Goal: Transaction & Acquisition: Book appointment/travel/reservation

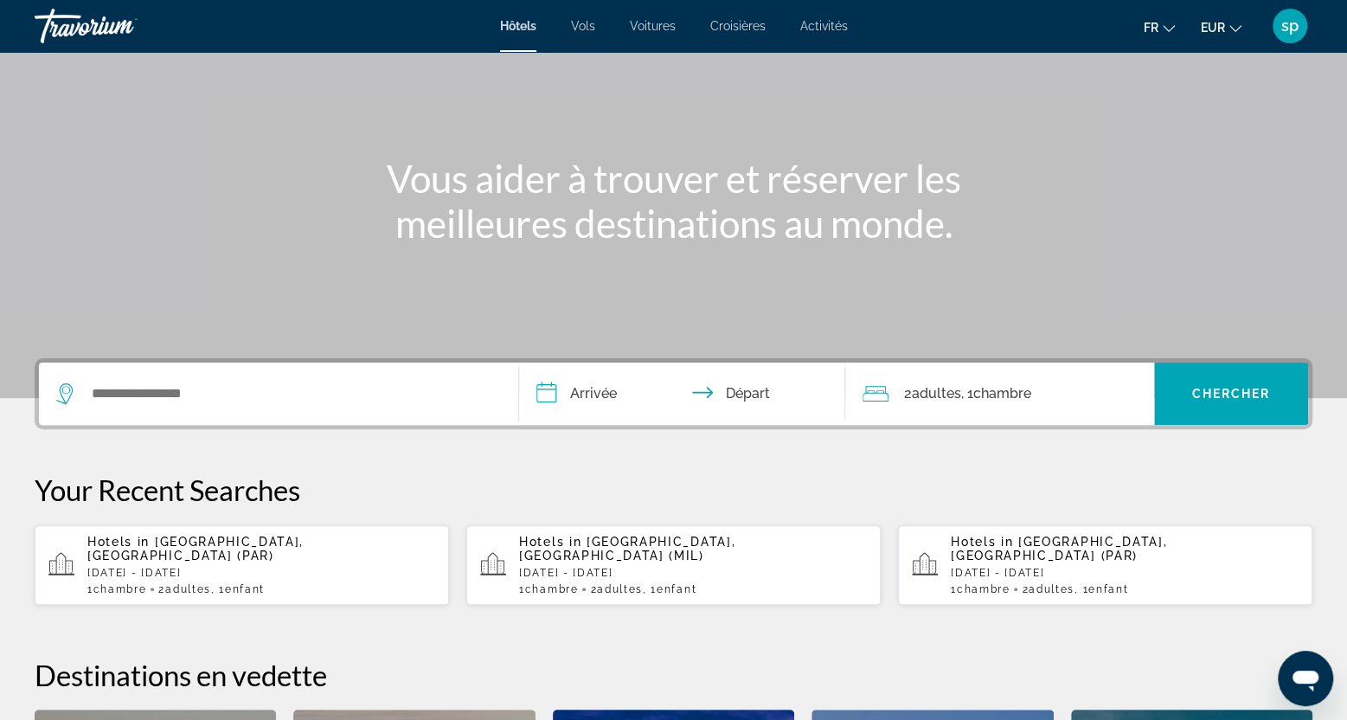
scroll to position [173, 0]
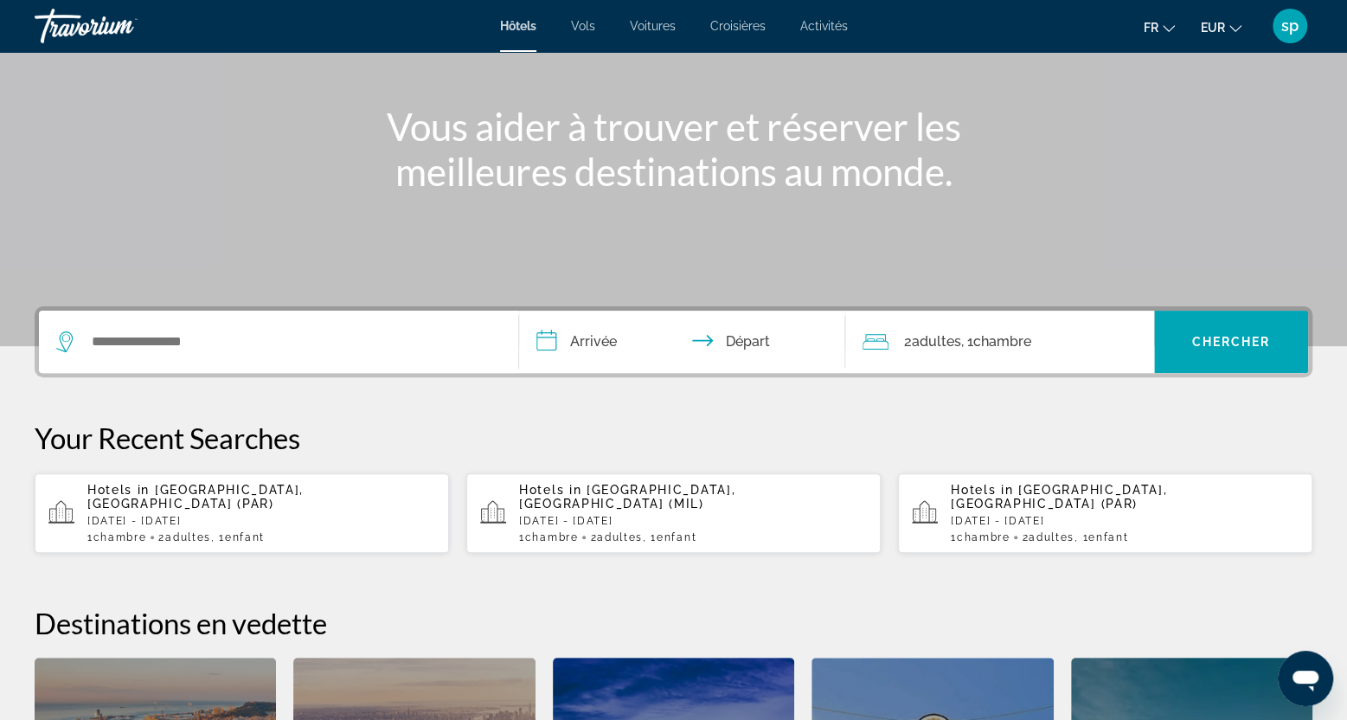
click at [247, 489] on span "[GEOGRAPHIC_DATA], [GEOGRAPHIC_DATA] (PAR)" at bounding box center [195, 497] width 216 height 28
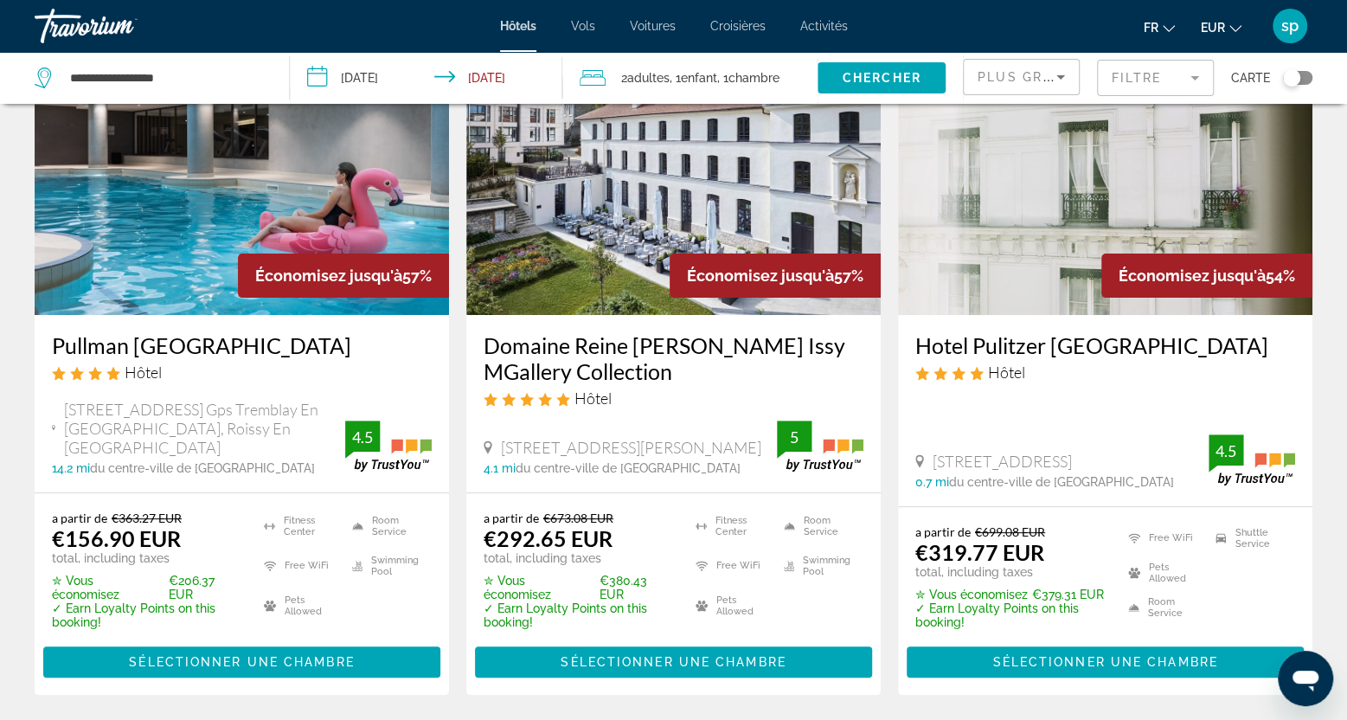
scroll to position [173, 0]
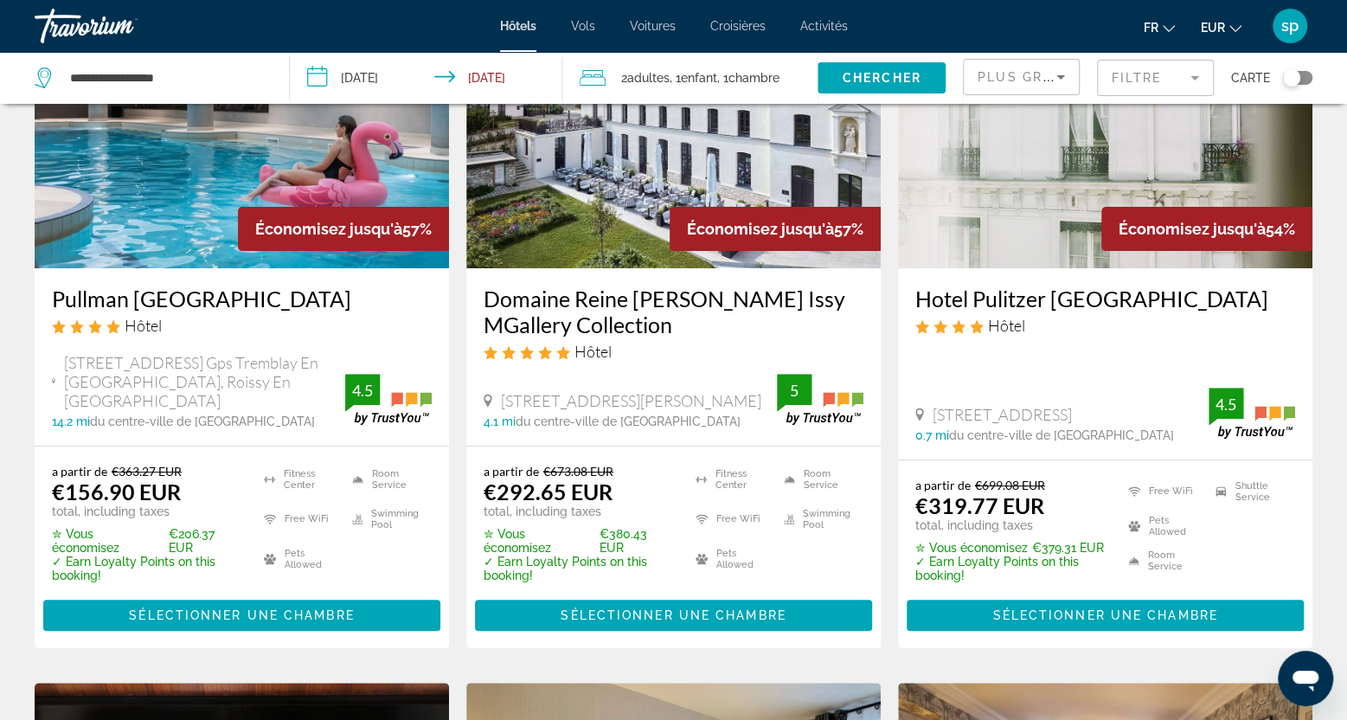
click at [292, 170] on img "Main content" at bounding box center [242, 129] width 414 height 277
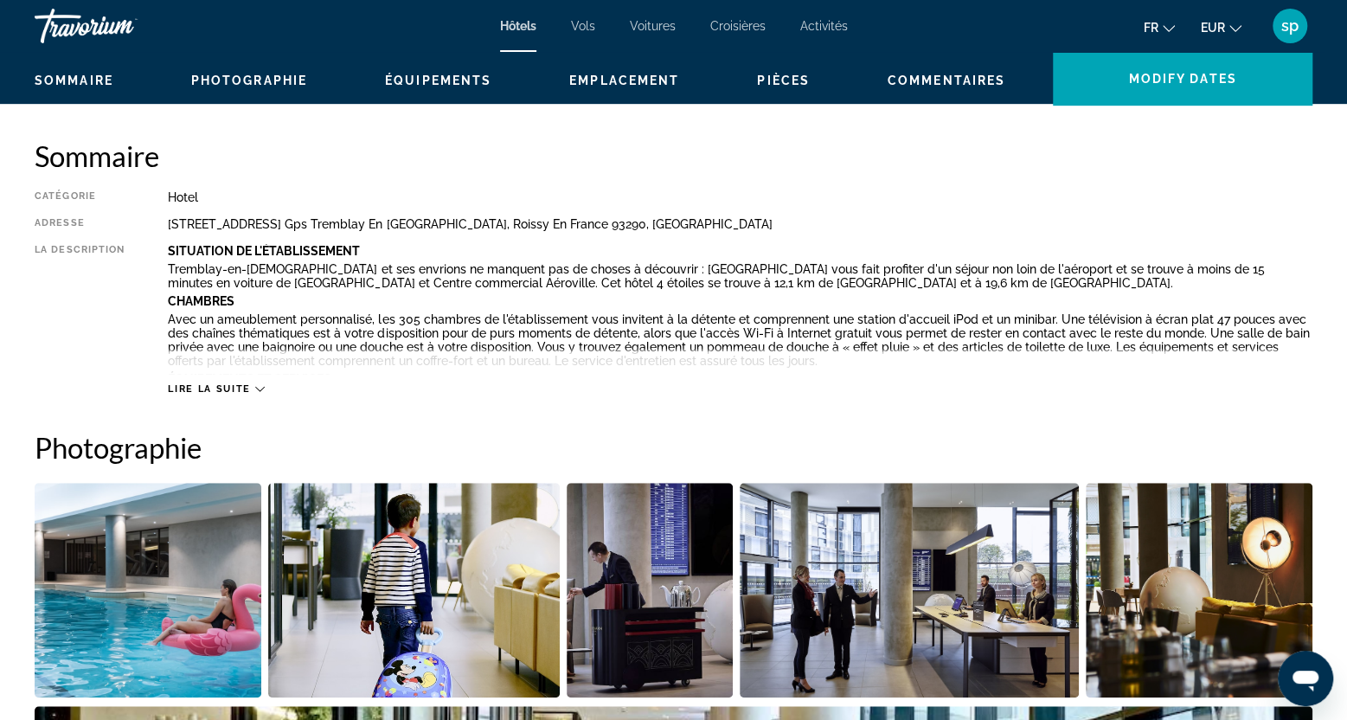
scroll to position [1038, 0]
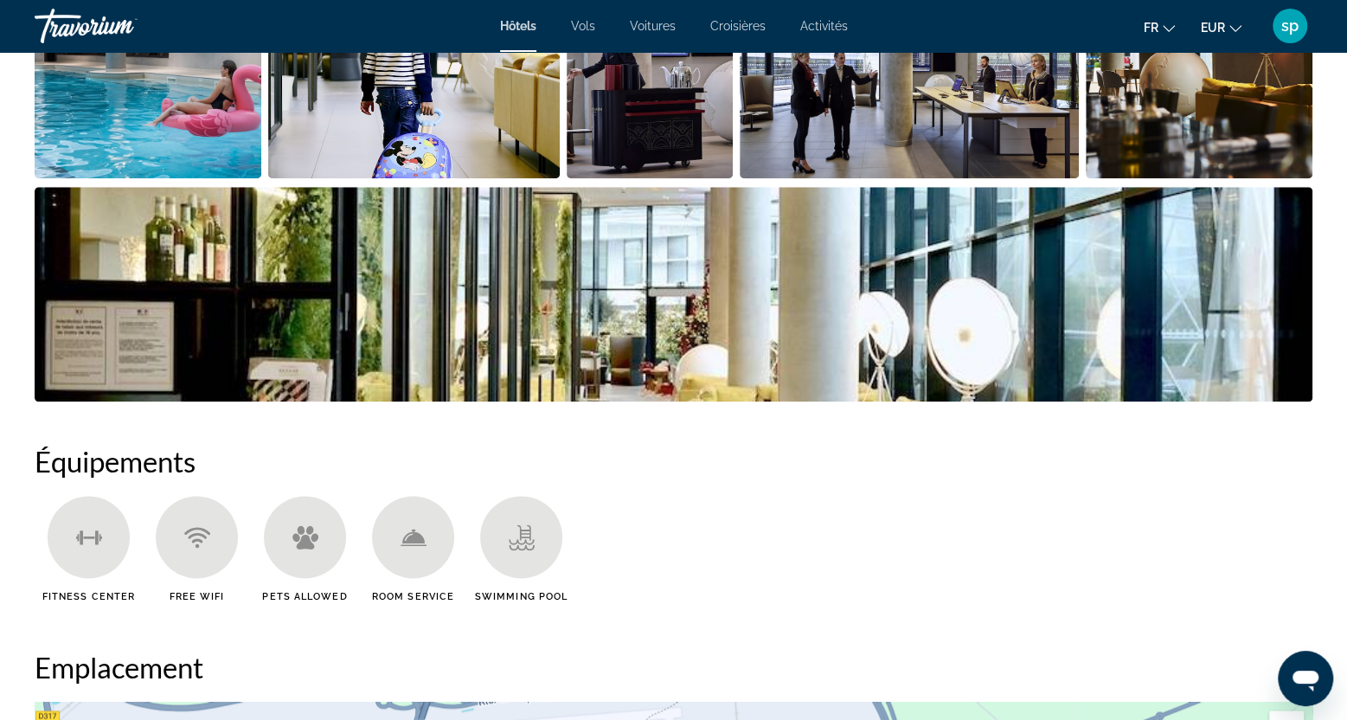
click at [183, 147] on img "Open full-screen image slider" at bounding box center [148, 71] width 227 height 215
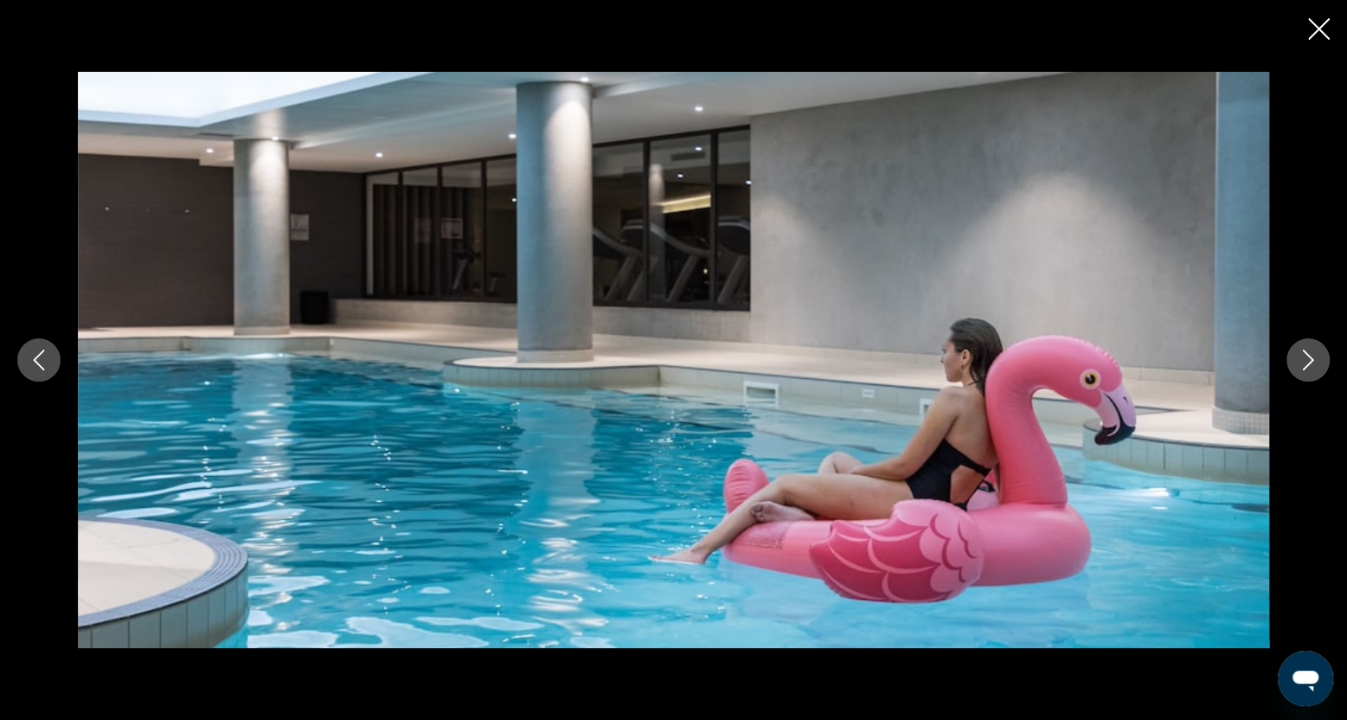
click at [1308, 365] on icon "Next image" at bounding box center [1308, 360] width 11 height 21
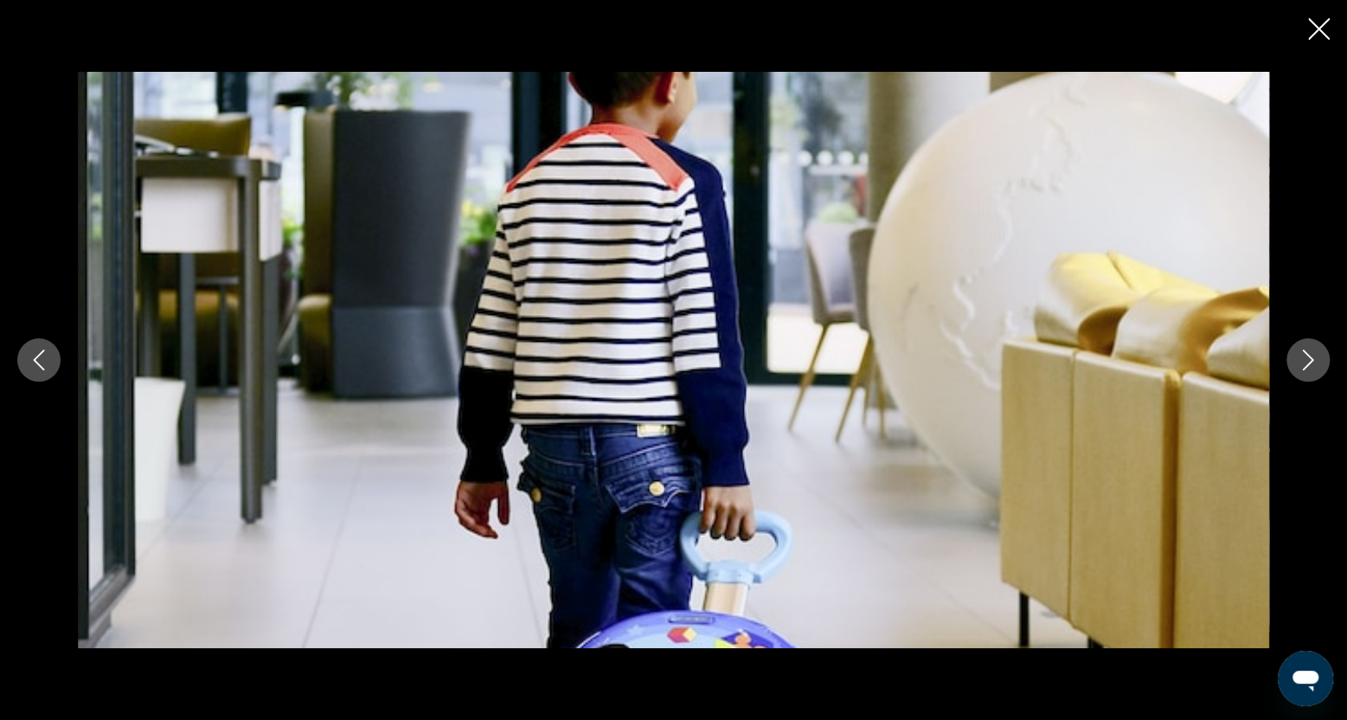
click at [1308, 365] on icon "Next image" at bounding box center [1308, 360] width 11 height 21
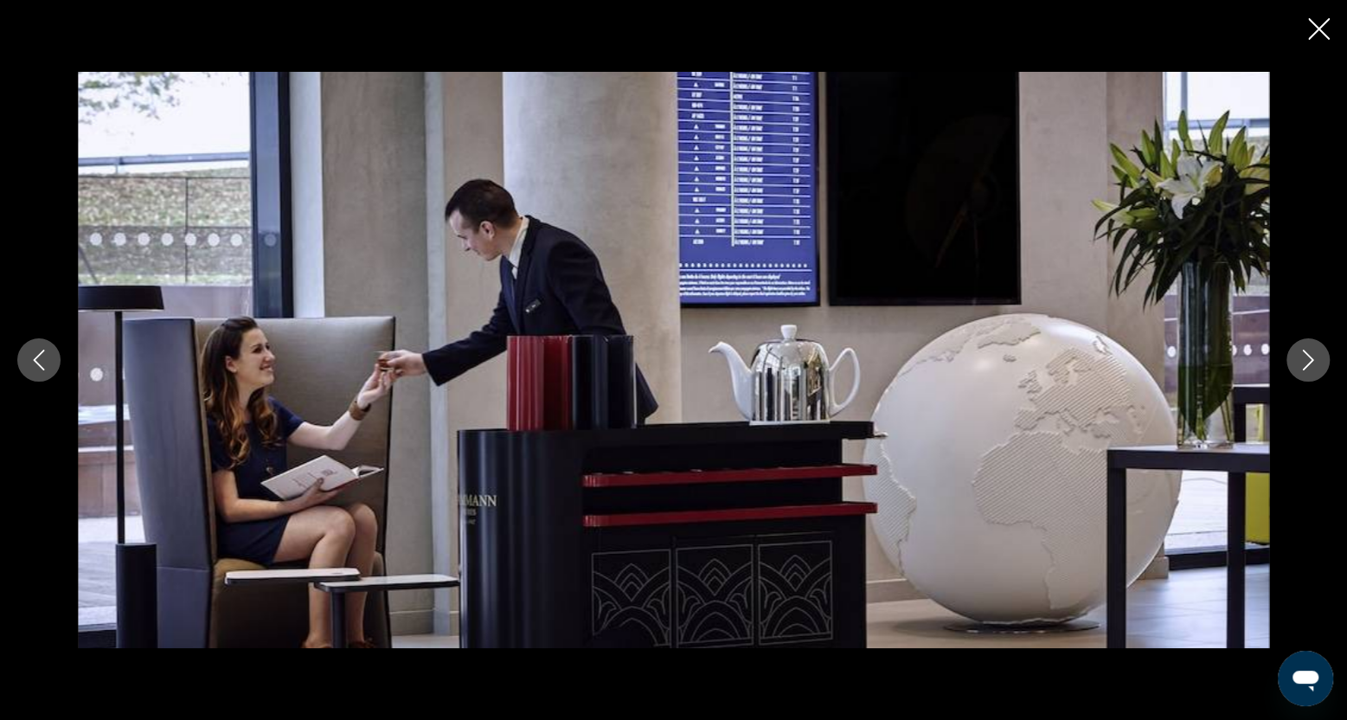
click at [1308, 365] on icon "Next image" at bounding box center [1308, 360] width 11 height 21
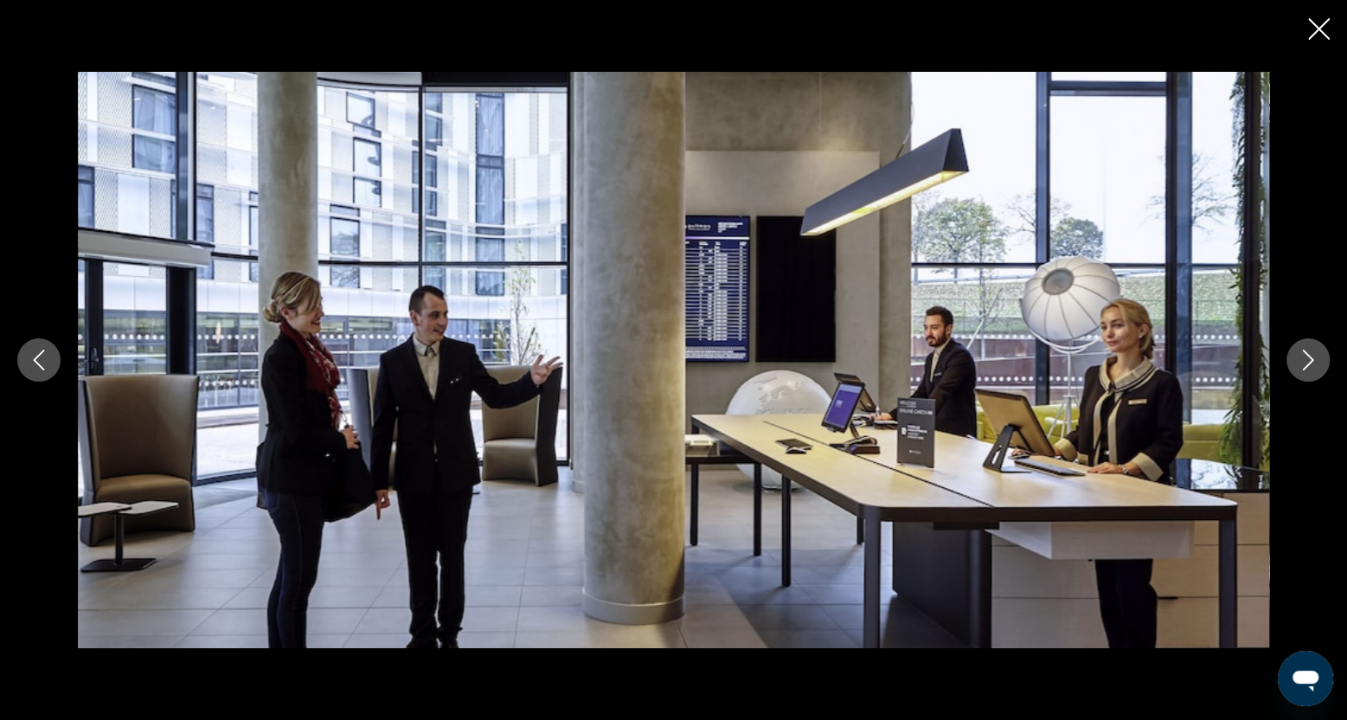
click at [1308, 365] on icon "Next image" at bounding box center [1308, 360] width 11 height 21
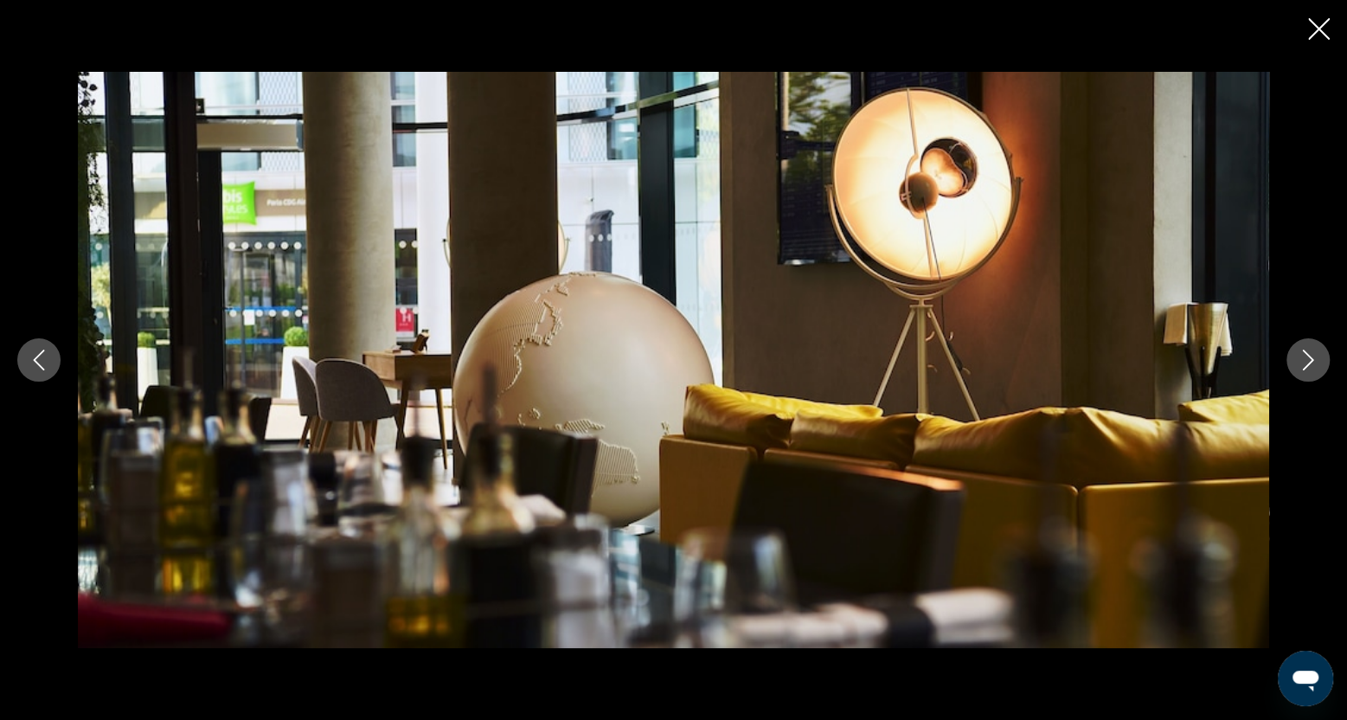
click at [1308, 365] on icon "Next image" at bounding box center [1308, 360] width 11 height 21
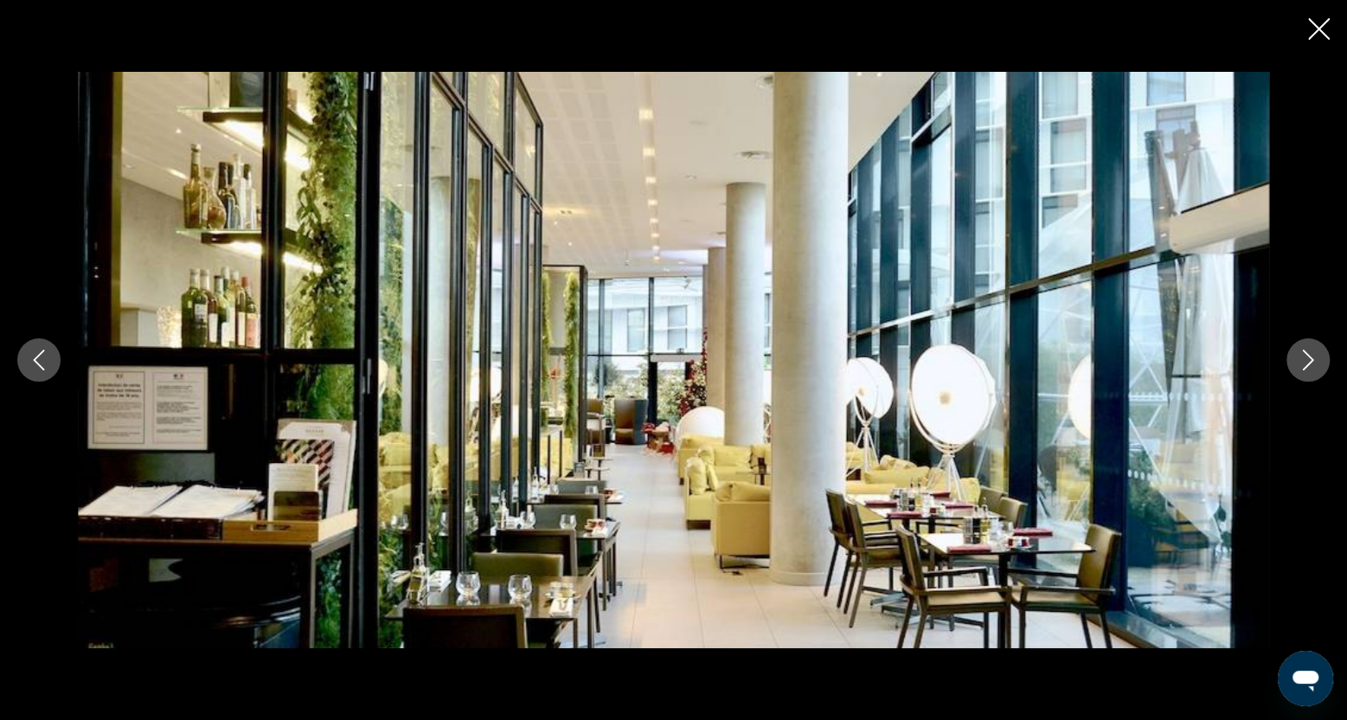
click at [1308, 365] on icon "Next image" at bounding box center [1308, 360] width 11 height 21
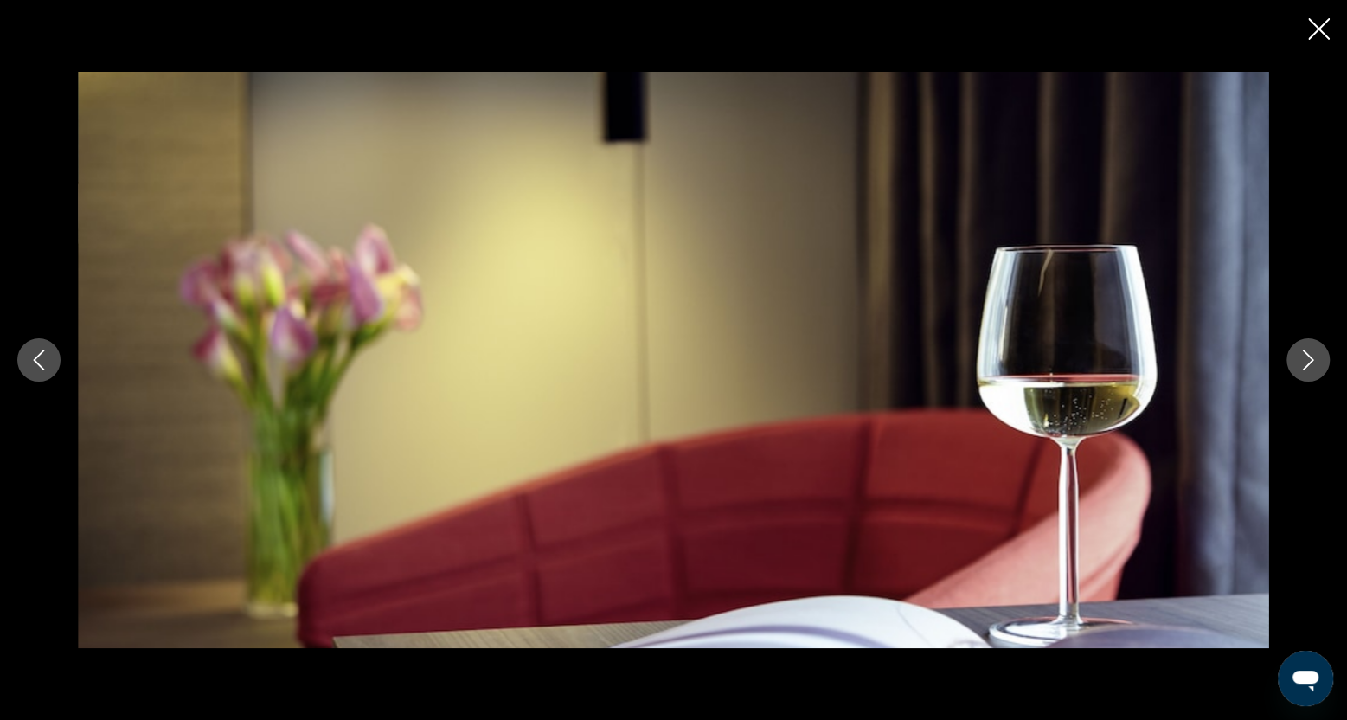
click at [1308, 365] on icon "Next image" at bounding box center [1308, 360] width 11 height 21
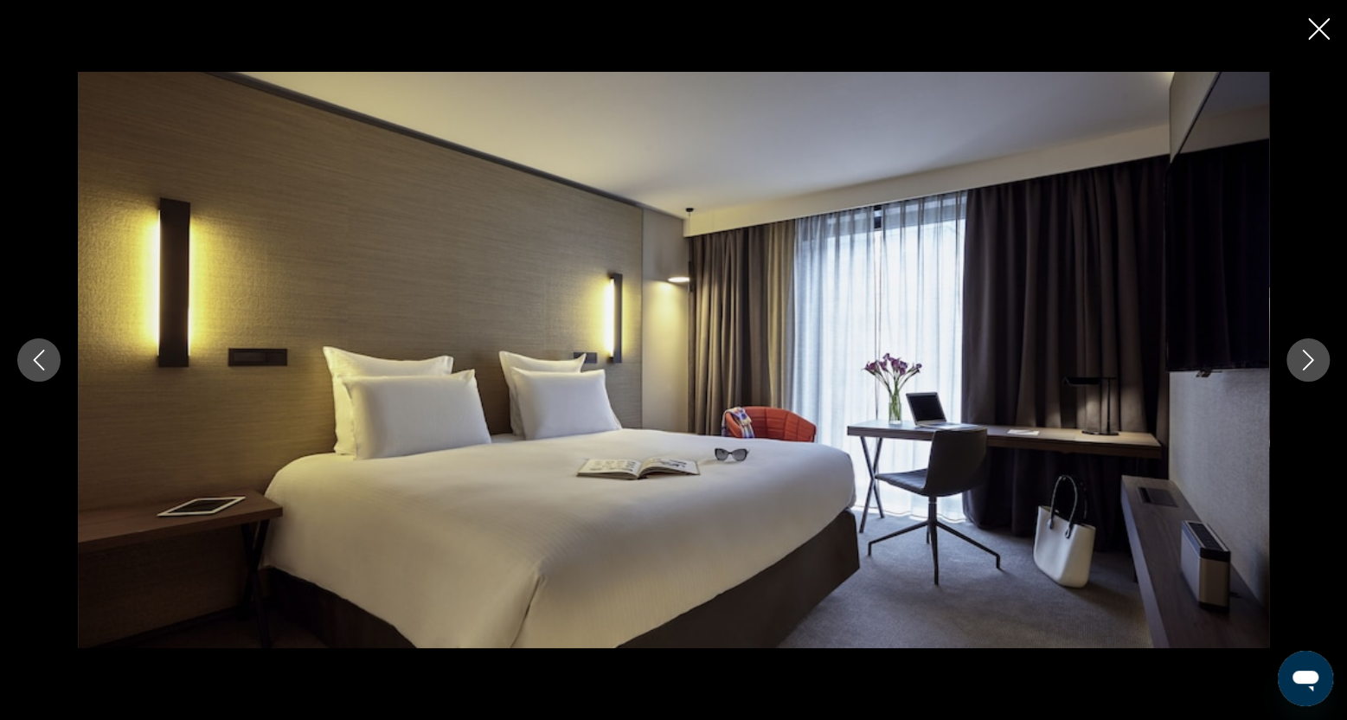
click at [1308, 365] on icon "Next image" at bounding box center [1308, 360] width 11 height 21
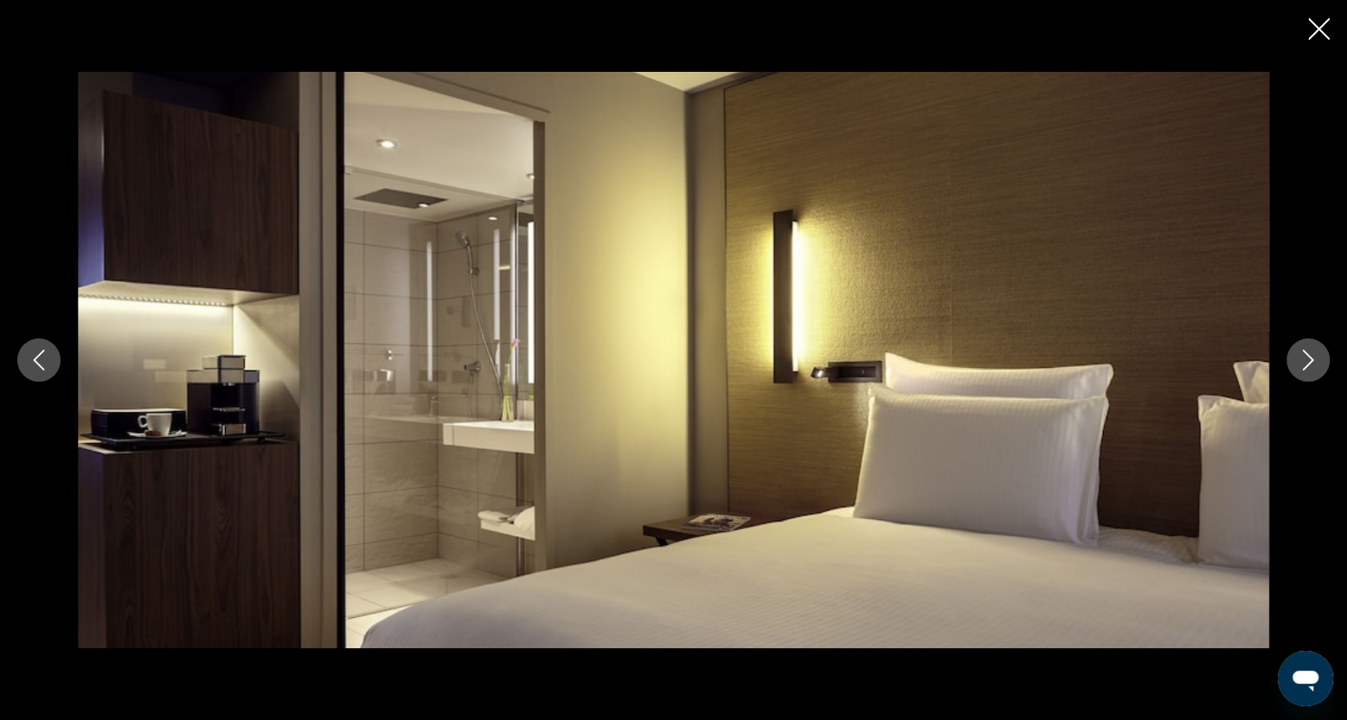
click at [1308, 365] on icon "Next image" at bounding box center [1308, 360] width 11 height 21
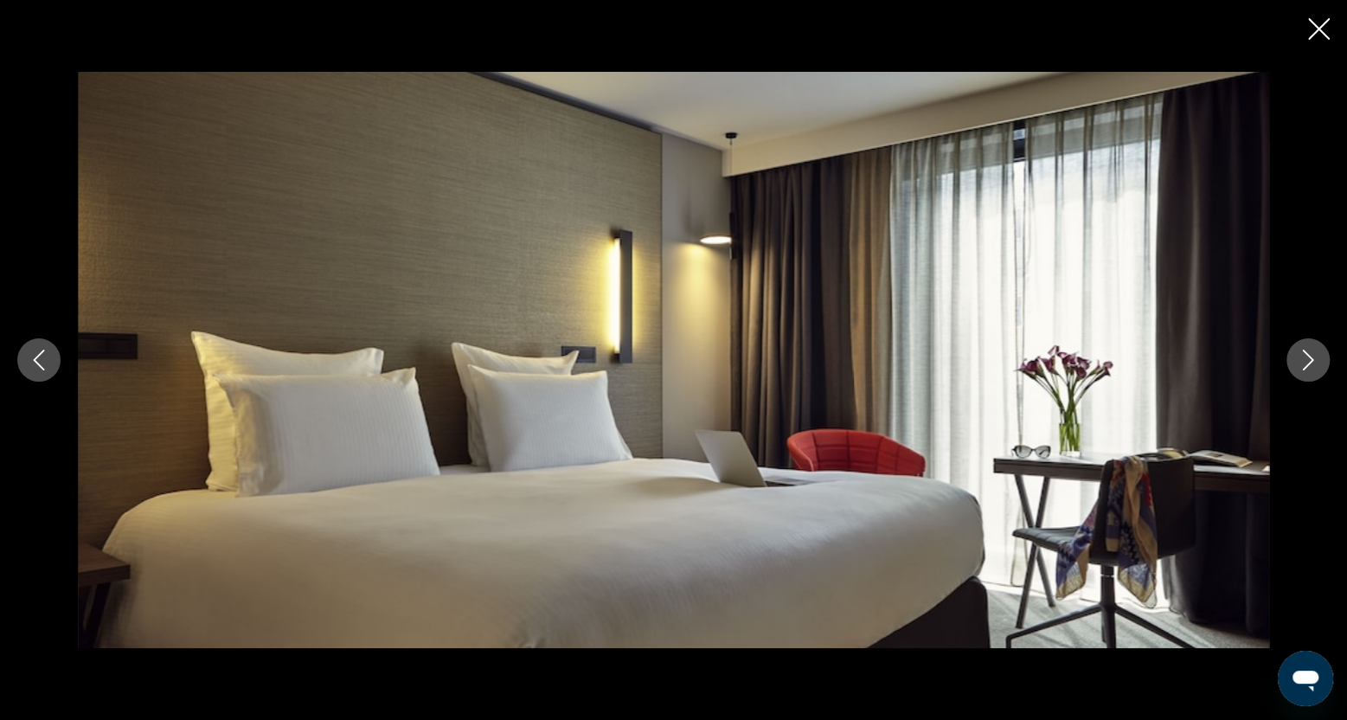
click at [1308, 365] on icon "Next image" at bounding box center [1308, 360] width 11 height 21
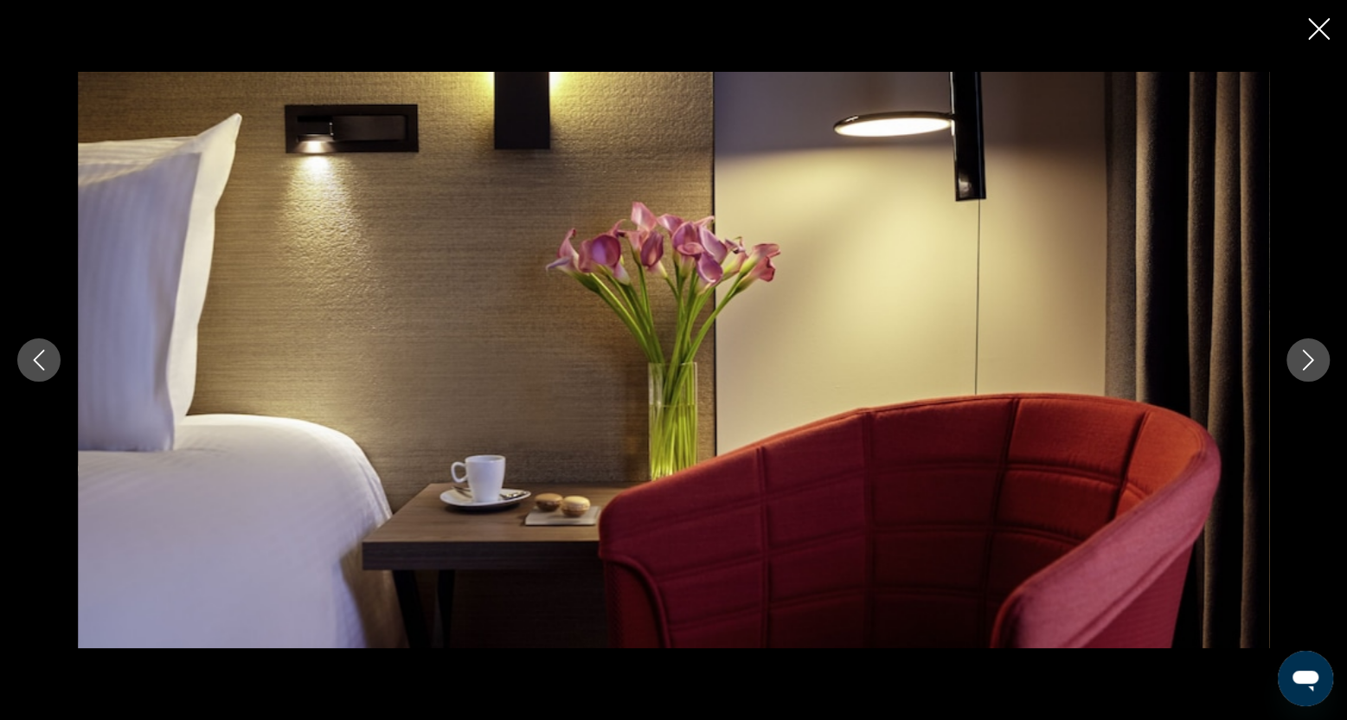
click at [1308, 365] on icon "Next image" at bounding box center [1308, 360] width 11 height 21
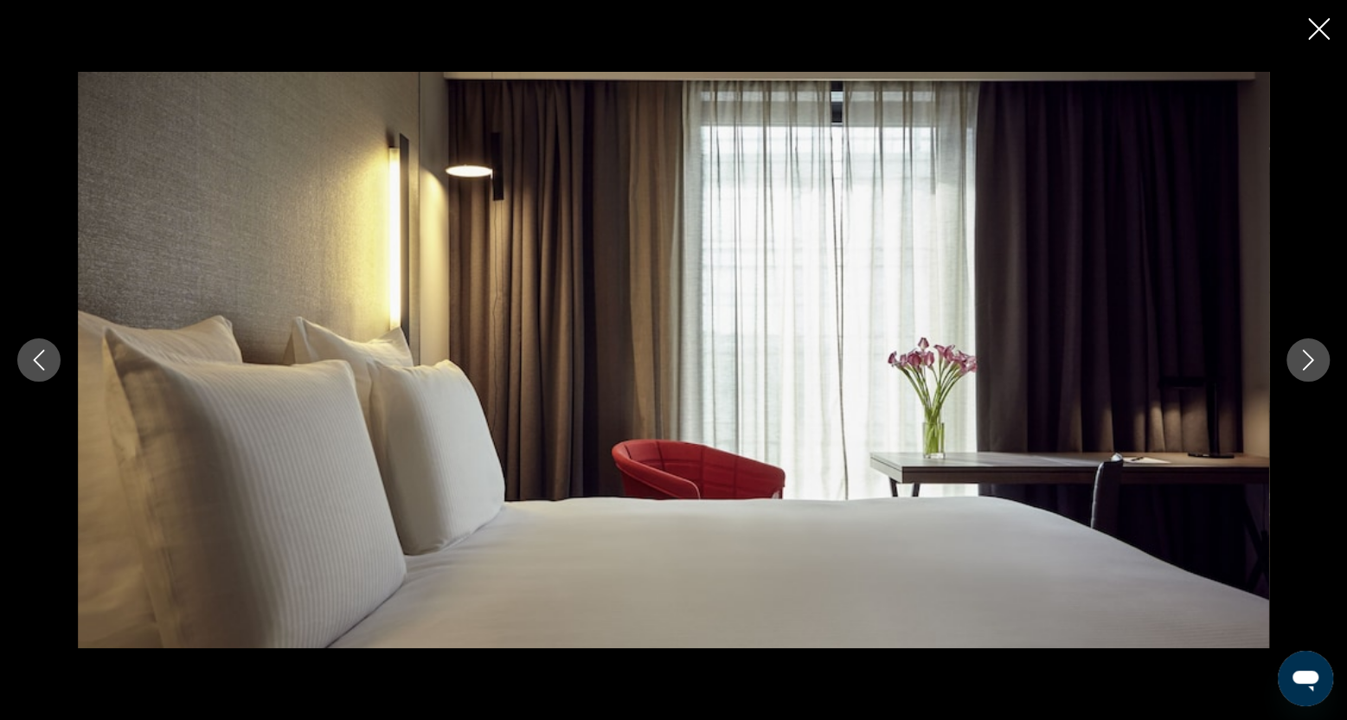
click at [1308, 365] on icon "Next image" at bounding box center [1308, 360] width 11 height 21
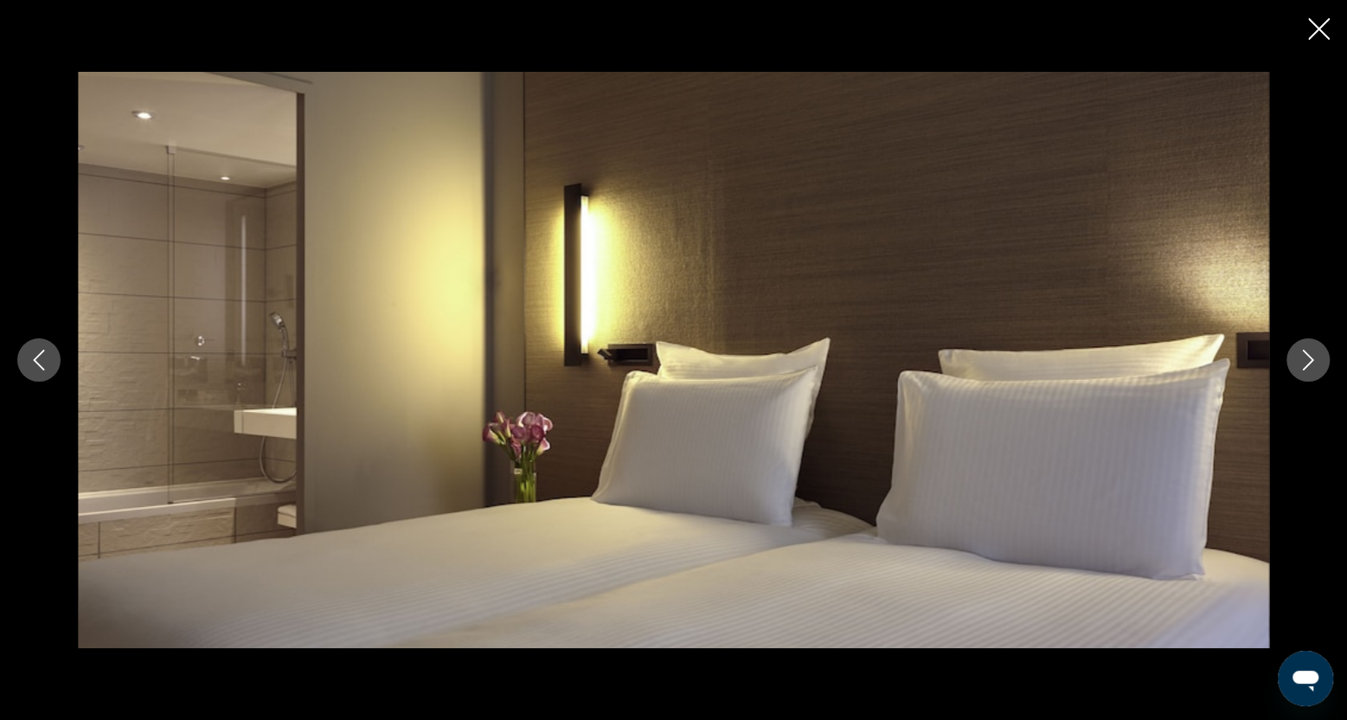
click at [1308, 365] on icon "Next image" at bounding box center [1308, 360] width 11 height 21
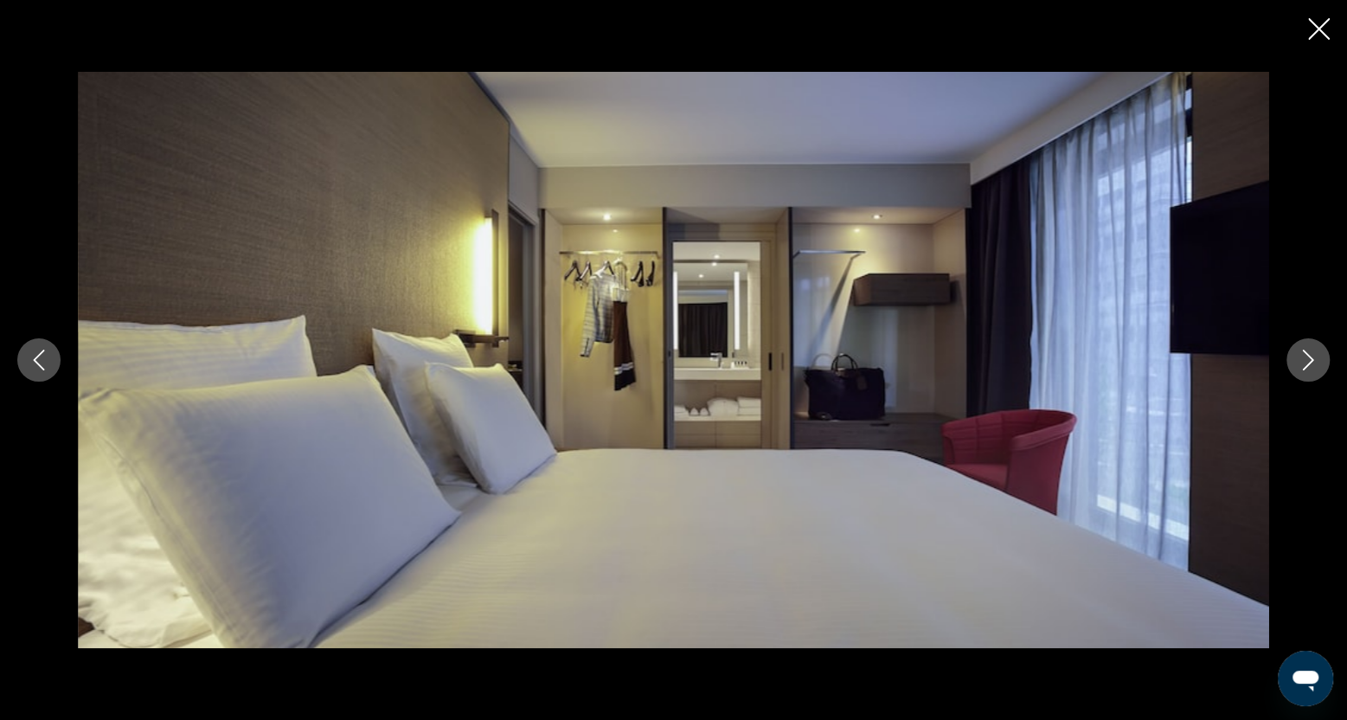
click at [1307, 365] on icon "Next image" at bounding box center [1308, 360] width 11 height 21
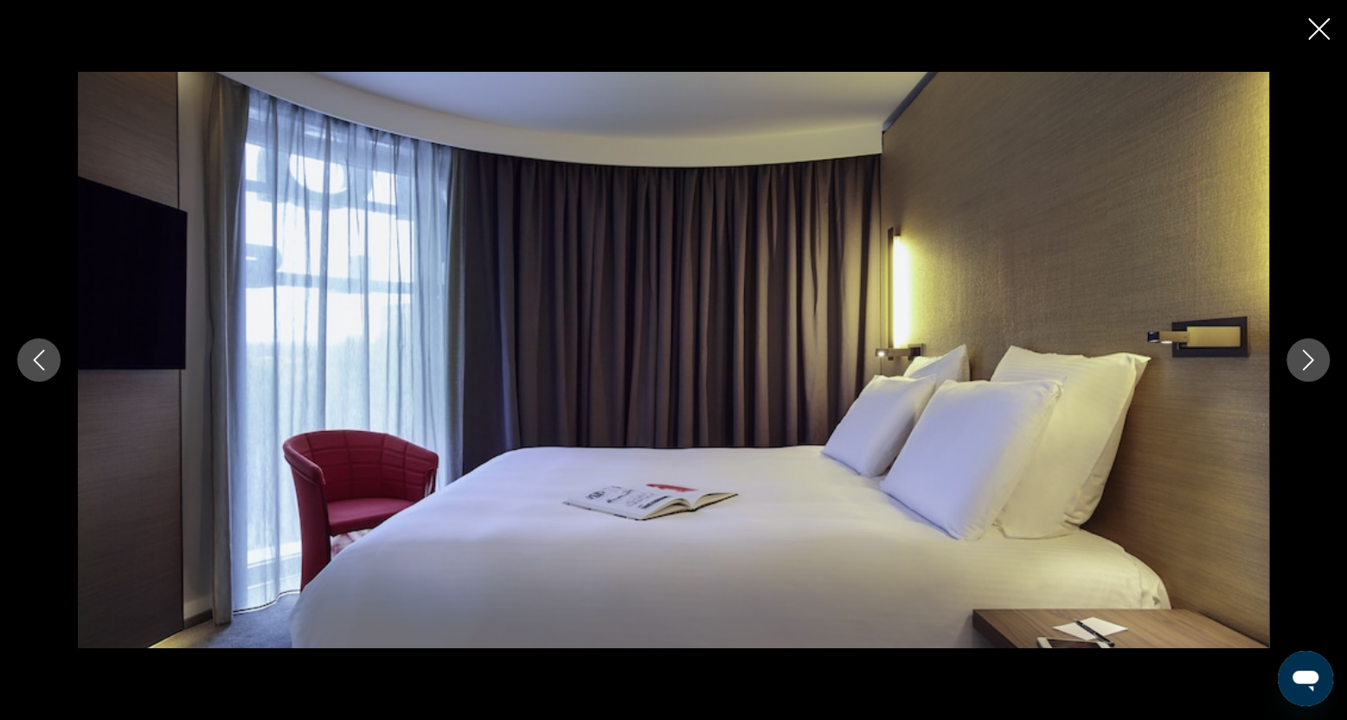
click at [1307, 365] on icon "Next image" at bounding box center [1308, 360] width 11 height 21
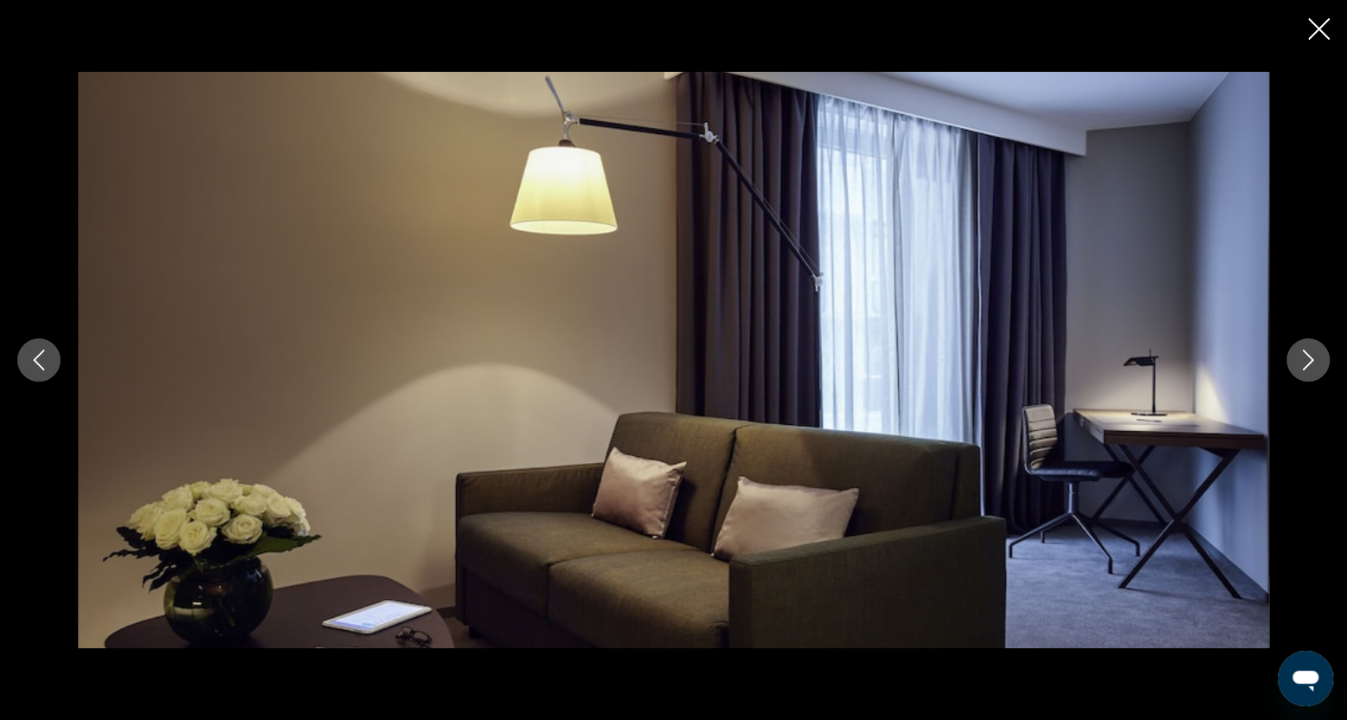
click at [1307, 365] on icon "Next image" at bounding box center [1308, 360] width 11 height 21
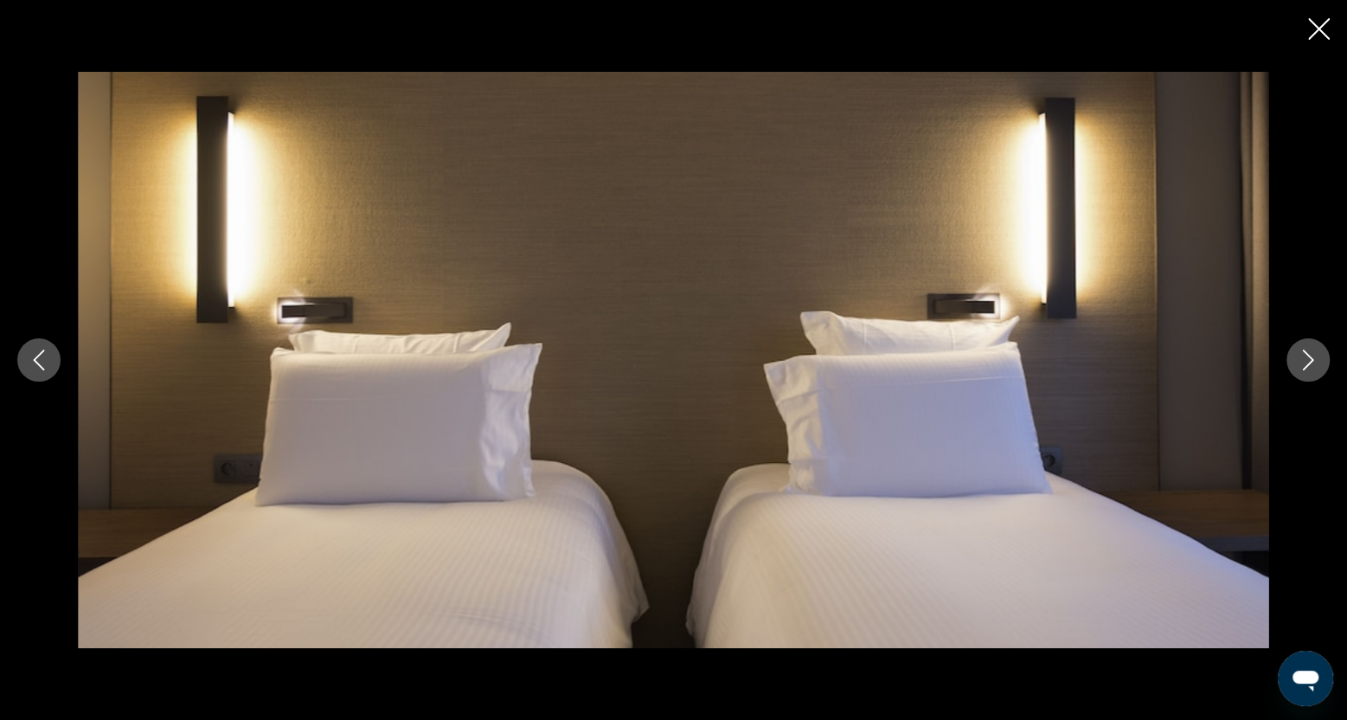
click at [1307, 365] on icon "Next image" at bounding box center [1308, 360] width 11 height 21
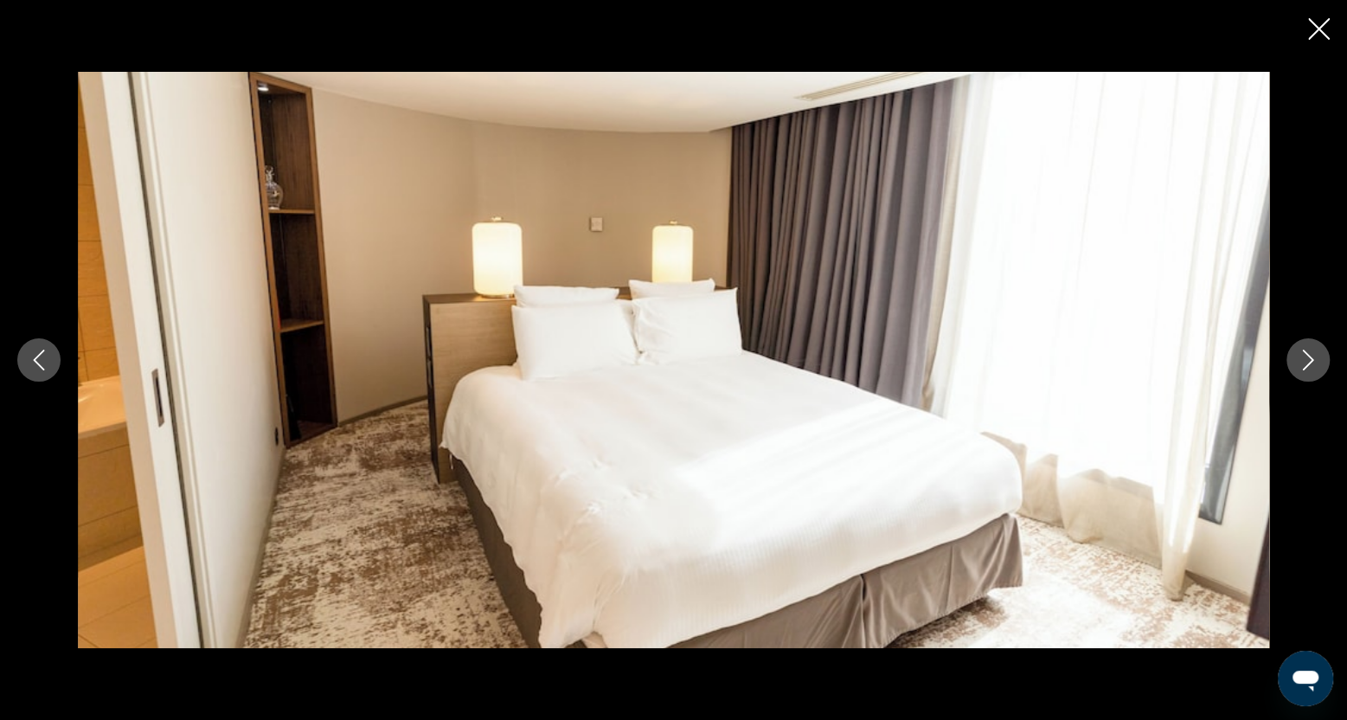
click at [1304, 369] on icon "Next image" at bounding box center [1308, 360] width 11 height 21
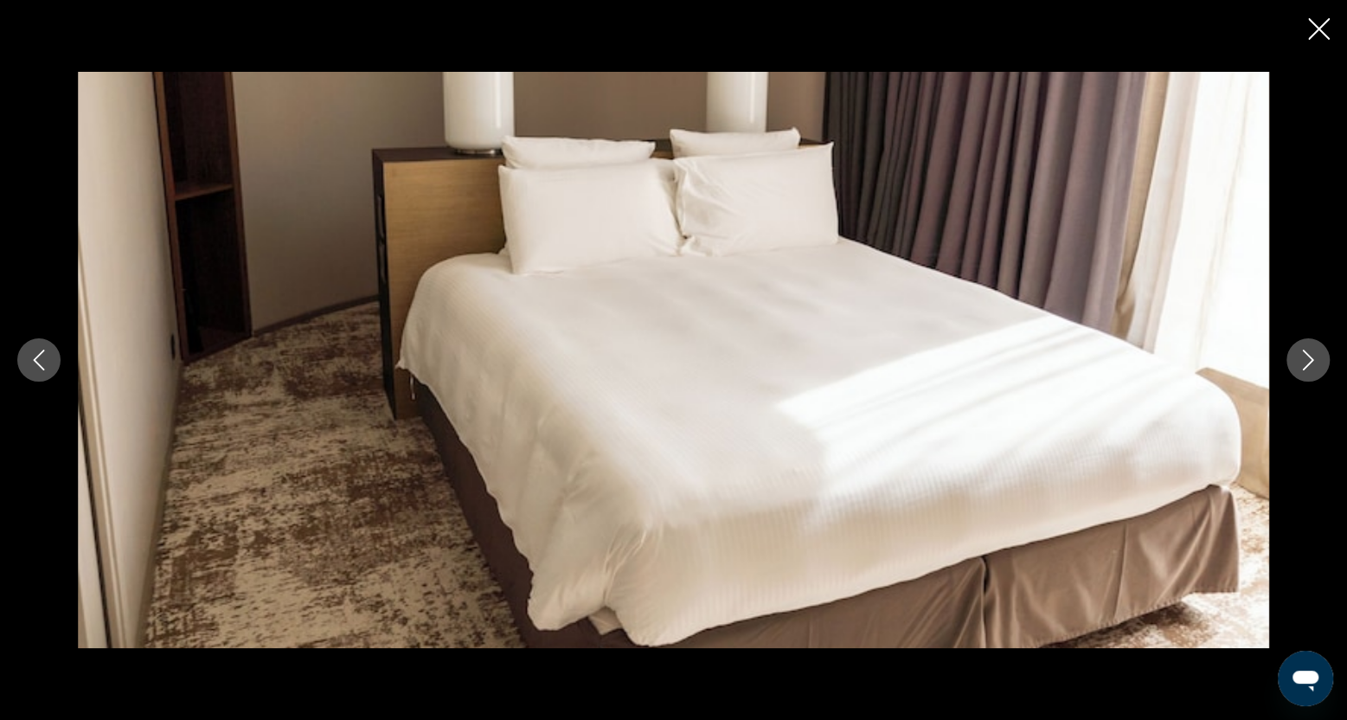
click at [1304, 369] on icon "Next image" at bounding box center [1308, 360] width 11 height 21
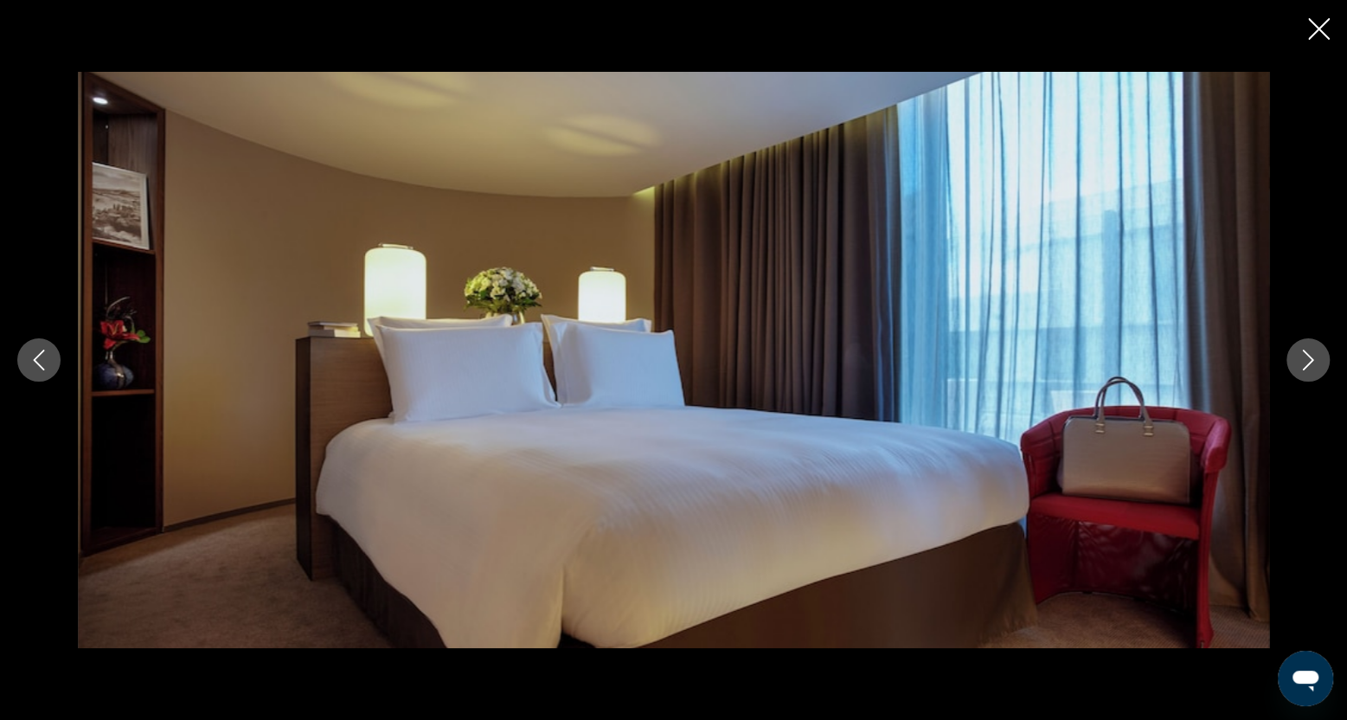
click at [1303, 368] on icon "Next image" at bounding box center [1308, 360] width 11 height 21
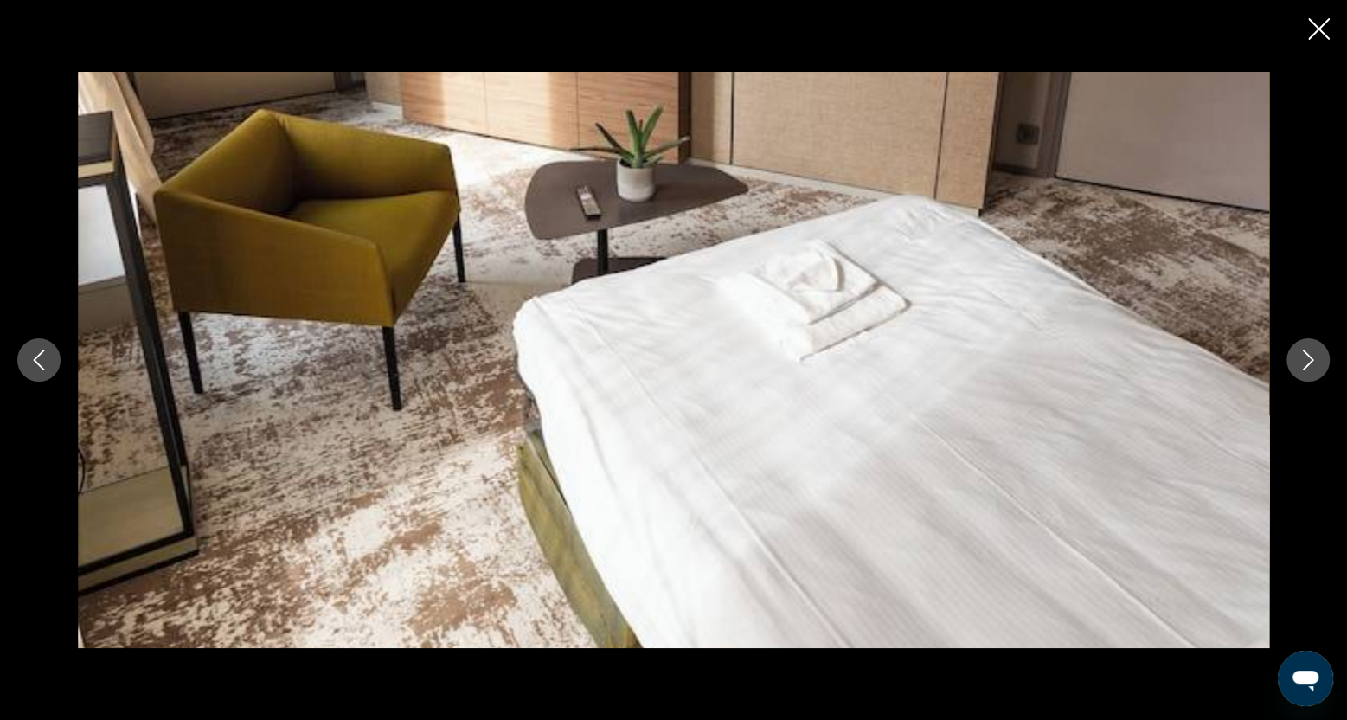
click at [1303, 368] on icon "Next image" at bounding box center [1308, 360] width 11 height 21
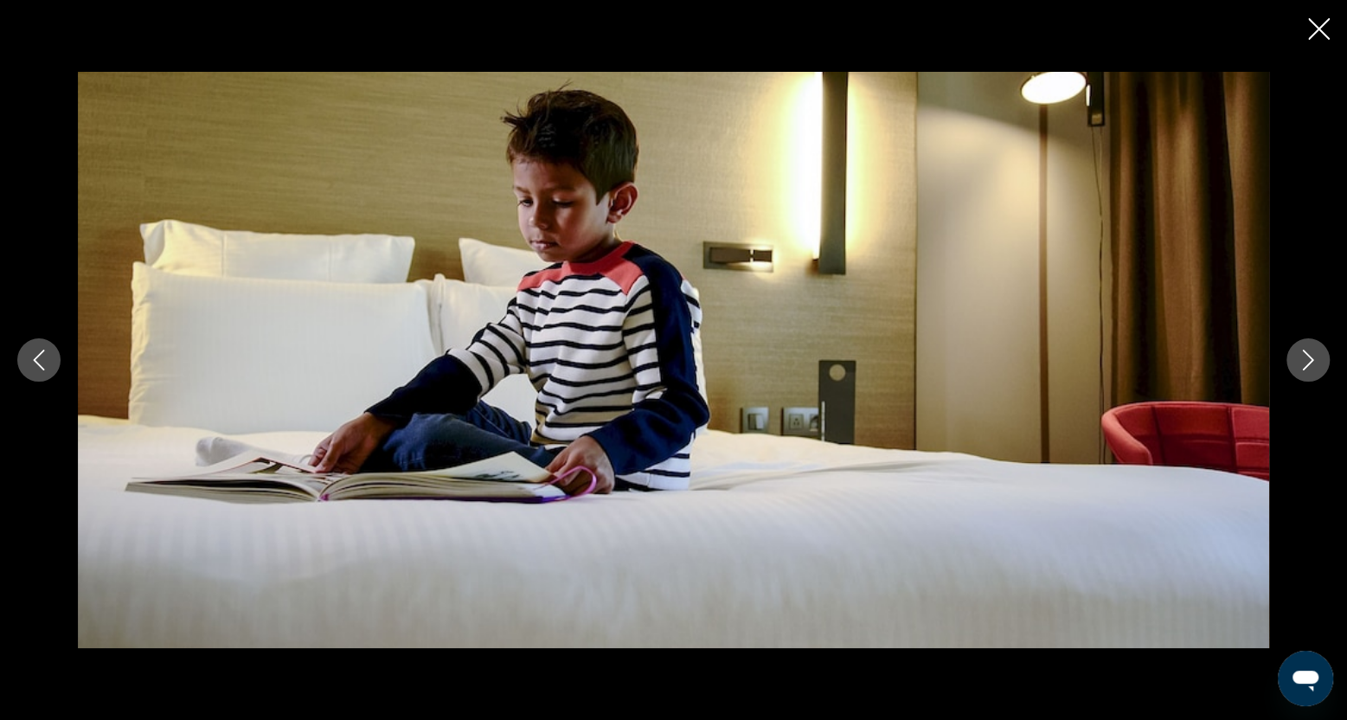
click at [1303, 368] on icon "Next image" at bounding box center [1308, 360] width 11 height 21
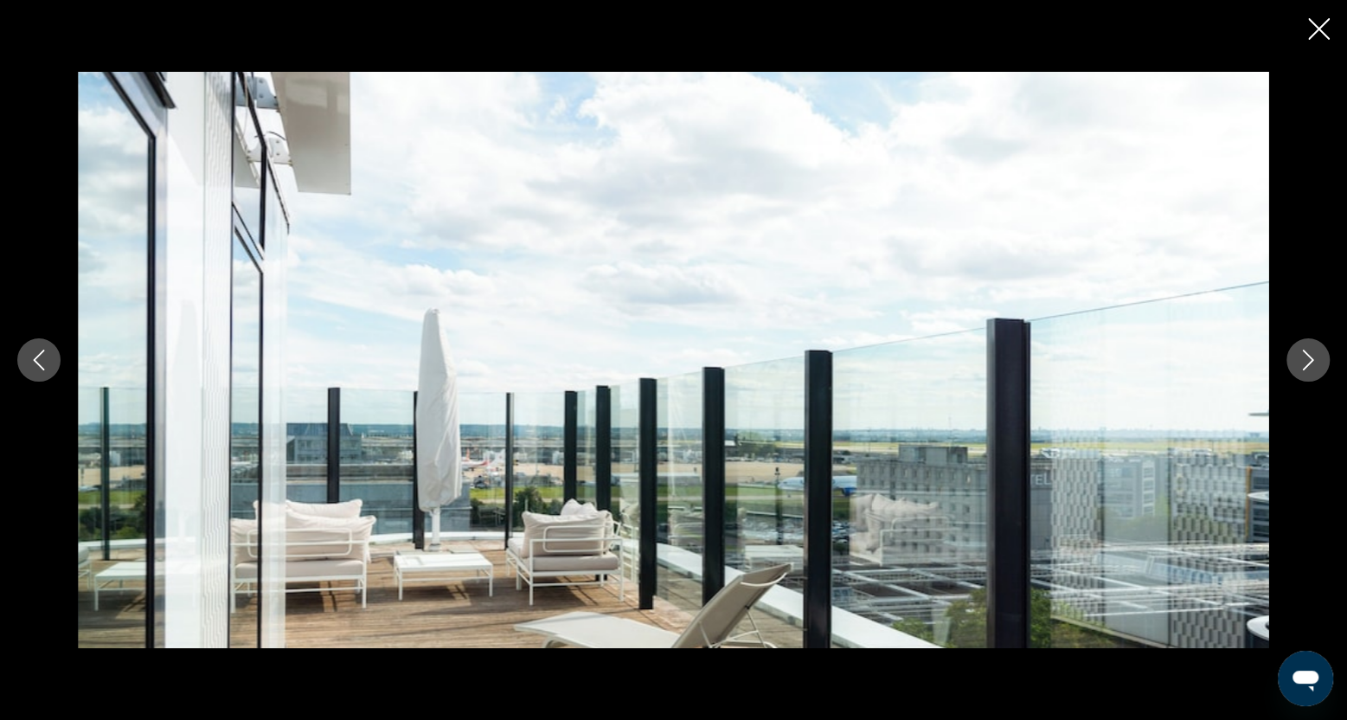
click at [1303, 368] on icon "Next image" at bounding box center [1308, 360] width 11 height 21
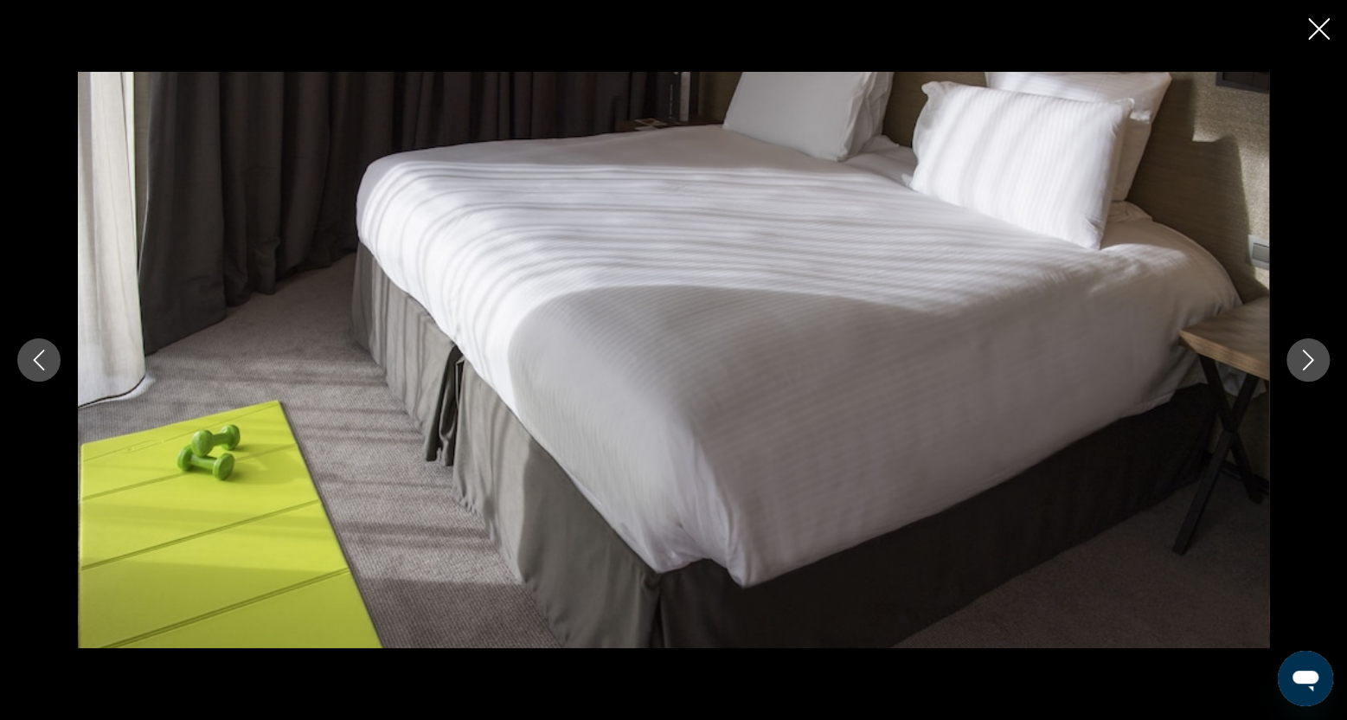
click at [29, 354] on icon "Previous image" at bounding box center [39, 360] width 21 height 21
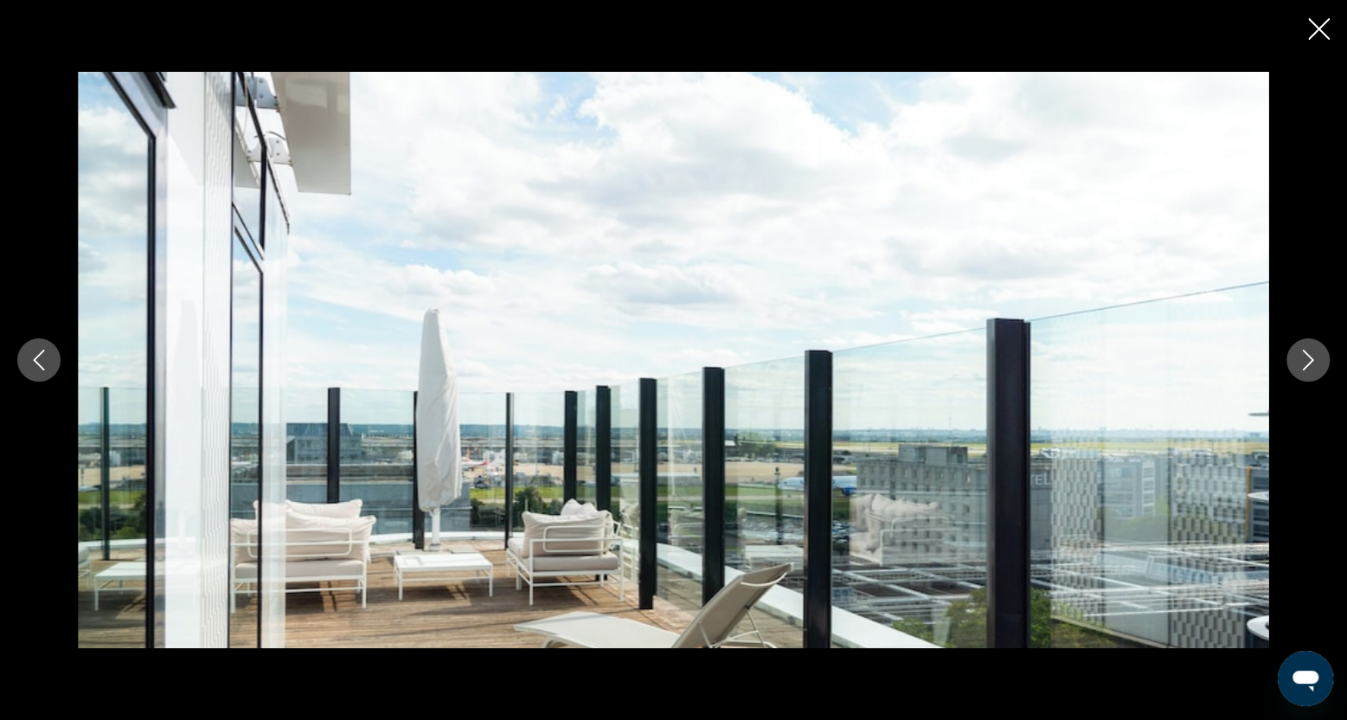
click at [1307, 364] on icon "Next image" at bounding box center [1308, 360] width 11 height 21
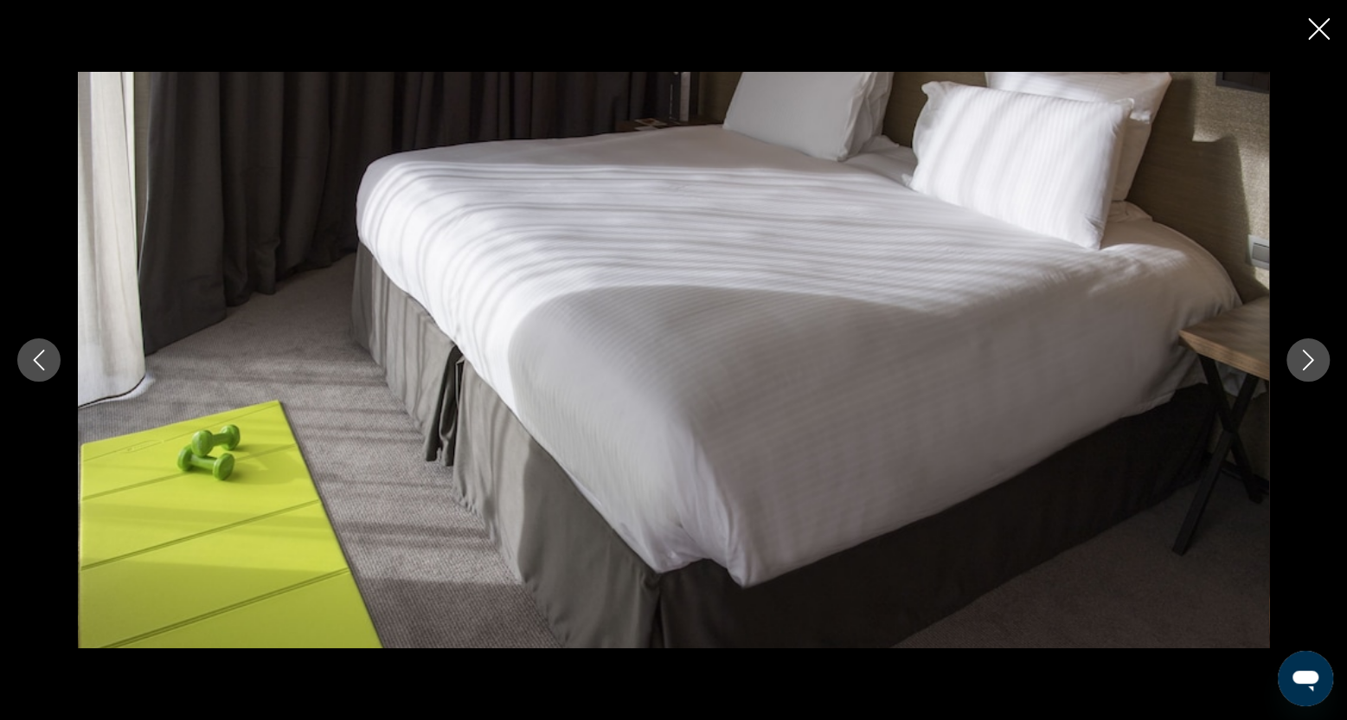
click at [1307, 364] on icon "Next image" at bounding box center [1308, 360] width 11 height 21
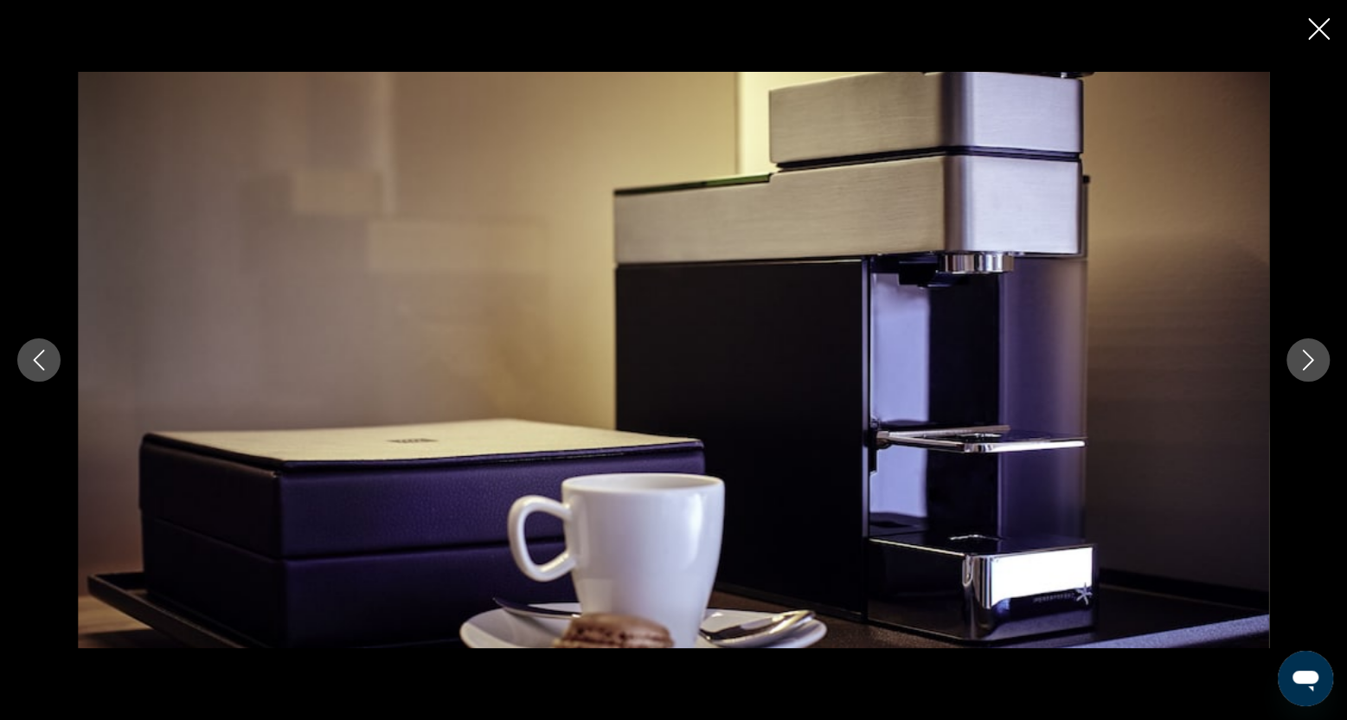
click at [1307, 364] on icon "Next image" at bounding box center [1308, 360] width 11 height 21
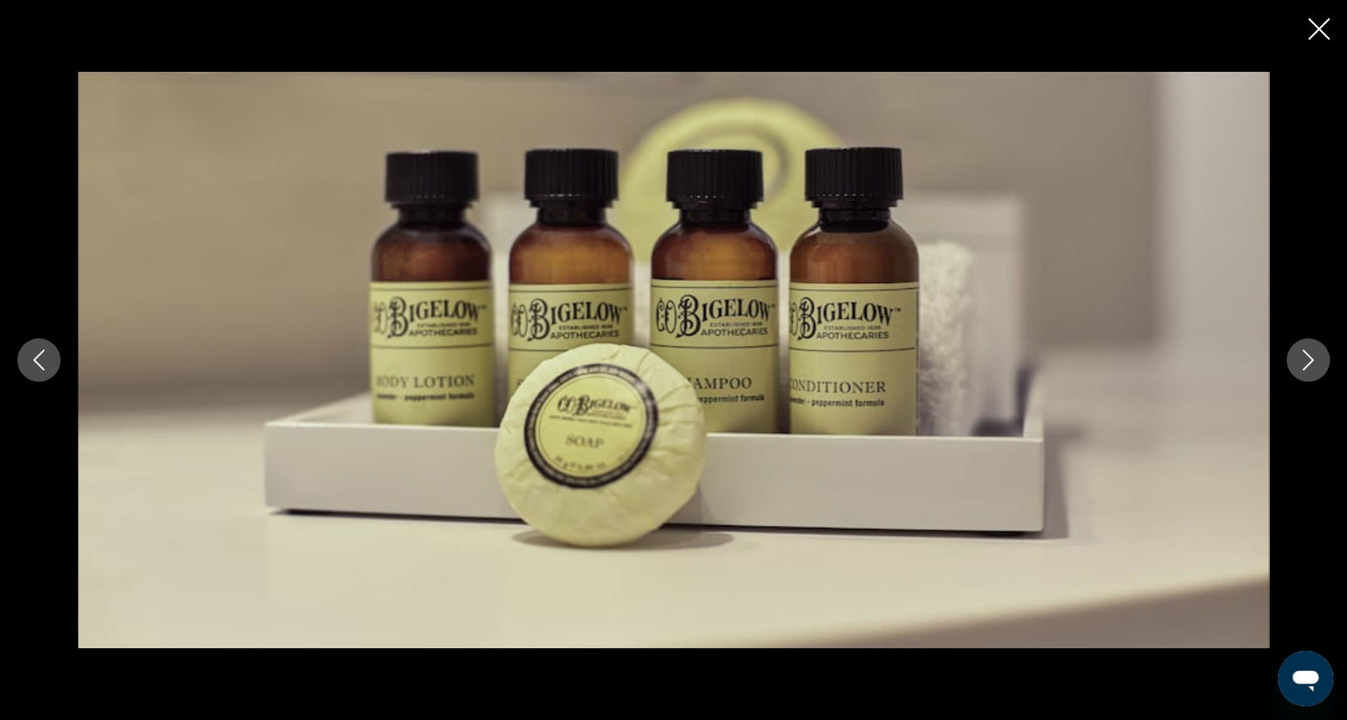
click at [1307, 364] on icon "Next image" at bounding box center [1308, 360] width 11 height 21
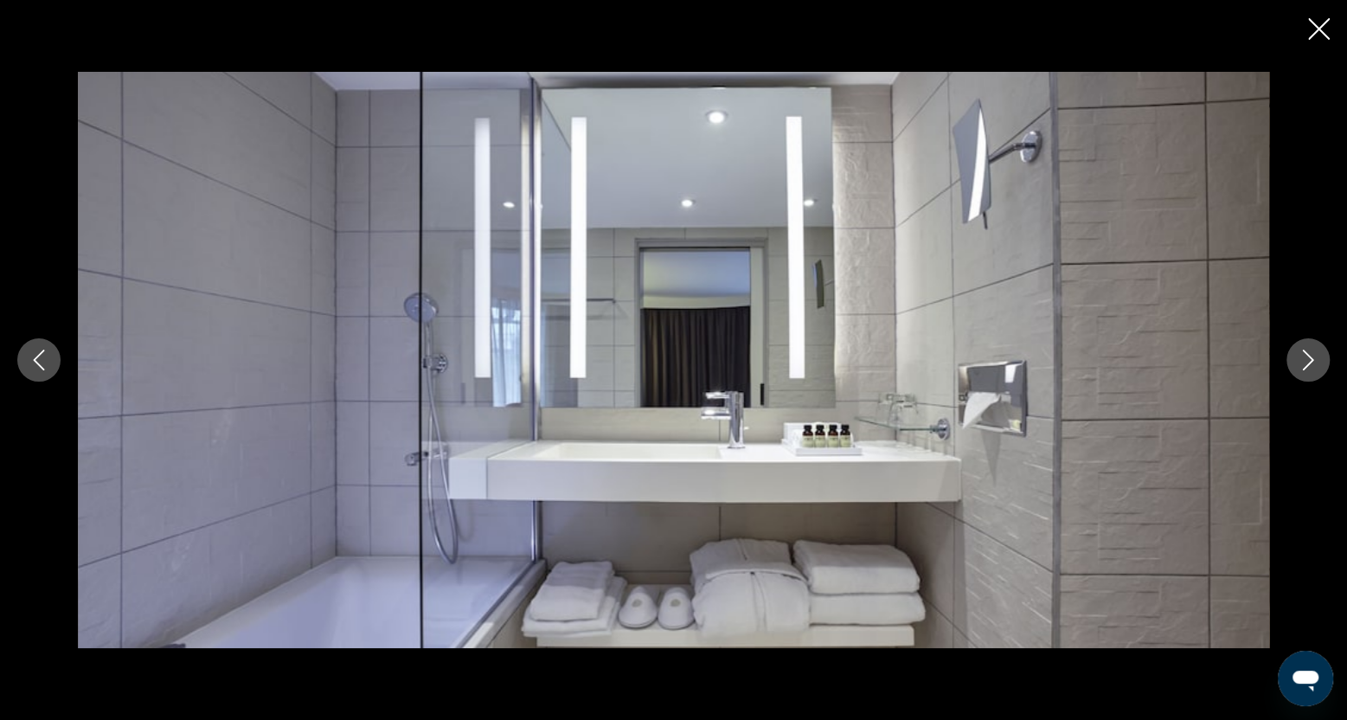
click at [1307, 364] on icon "Next image" at bounding box center [1308, 360] width 11 height 21
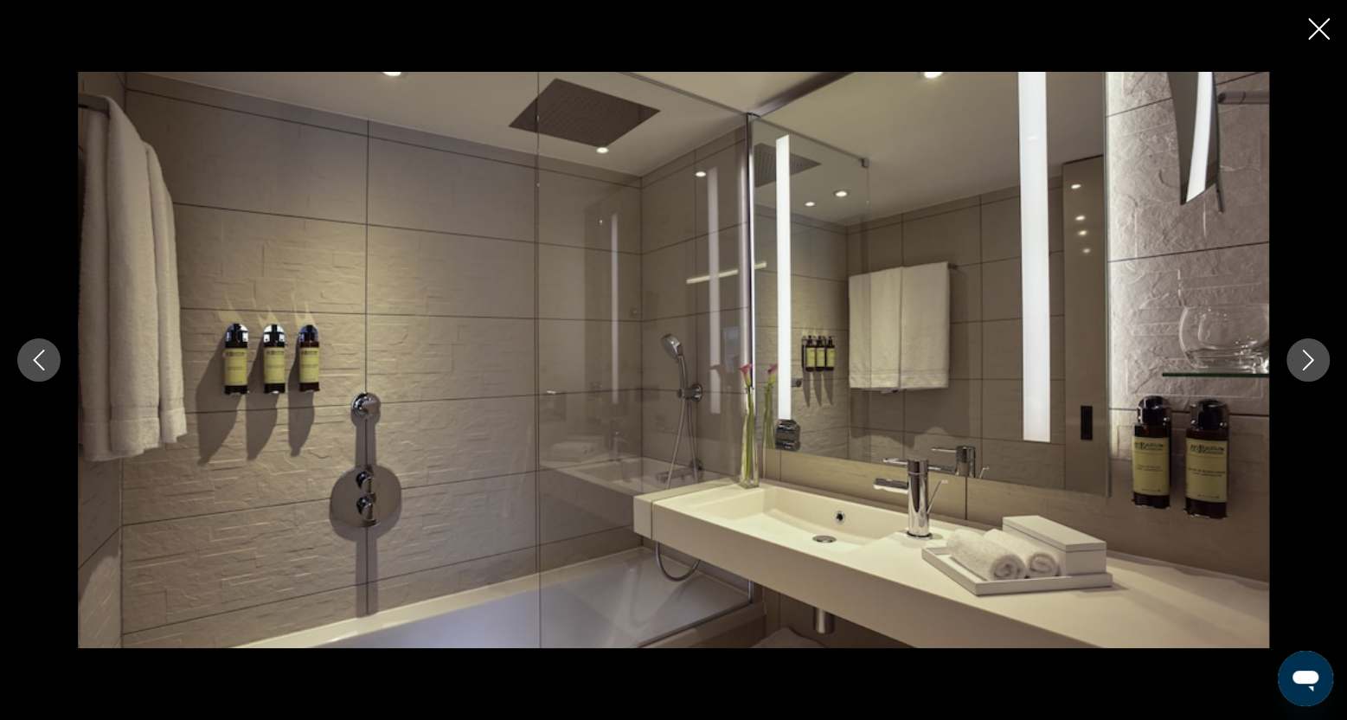
click at [1307, 364] on icon "Next image" at bounding box center [1308, 360] width 11 height 21
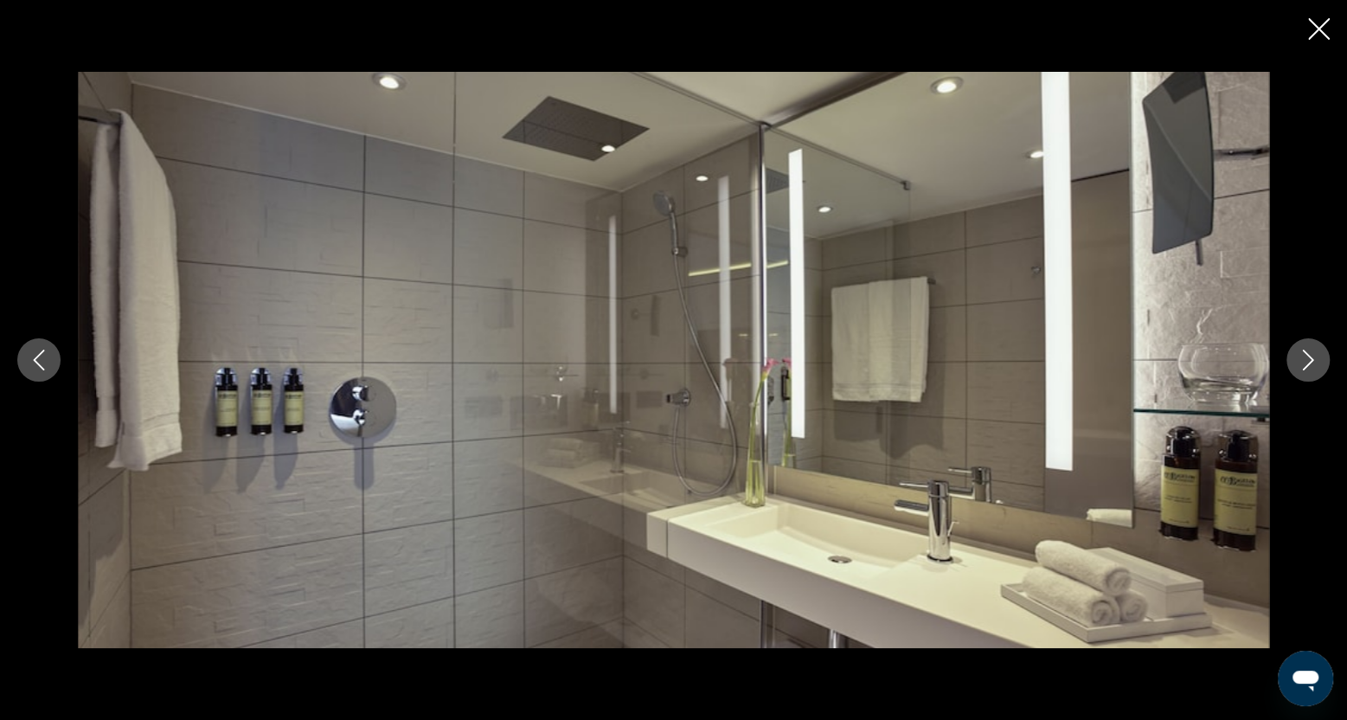
click at [1307, 364] on icon "Next image" at bounding box center [1308, 360] width 11 height 21
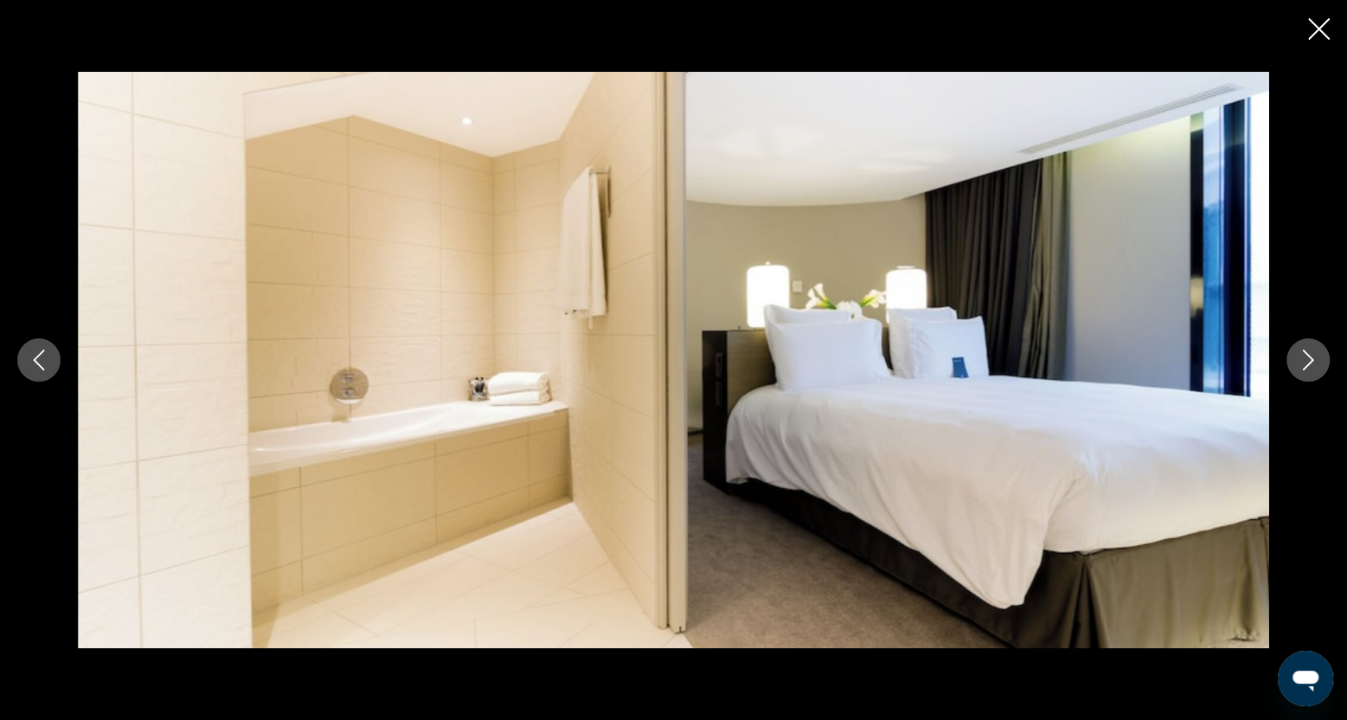
click at [1307, 364] on icon "Next image" at bounding box center [1308, 360] width 11 height 21
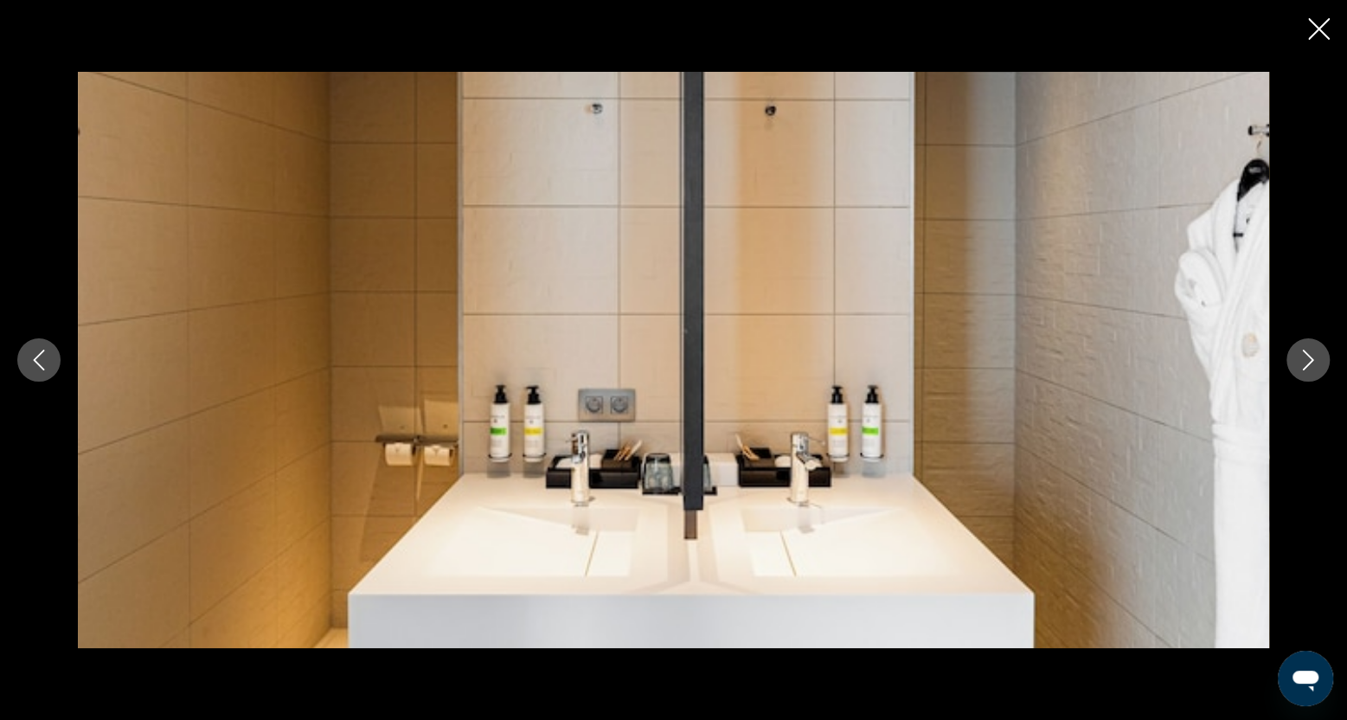
click at [1307, 364] on icon "Next image" at bounding box center [1308, 360] width 11 height 21
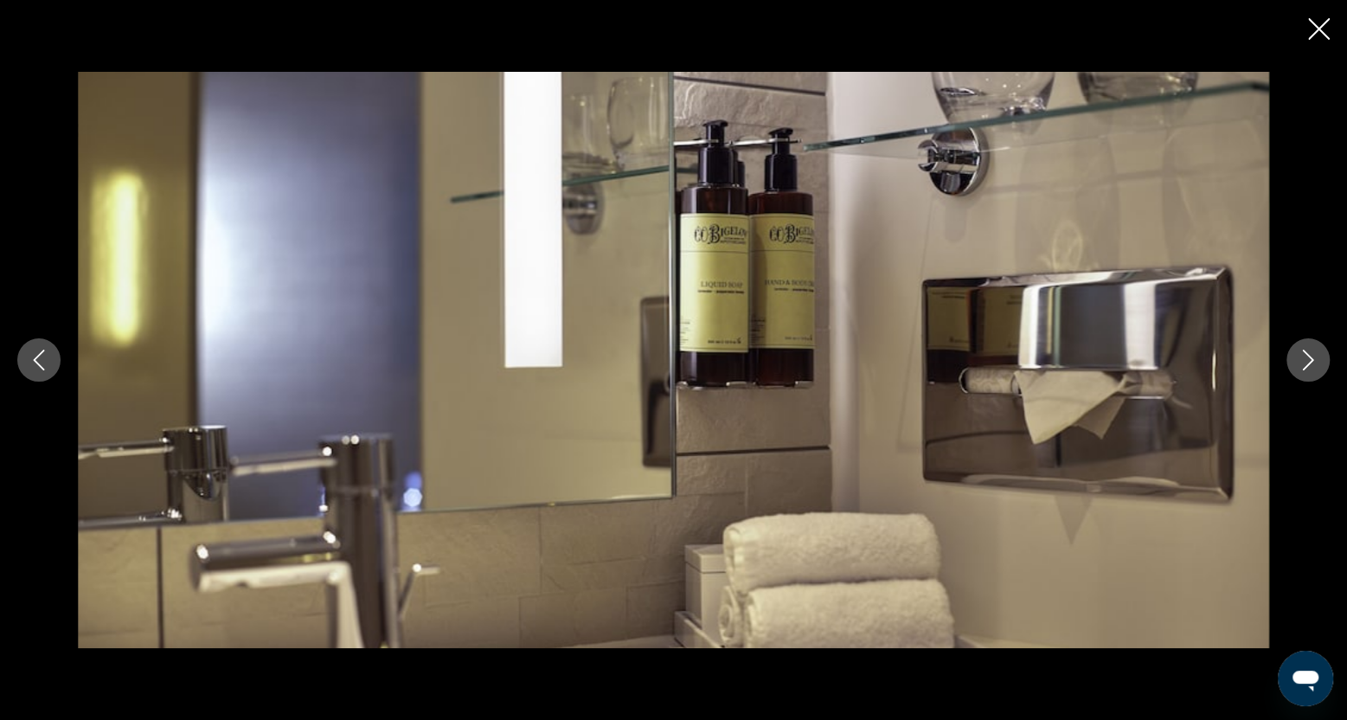
click at [1316, 27] on icon "Close slideshow" at bounding box center [1319, 29] width 22 height 22
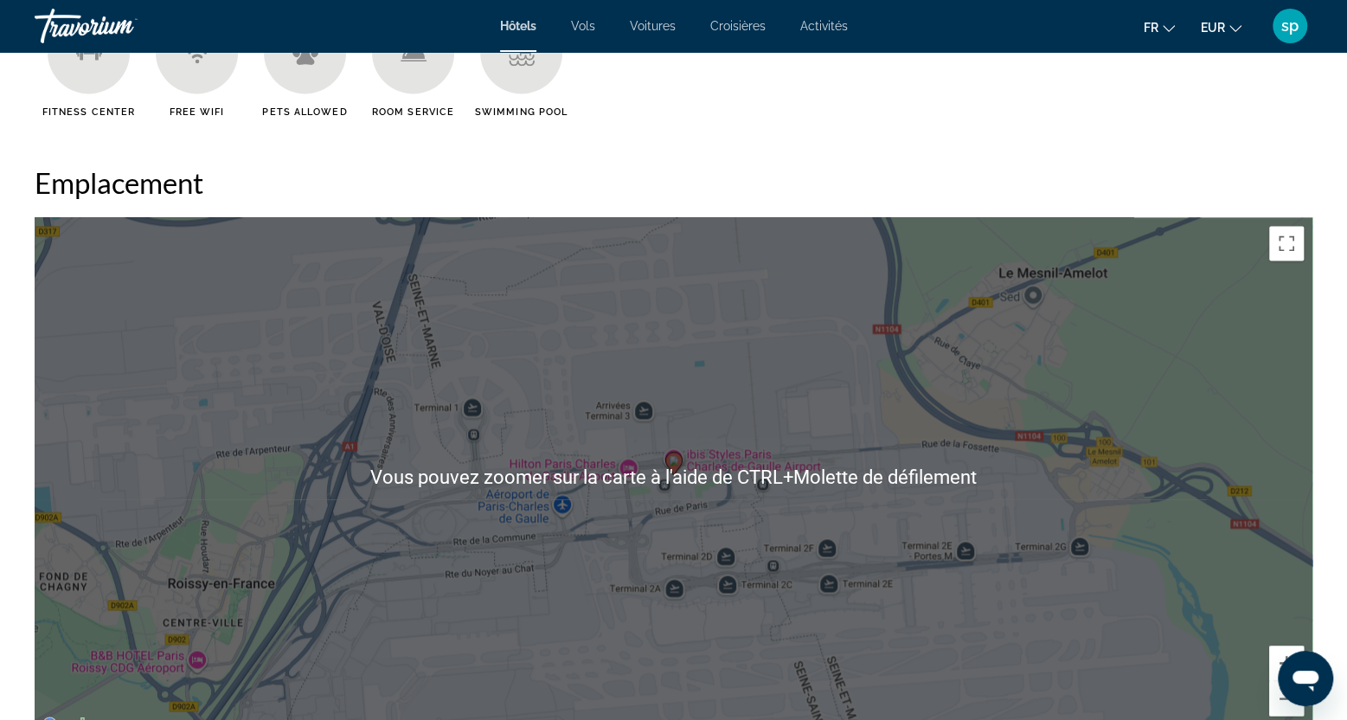
scroll to position [1731, 0]
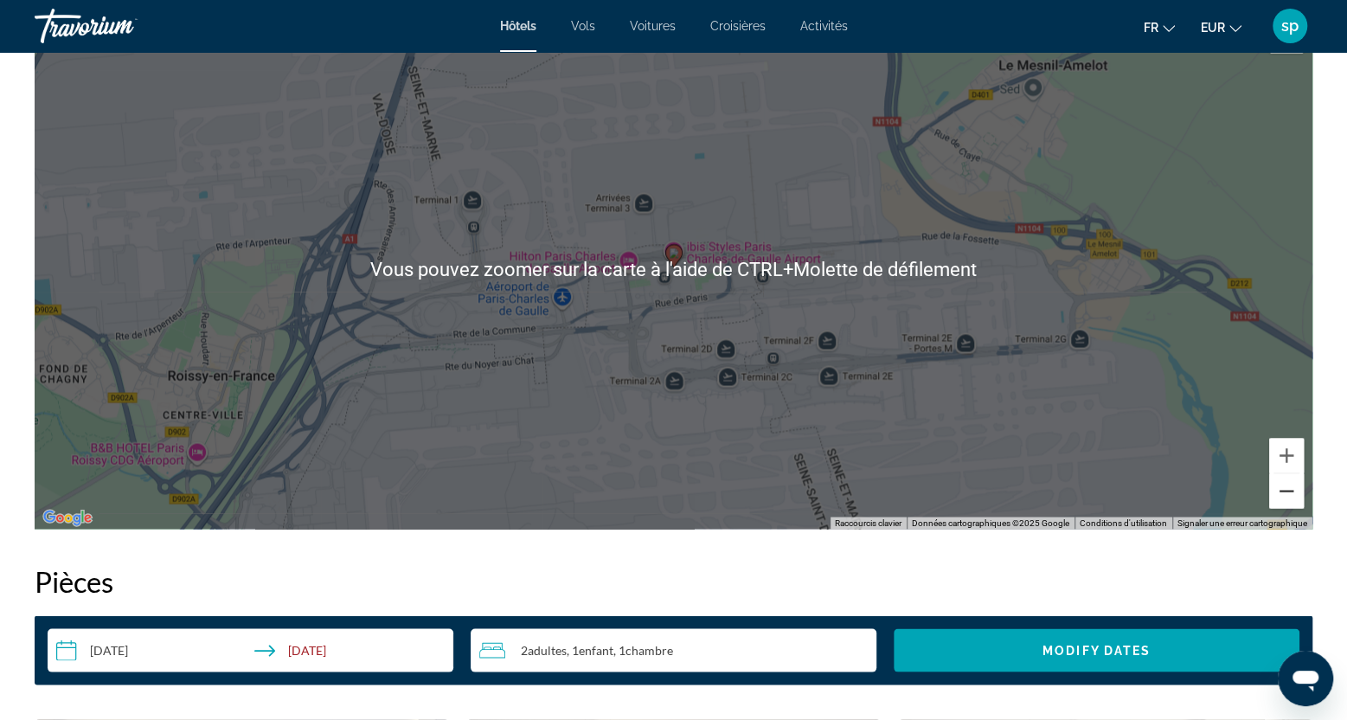
click at [1290, 496] on button "Zoom arrière" at bounding box center [1286, 490] width 35 height 35
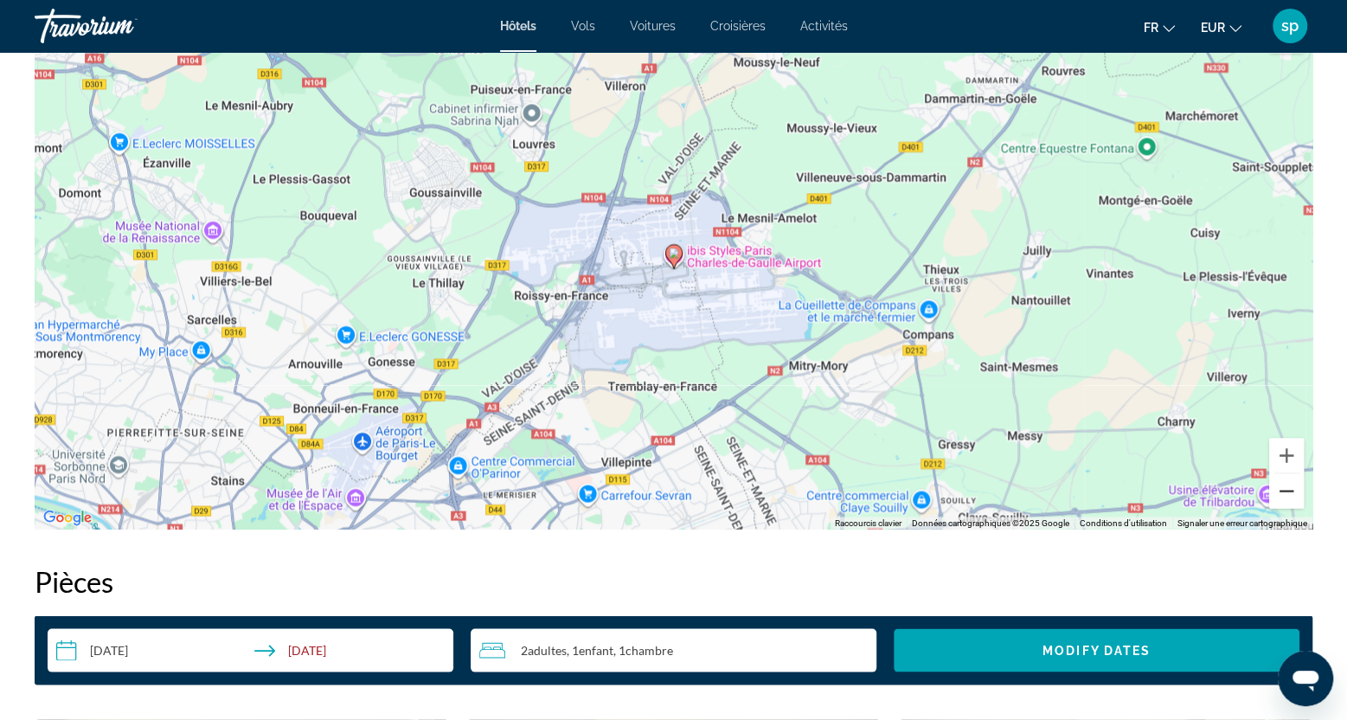
click at [1289, 496] on button "Zoom arrière" at bounding box center [1286, 490] width 35 height 35
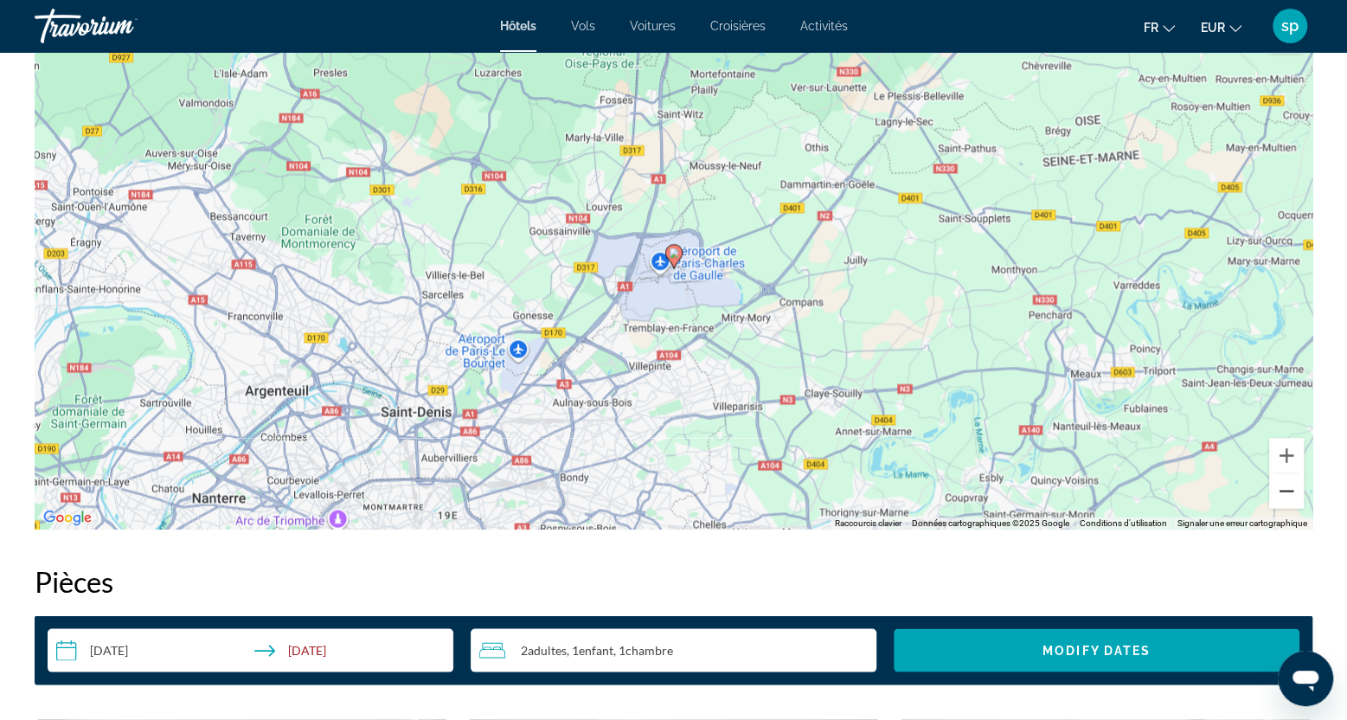
click at [1289, 496] on button "Zoom arrière" at bounding box center [1286, 490] width 35 height 35
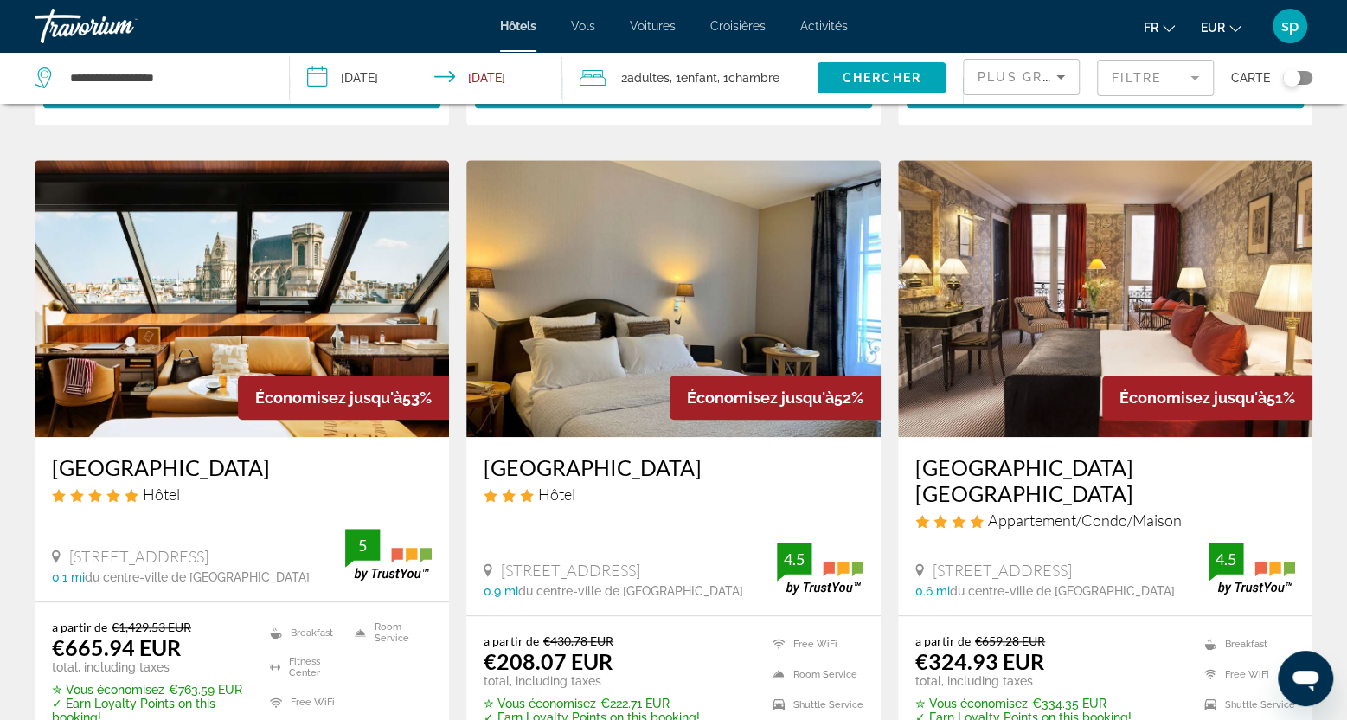
scroll to position [779, 0]
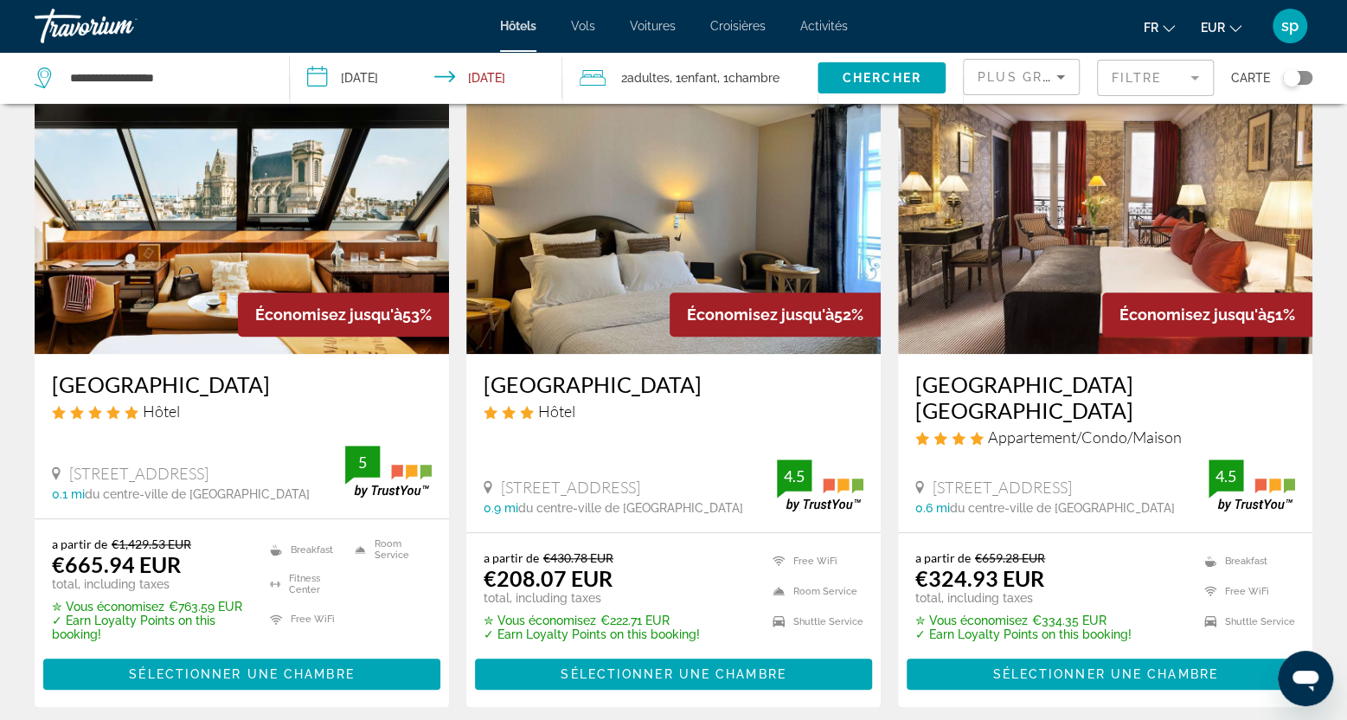
click at [1093, 228] on img "Main content" at bounding box center [1105, 215] width 414 height 277
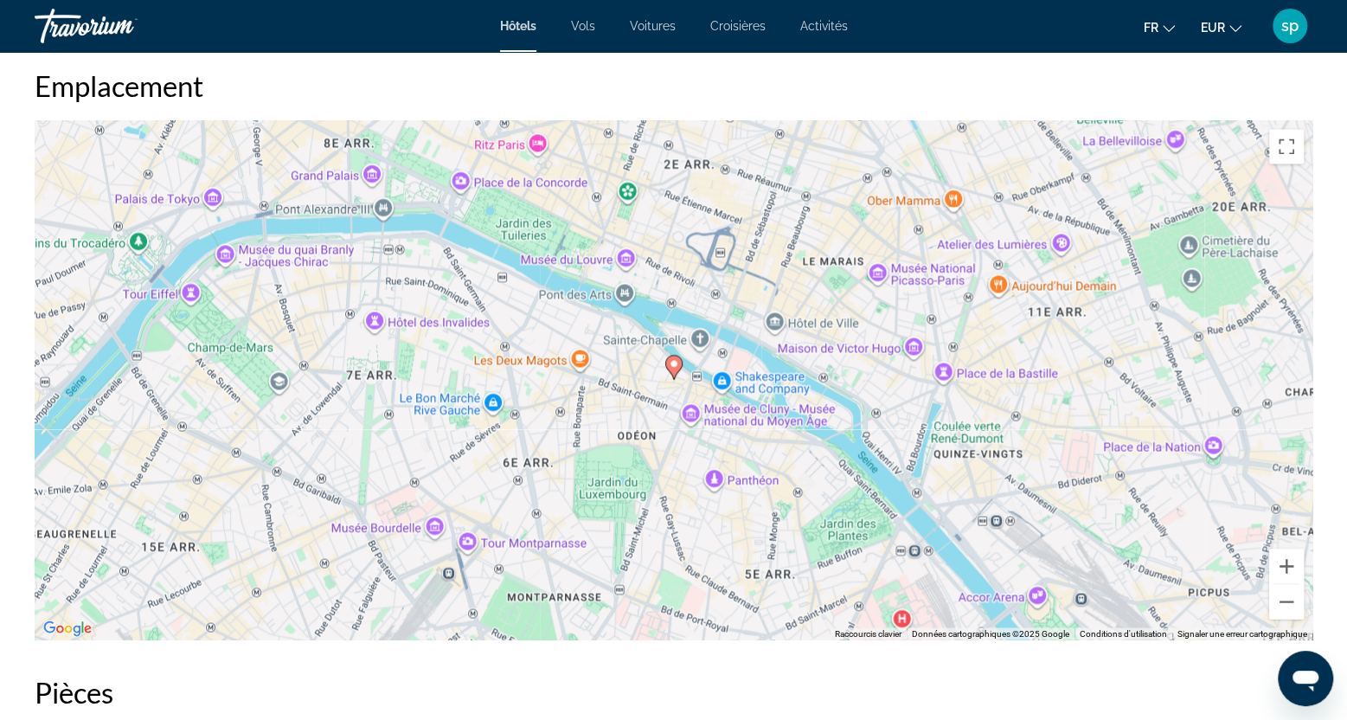
scroll to position [1644, 0]
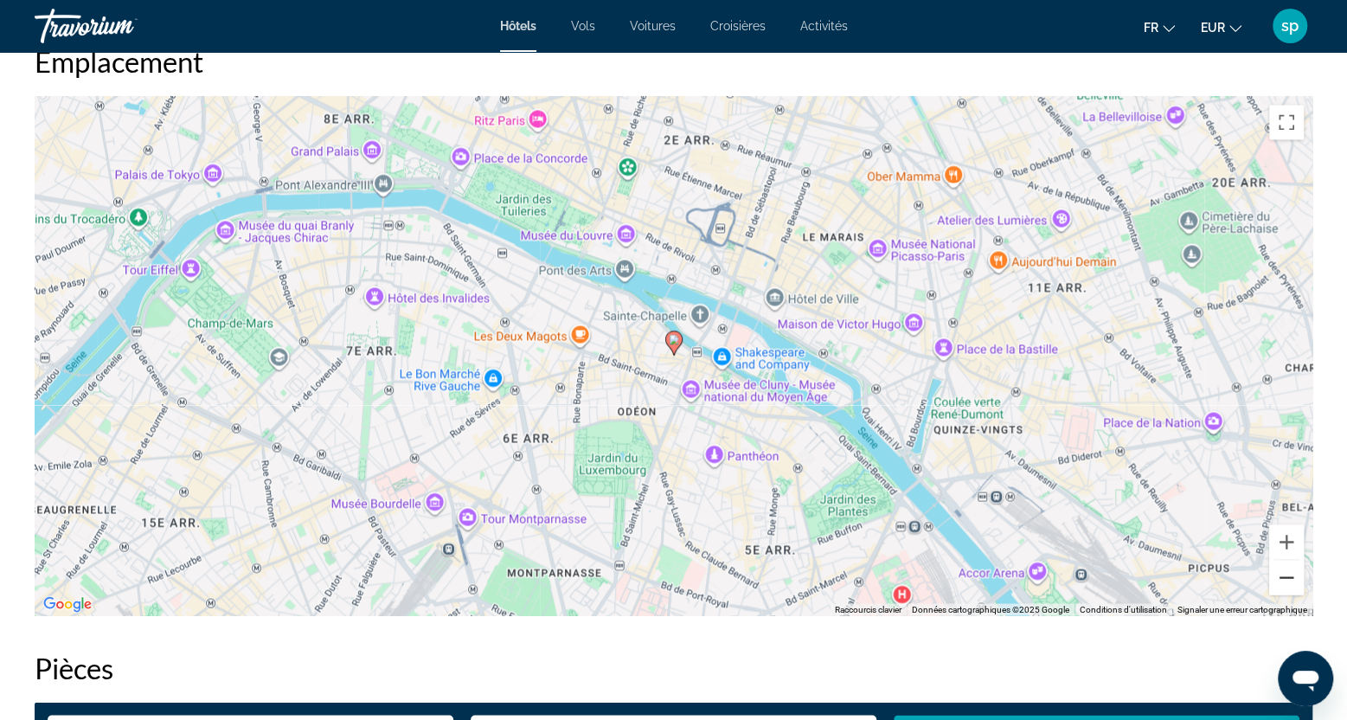
click at [1295, 577] on button "Zoom arrière" at bounding box center [1286, 577] width 35 height 35
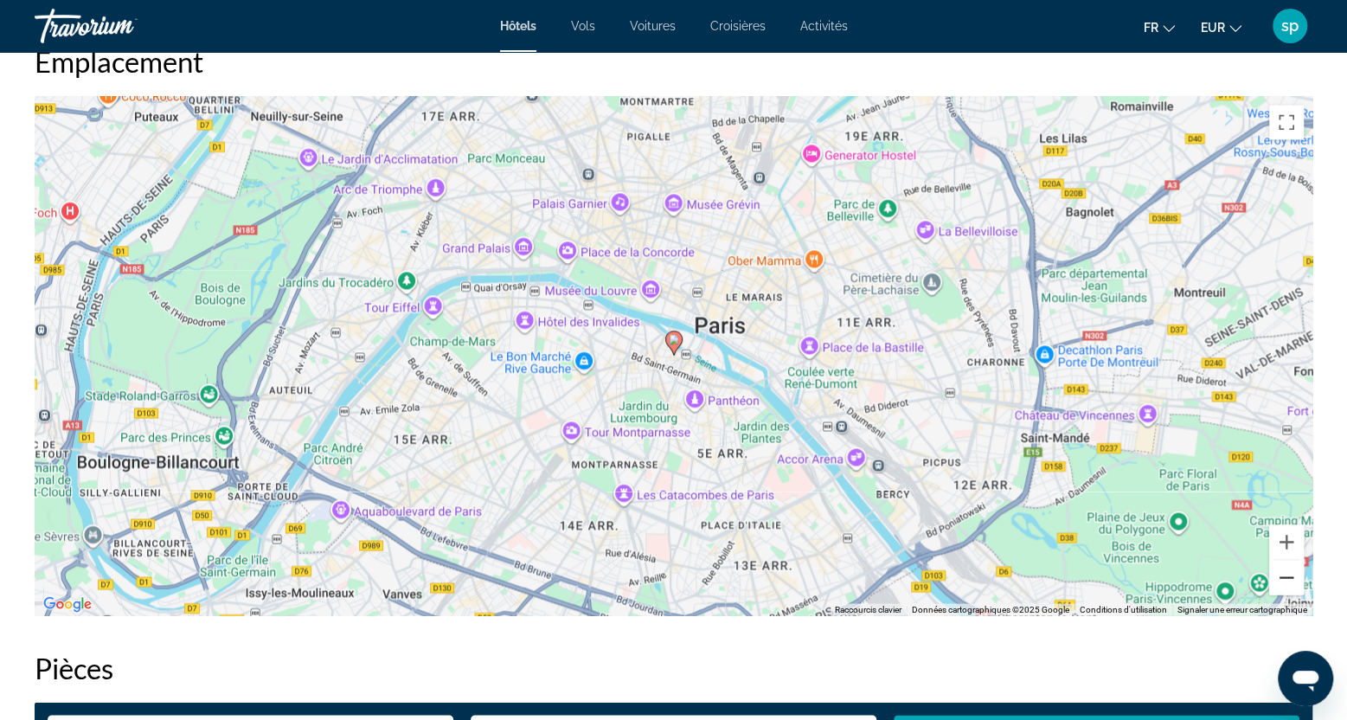
click at [1295, 577] on button "Zoom arrière" at bounding box center [1286, 577] width 35 height 35
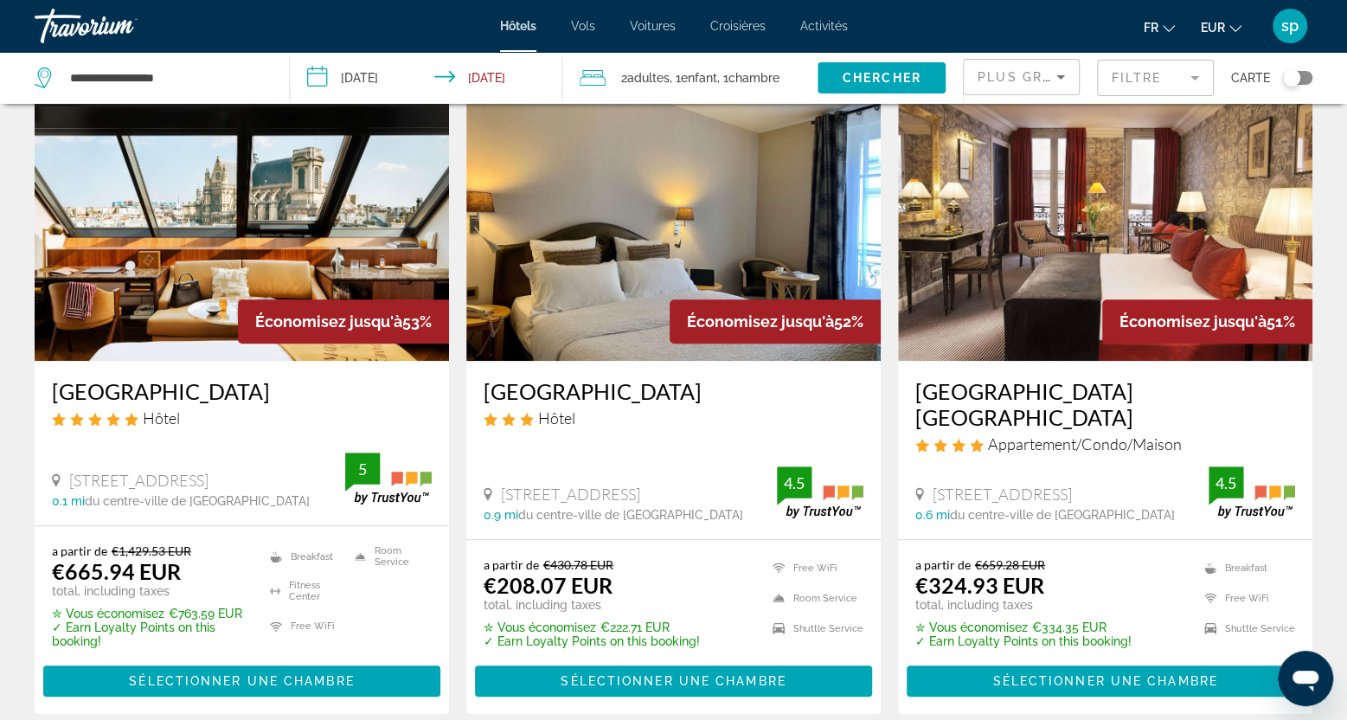
scroll to position [779, 0]
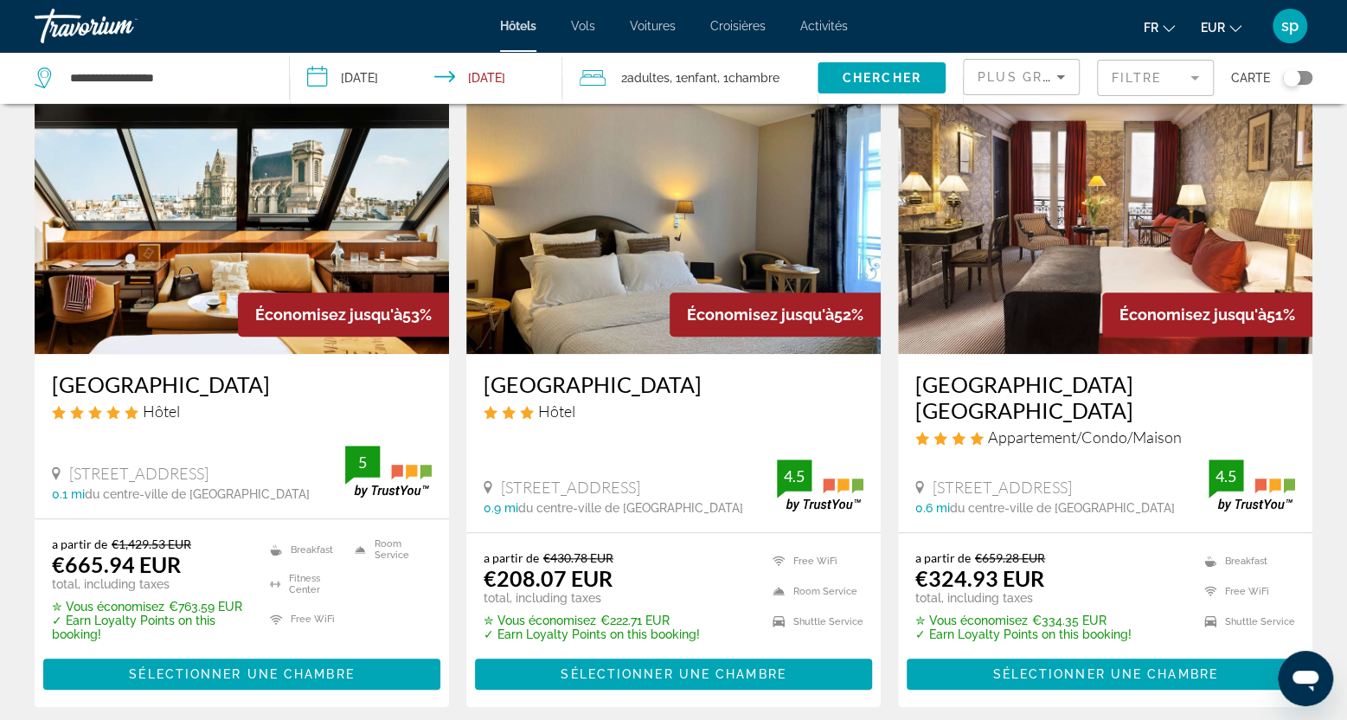
click at [334, 231] on img "Main content" at bounding box center [242, 215] width 414 height 277
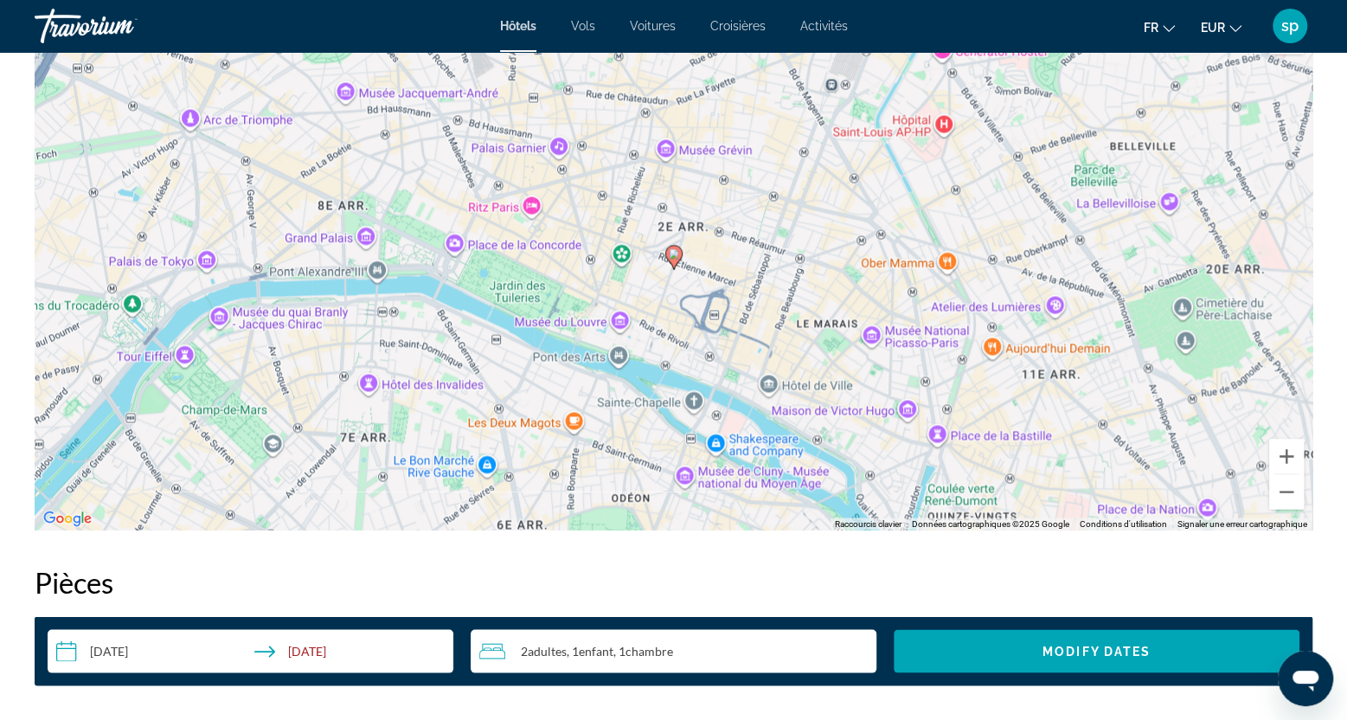
scroll to position [1731, 0]
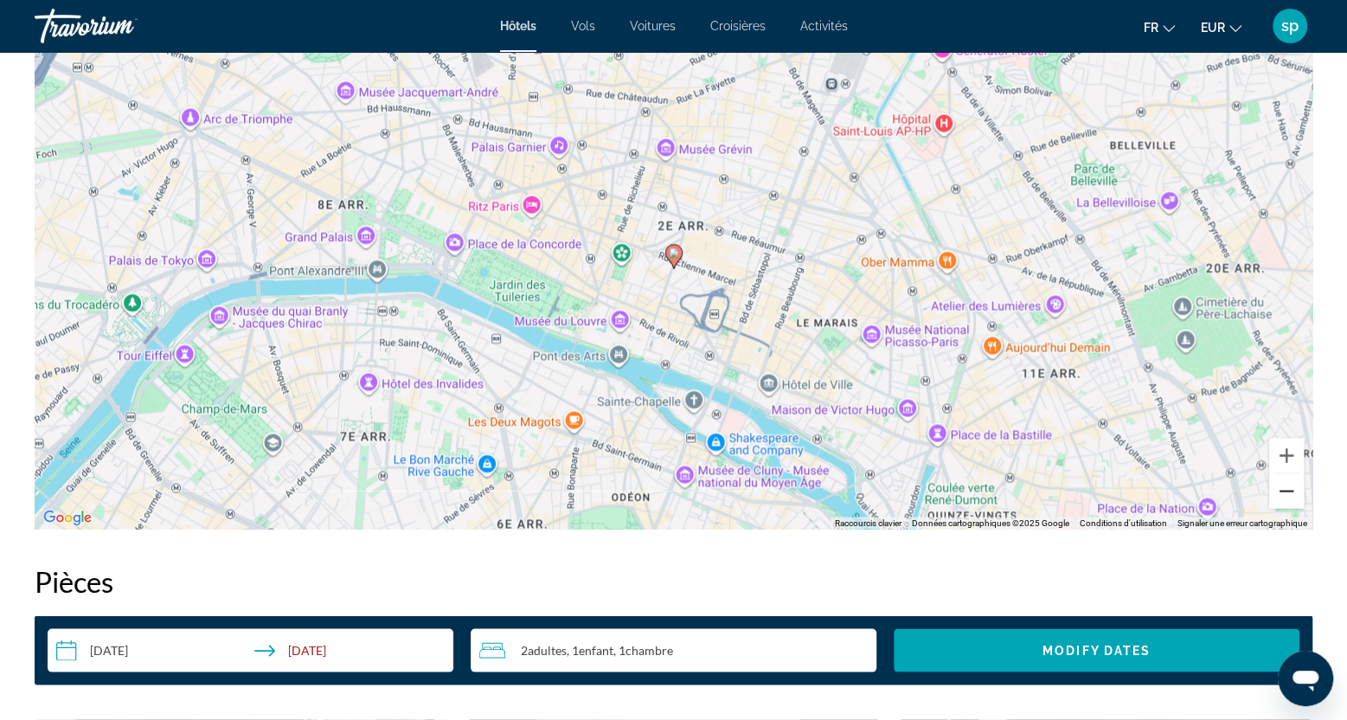
click at [1289, 495] on button "Zoom arrière" at bounding box center [1286, 490] width 35 height 35
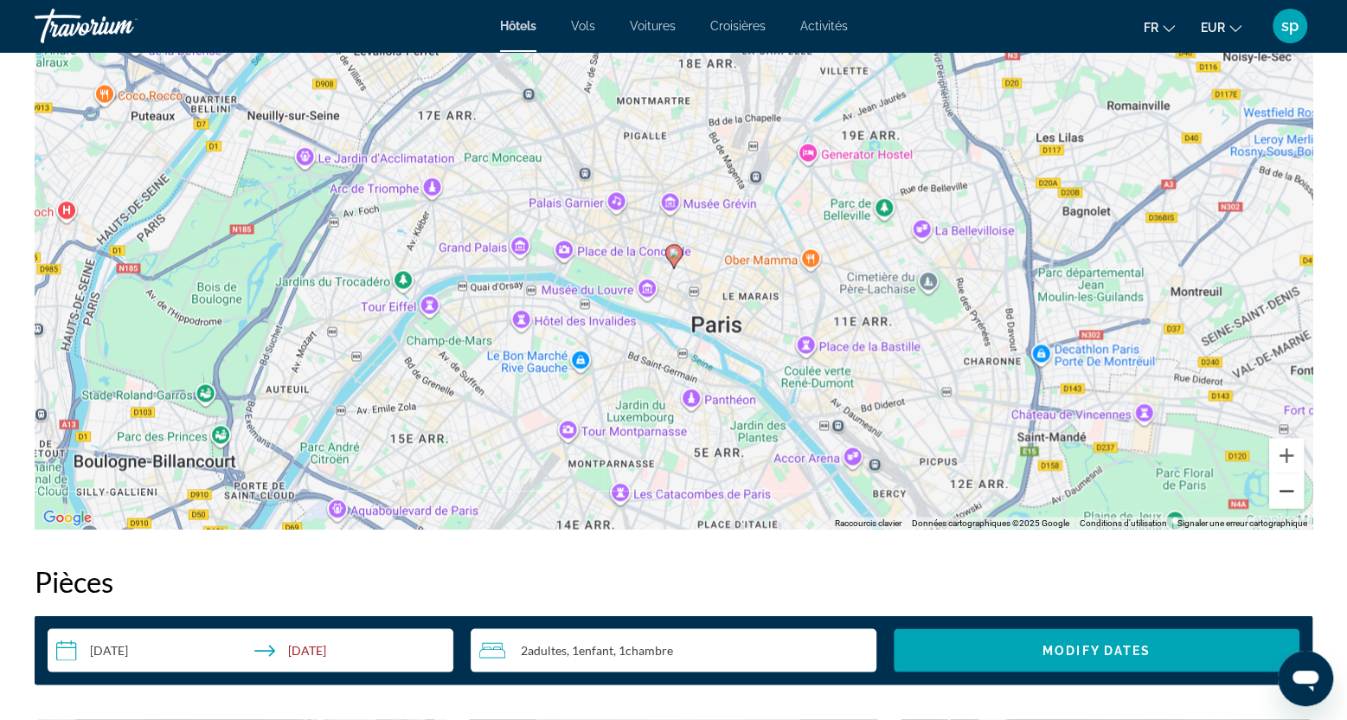
click at [1288, 496] on button "Zoom arrière" at bounding box center [1286, 490] width 35 height 35
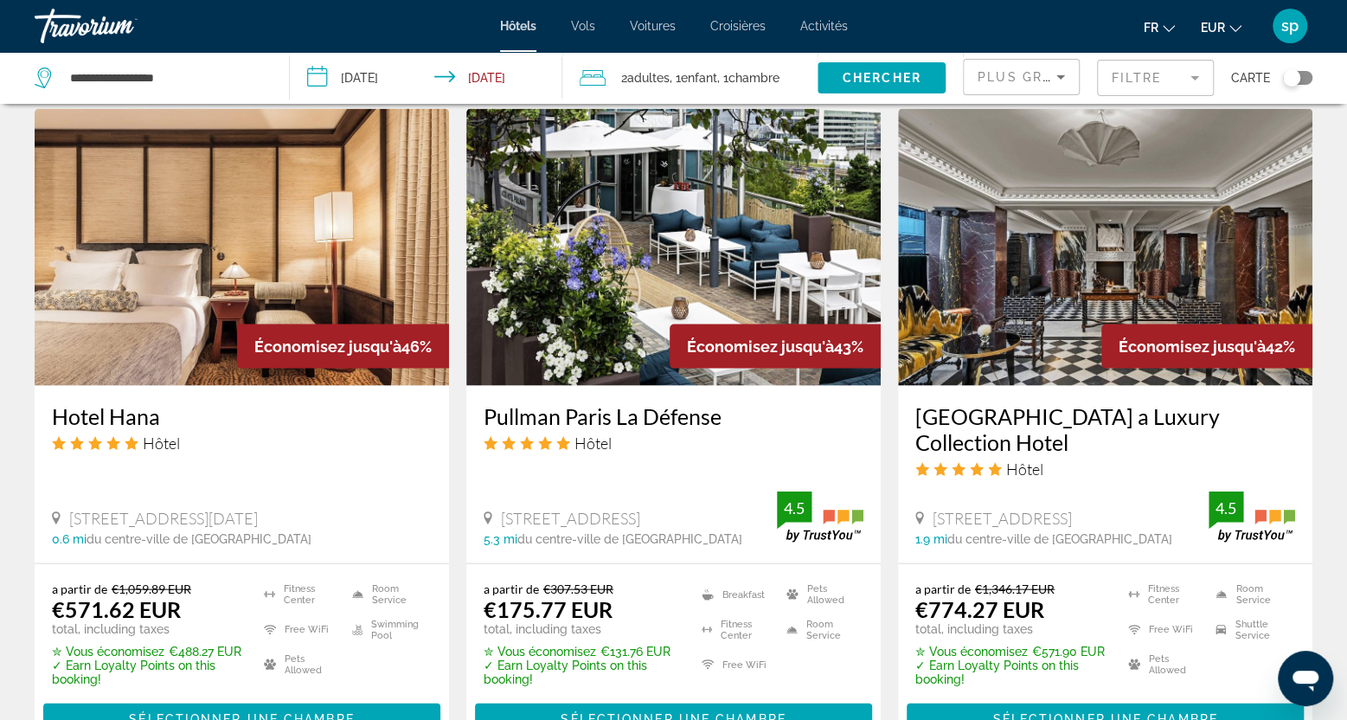
scroll to position [1731, 0]
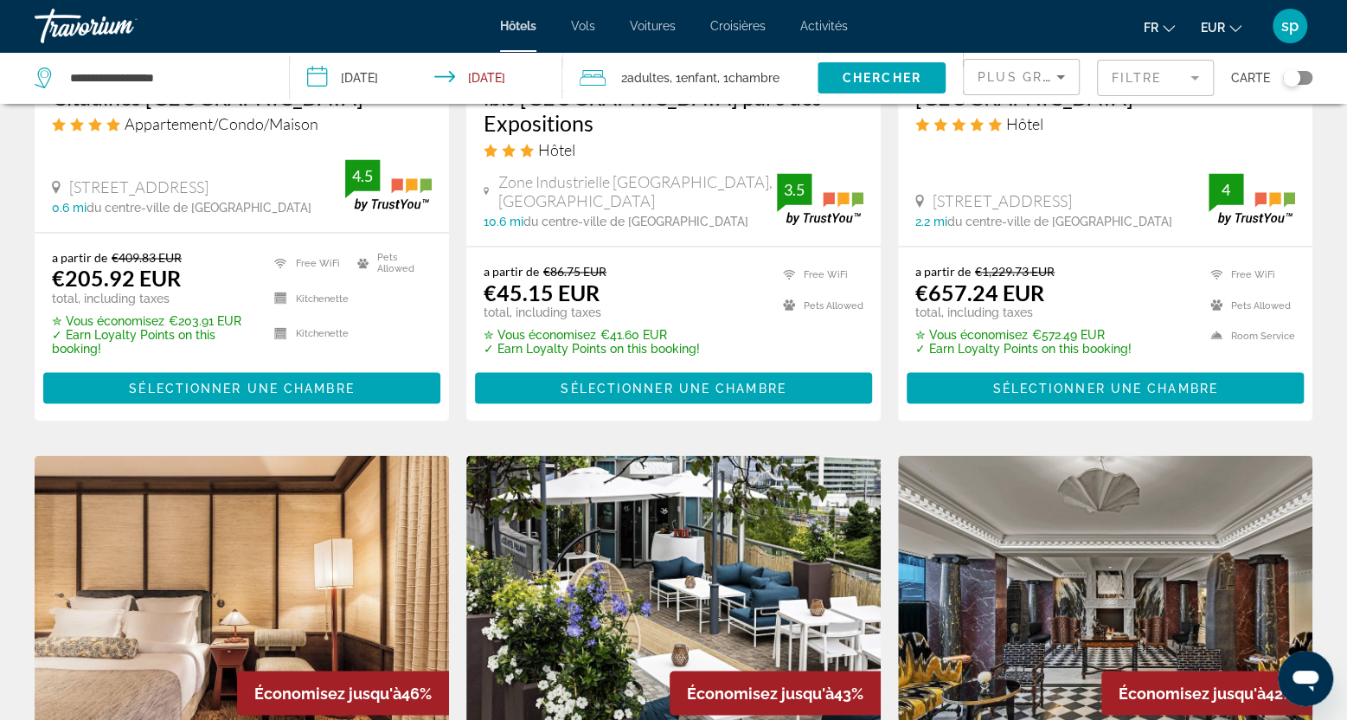
drag, startPoint x: 1152, startPoint y: 82, endPoint x: 1118, endPoint y: 84, distance: 33.8
click at [1152, 82] on mat-form-field "Filtre" at bounding box center [1155, 78] width 117 height 36
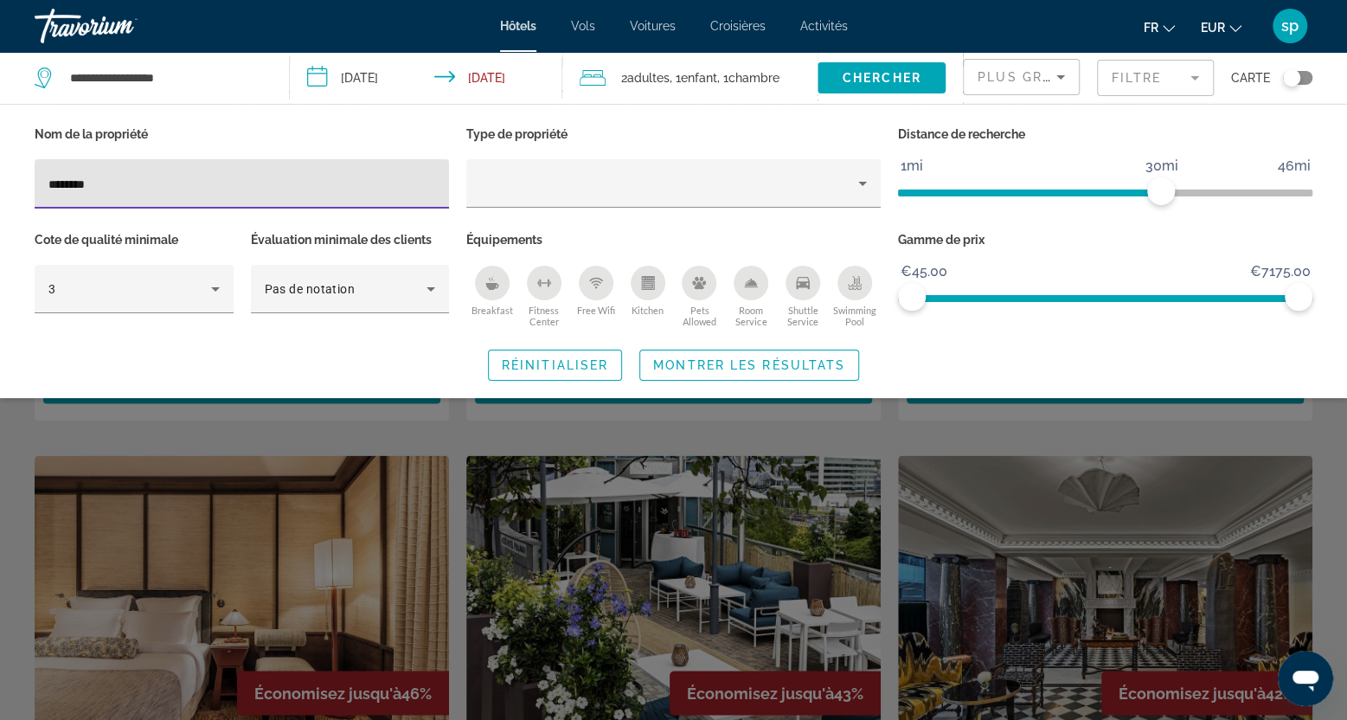
type input "********"
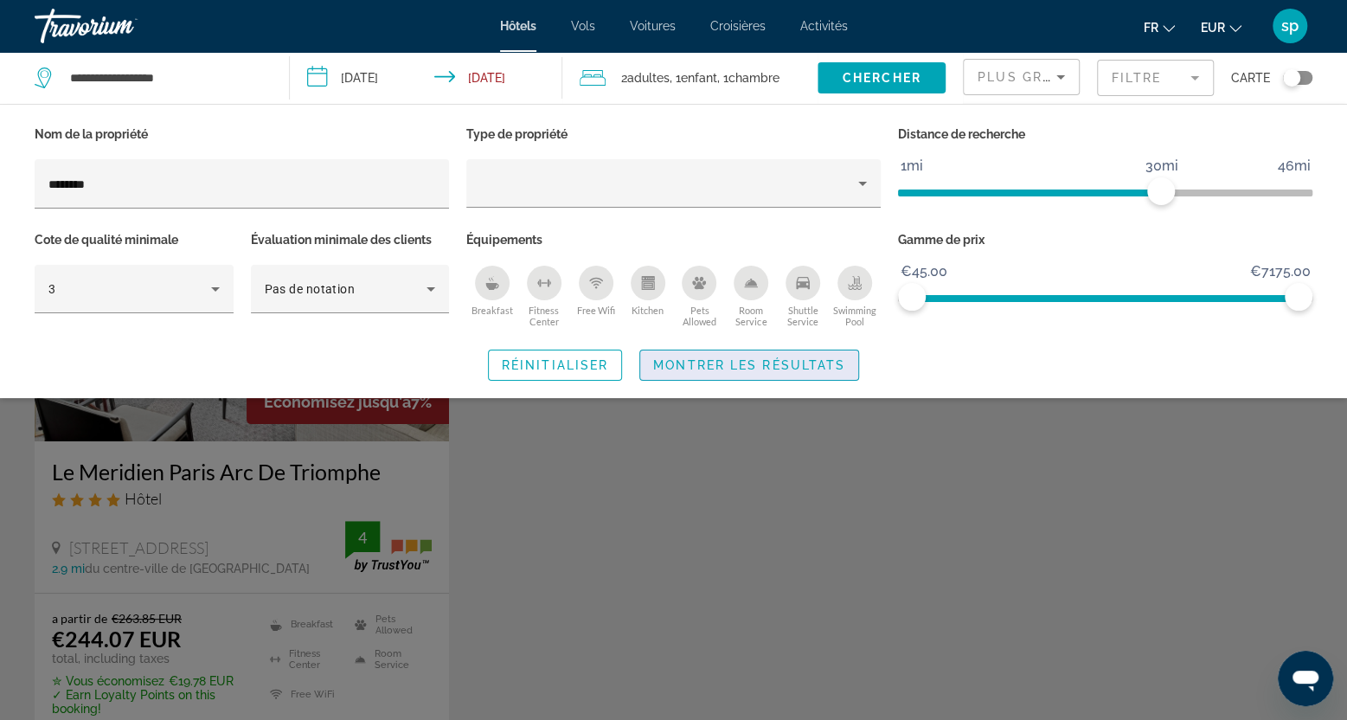
click at [713, 368] on span "Montrer les résultats" at bounding box center [749, 365] width 192 height 14
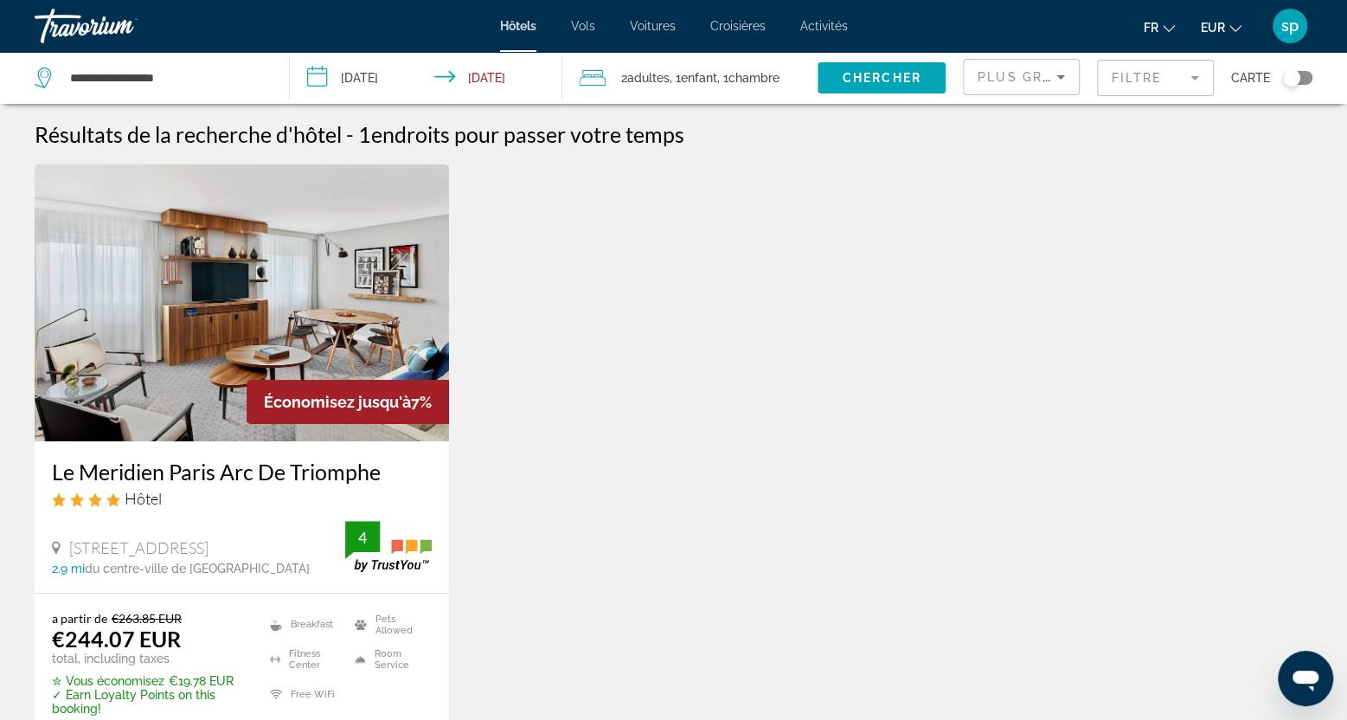
click at [236, 296] on img "Main content" at bounding box center [242, 302] width 414 height 277
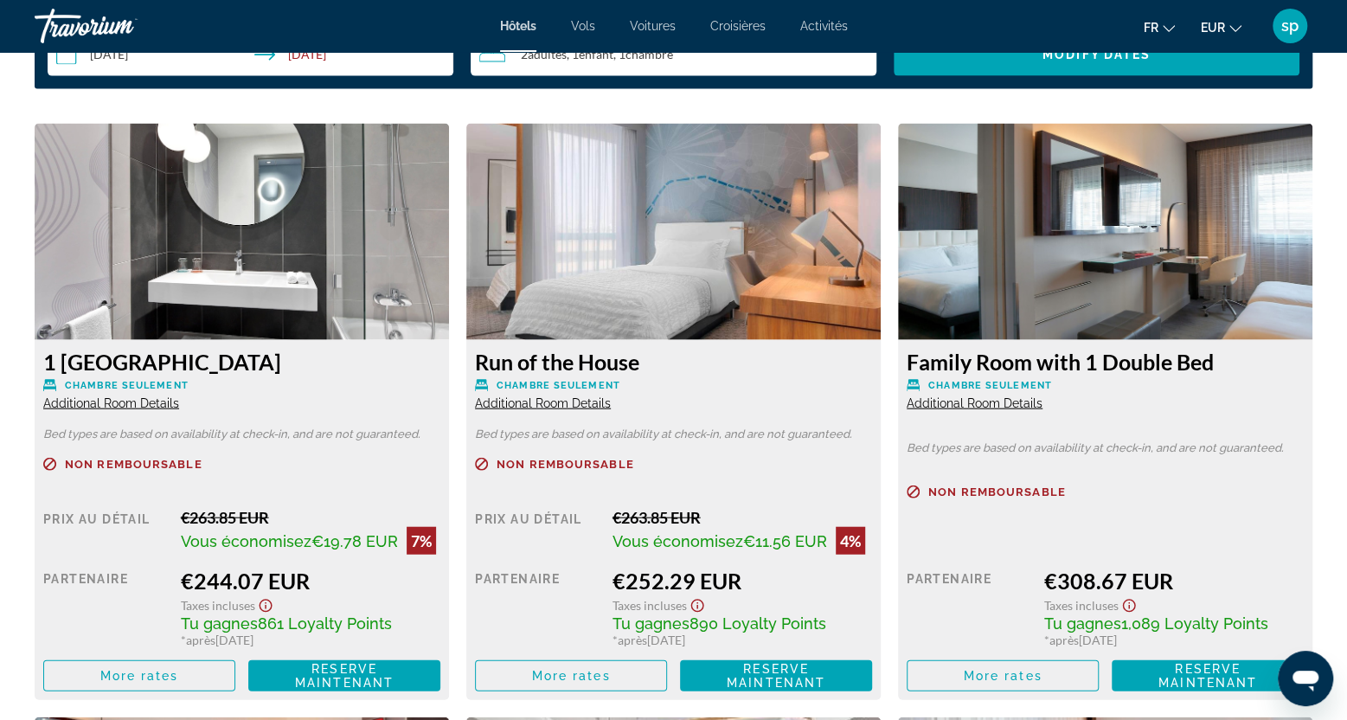
scroll to position [2336, 0]
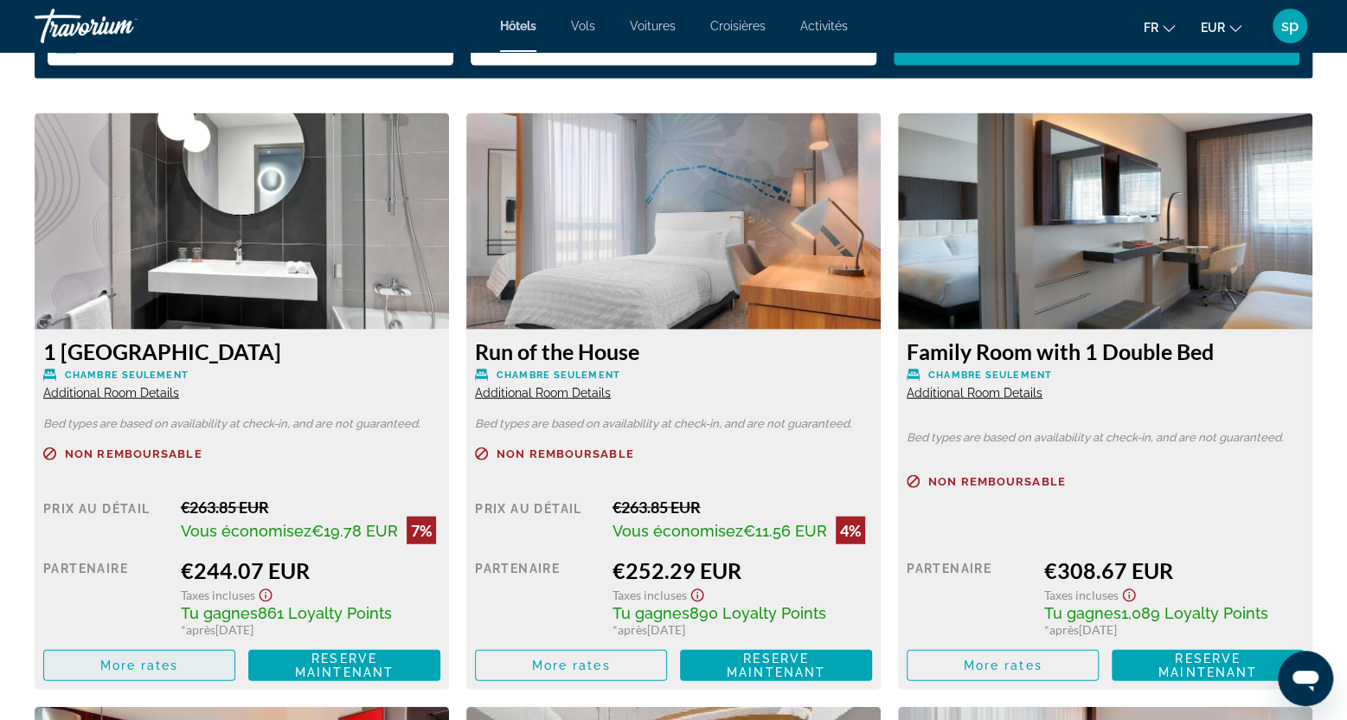
click at [178, 671] on span "More rates" at bounding box center [139, 665] width 79 height 14
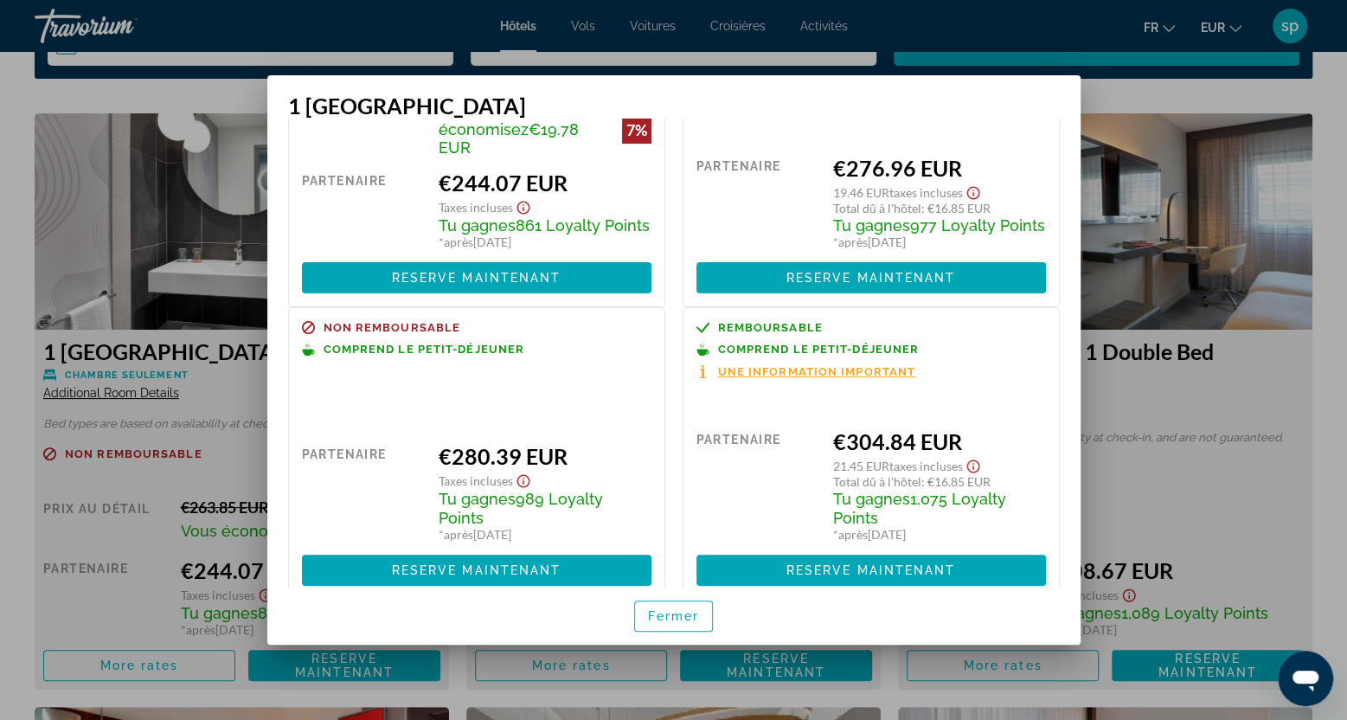
scroll to position [173, 0]
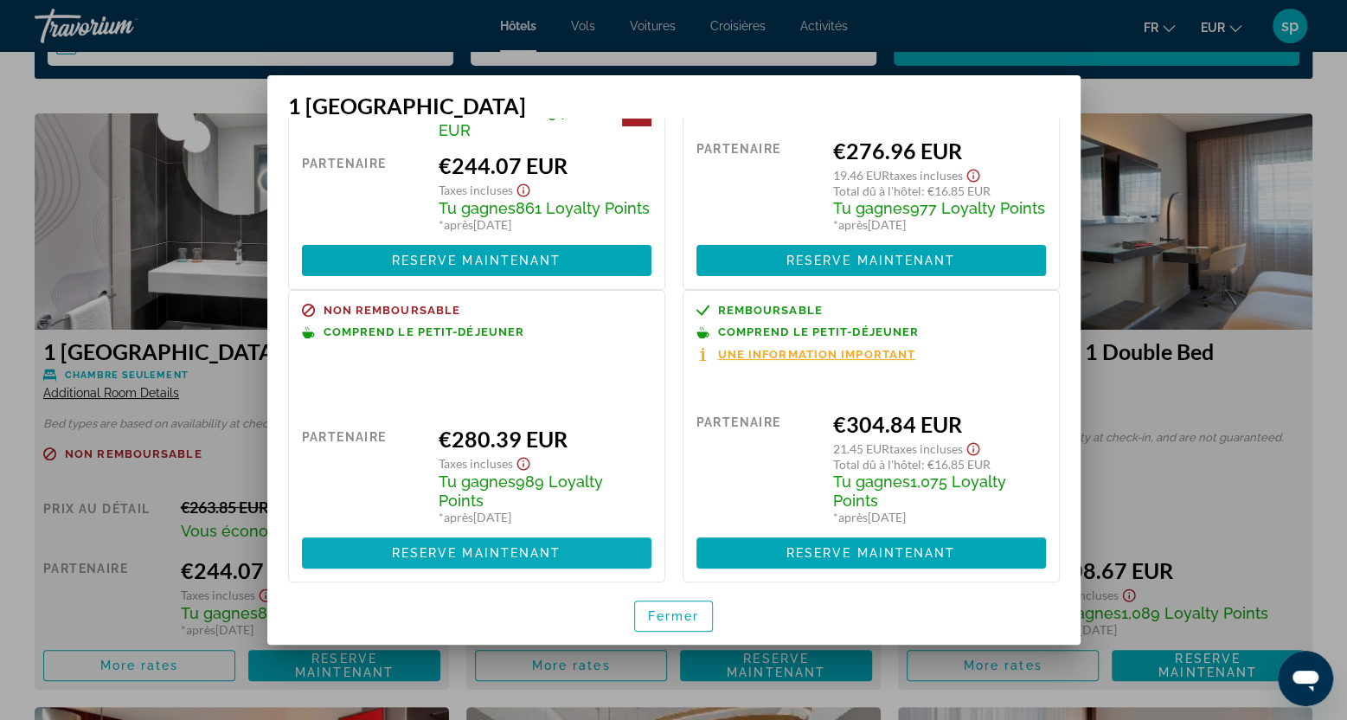
click at [478, 556] on span "Reserve maintenant" at bounding box center [477, 553] width 170 height 14
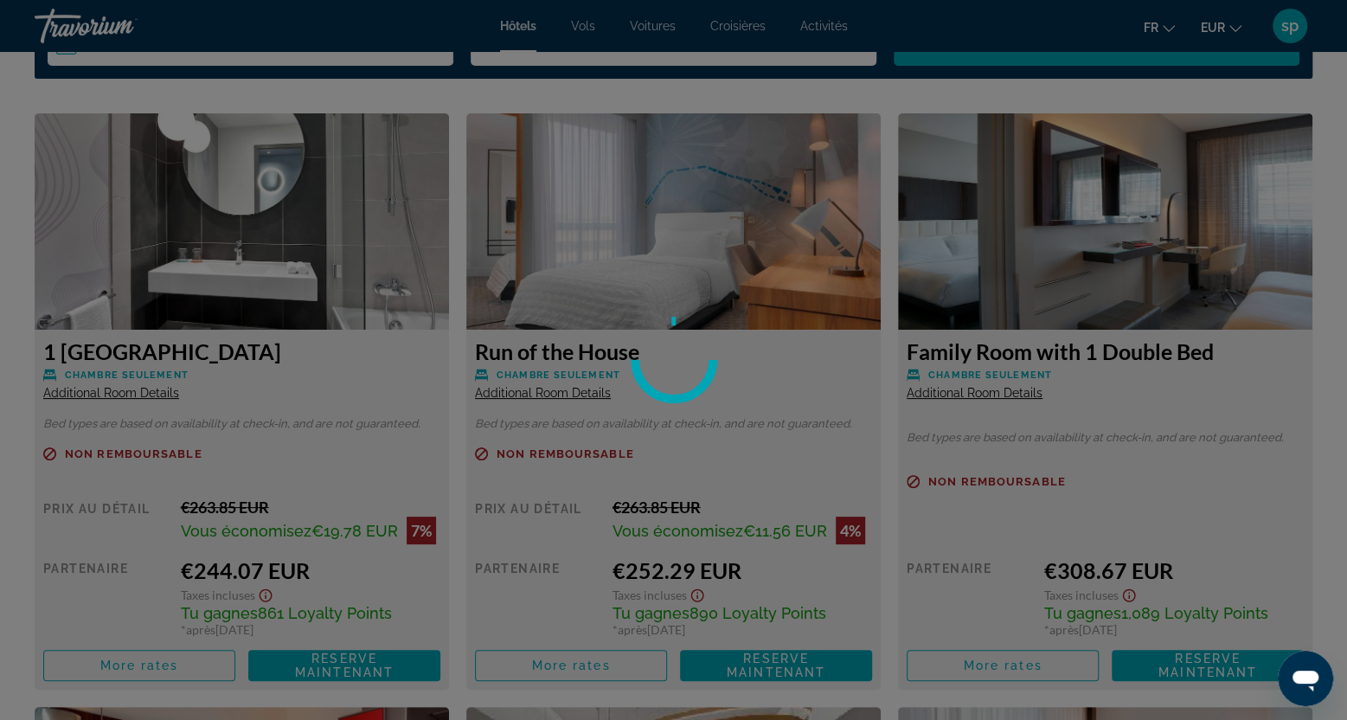
scroll to position [2336, 0]
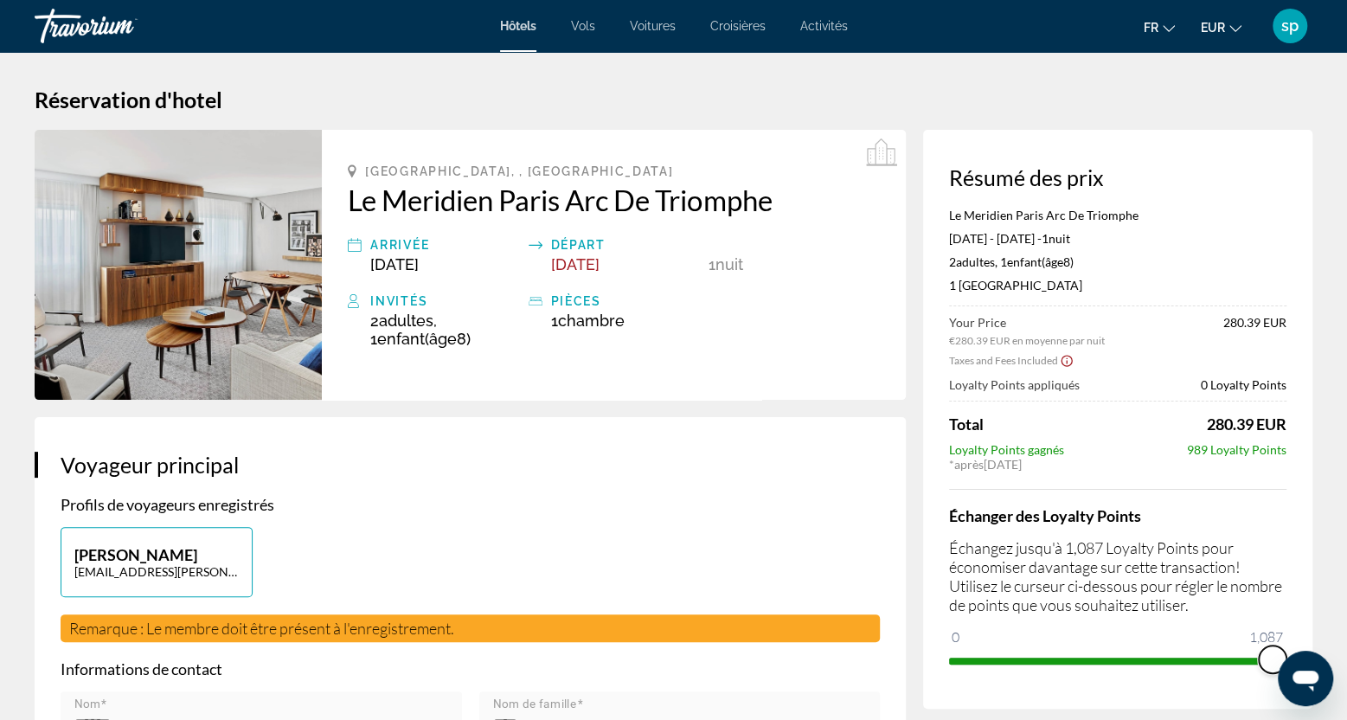
drag, startPoint x: 992, startPoint y: 638, endPoint x: 1317, endPoint y: 590, distance: 328.8
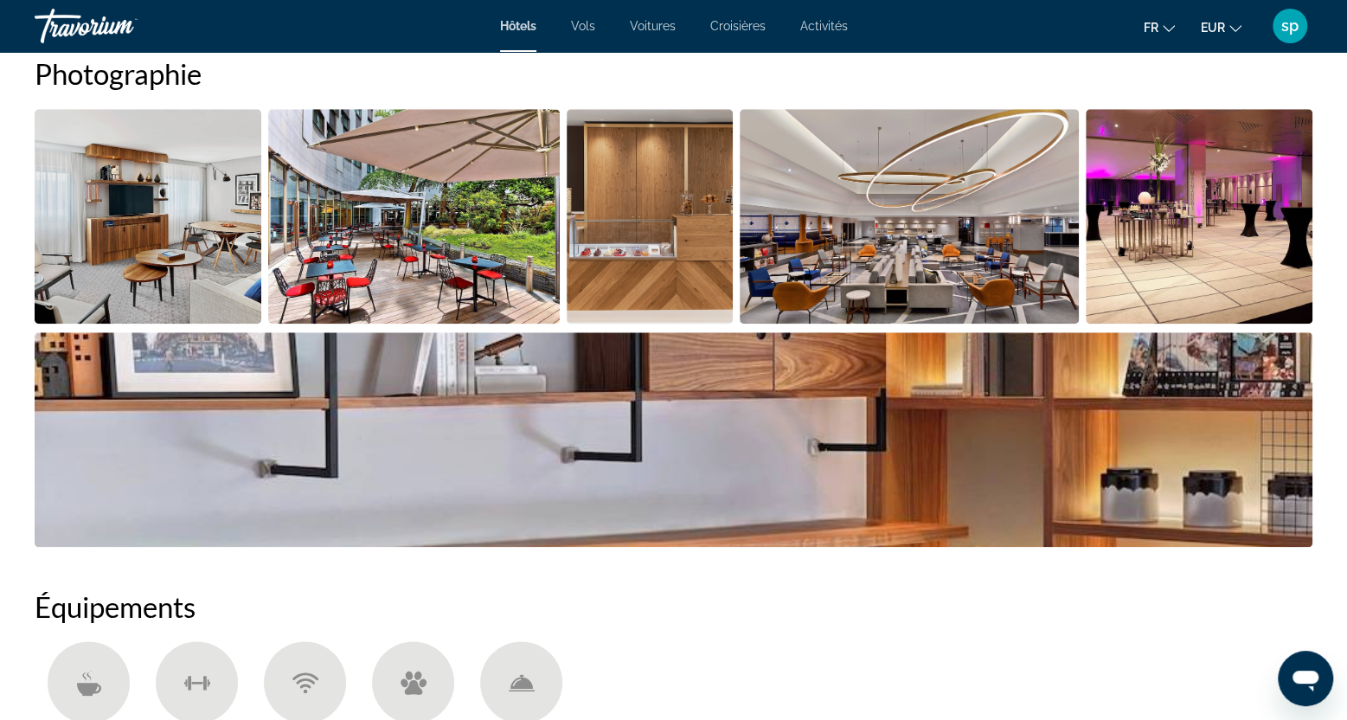
scroll to position [952, 0]
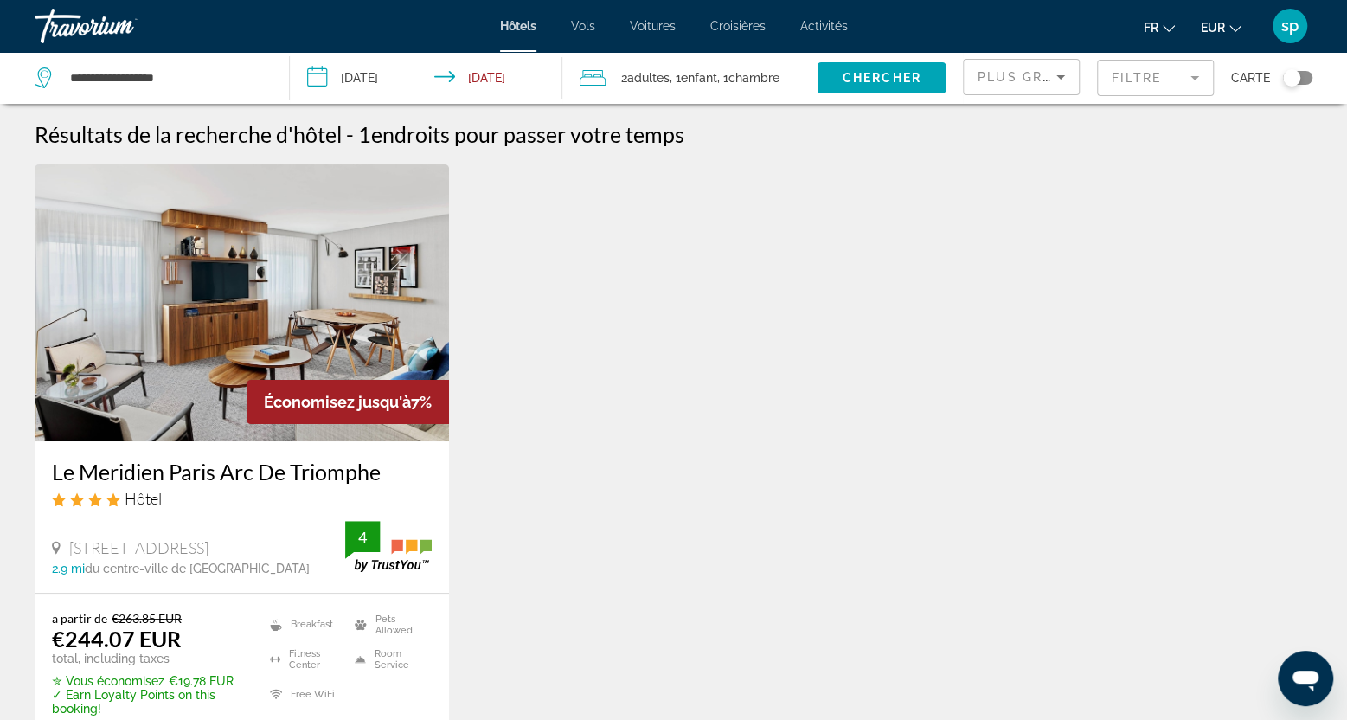
click at [317, 281] on img "Main content" at bounding box center [242, 302] width 414 height 277
click at [403, 84] on input "**********" at bounding box center [429, 80] width 279 height 57
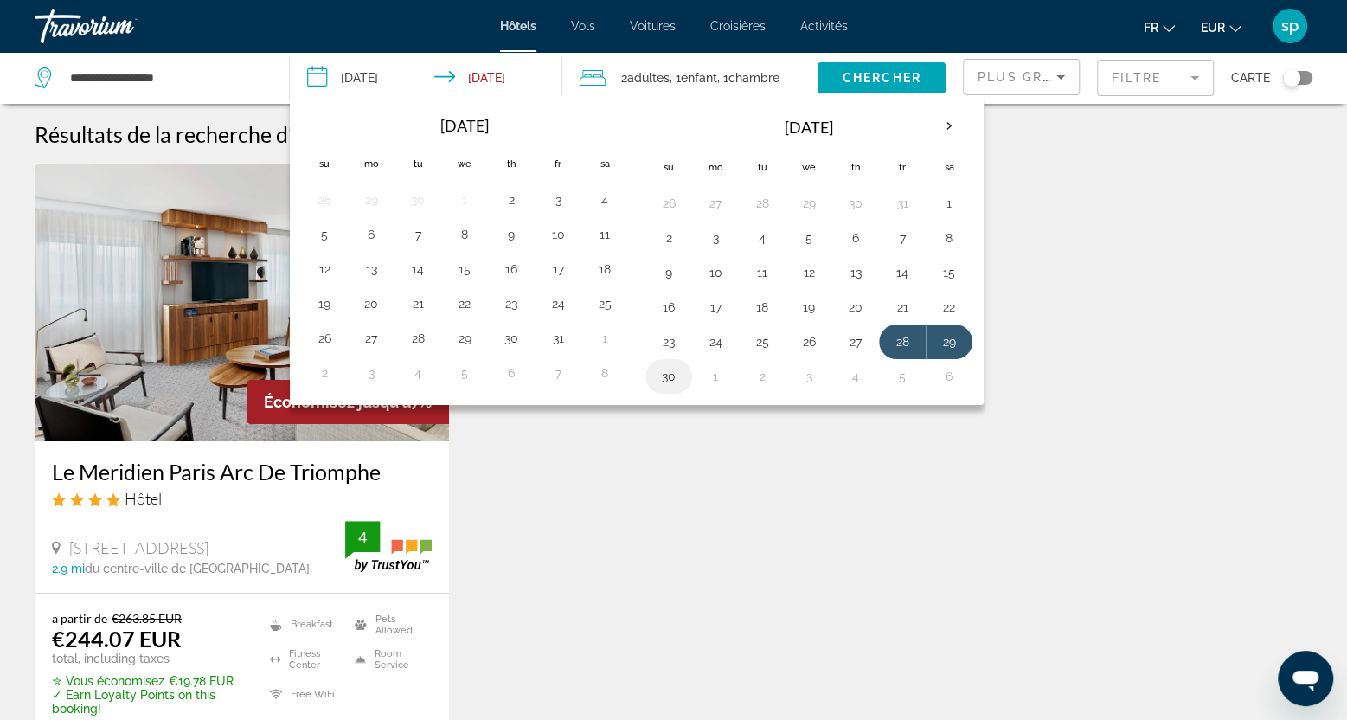
click at [665, 375] on button "30" at bounding box center [669, 376] width 28 height 24
click at [852, 338] on button "27" at bounding box center [856, 342] width 28 height 24
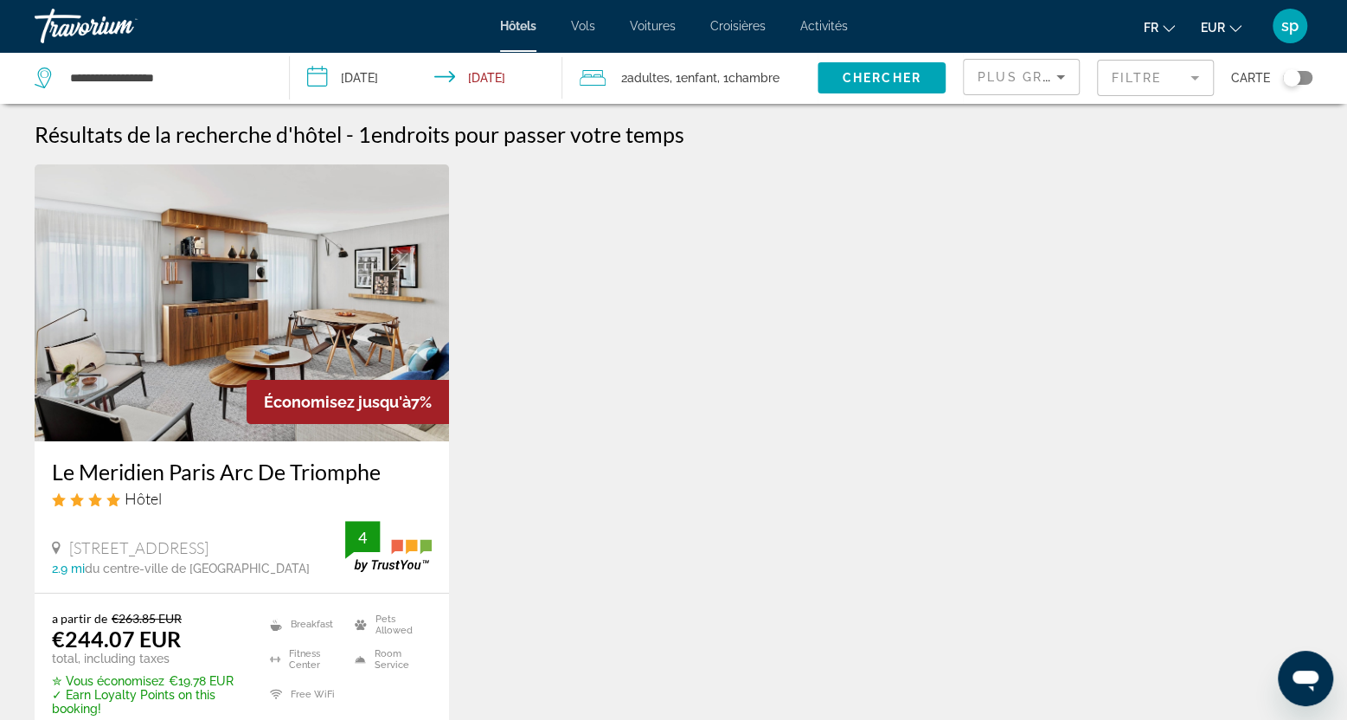
click at [427, 82] on input "**********" at bounding box center [429, 80] width 279 height 57
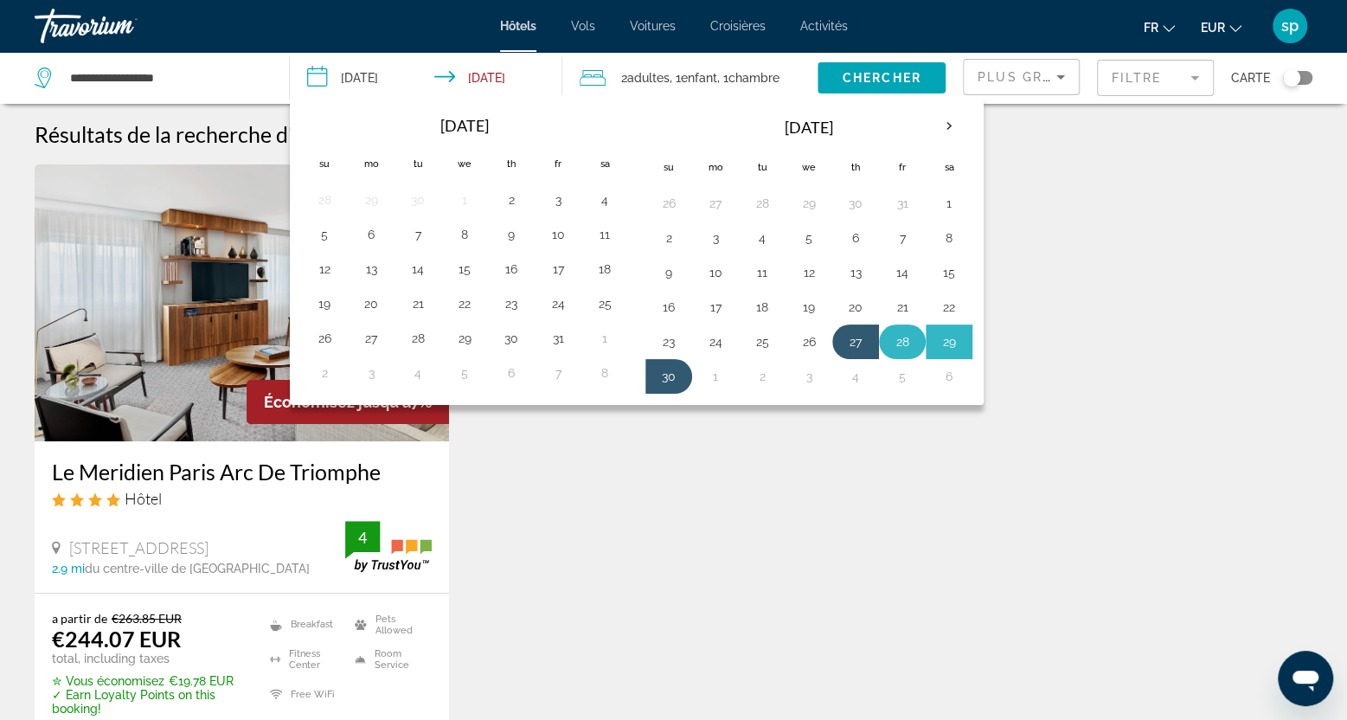
click at [894, 344] on button "28" at bounding box center [903, 342] width 28 height 24
click at [659, 369] on button "30" at bounding box center [669, 376] width 28 height 24
type input "**********"
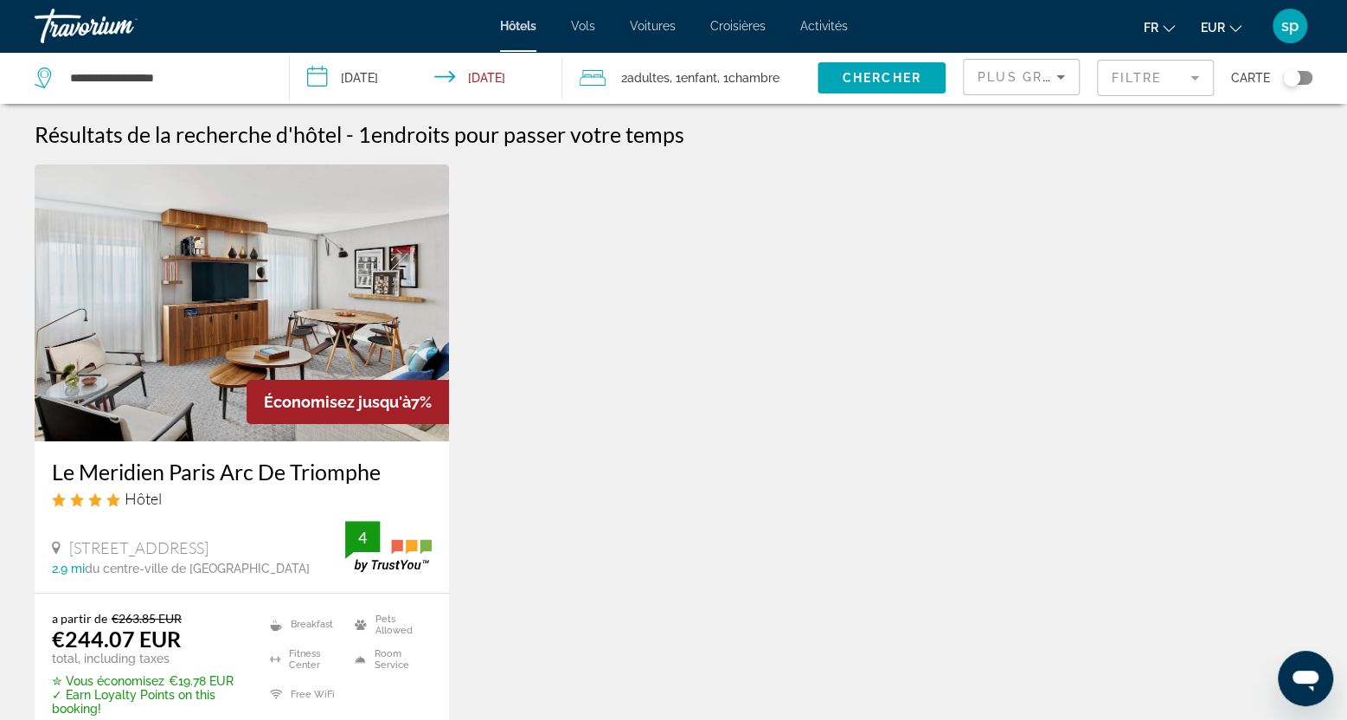
click at [758, 84] on span "Chambre" at bounding box center [754, 78] width 51 height 14
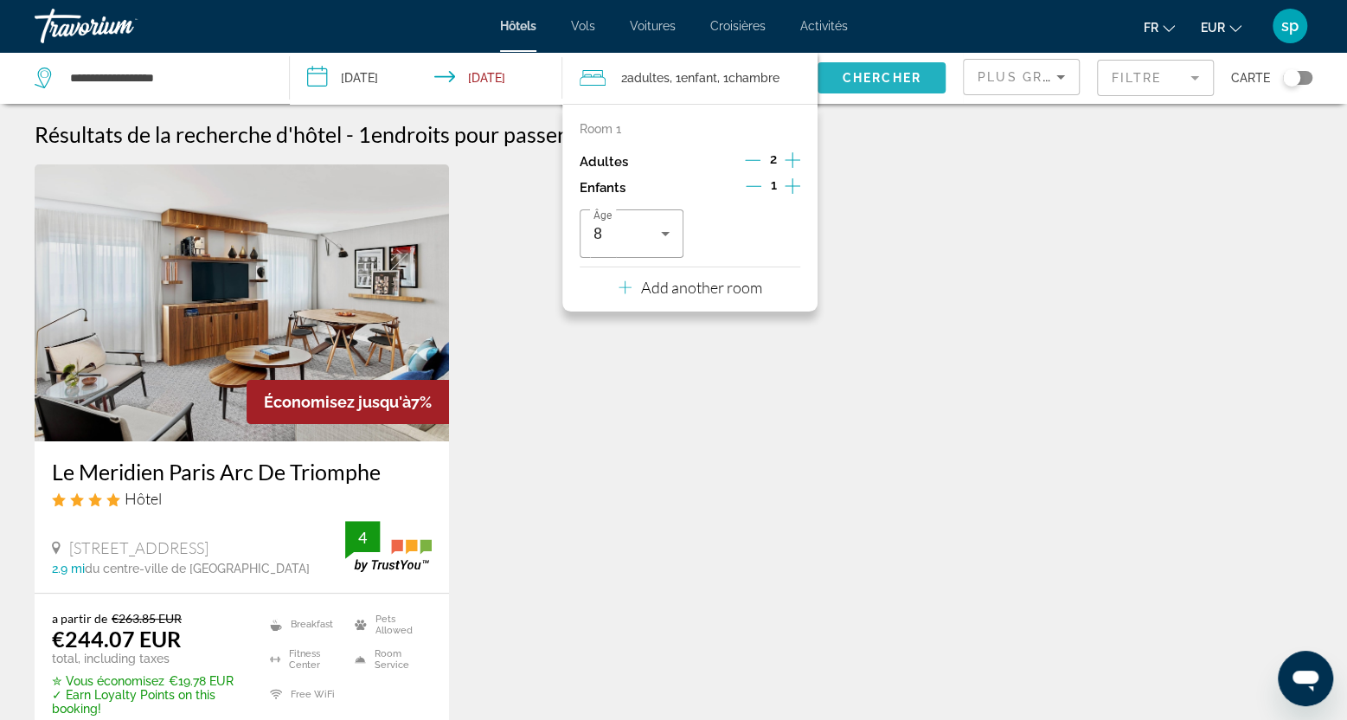
click at [870, 74] on span "Chercher" at bounding box center [882, 78] width 79 height 14
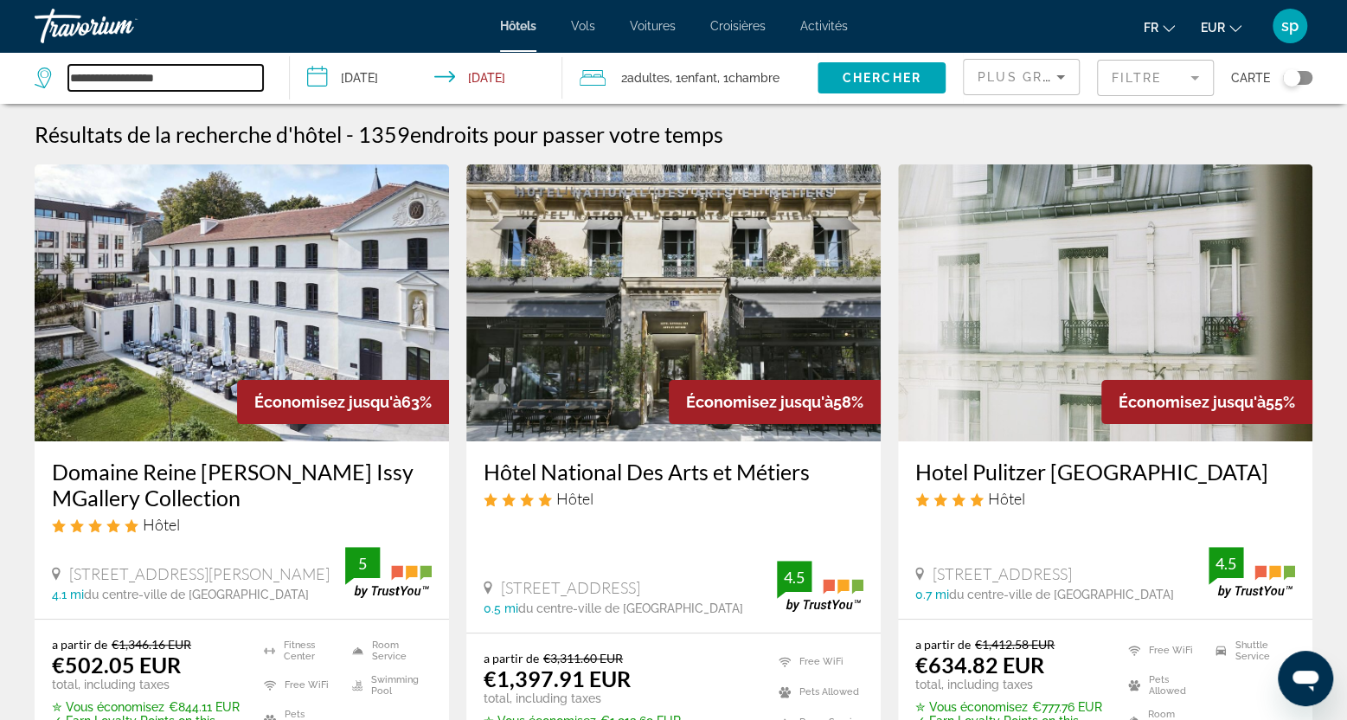
click at [210, 79] on input "**********" at bounding box center [165, 78] width 195 height 26
drag, startPoint x: 190, startPoint y: 75, endPoint x: -40, endPoint y: 61, distance: 230.6
click at [0, 61] on html "**********" at bounding box center [673, 360] width 1347 height 720
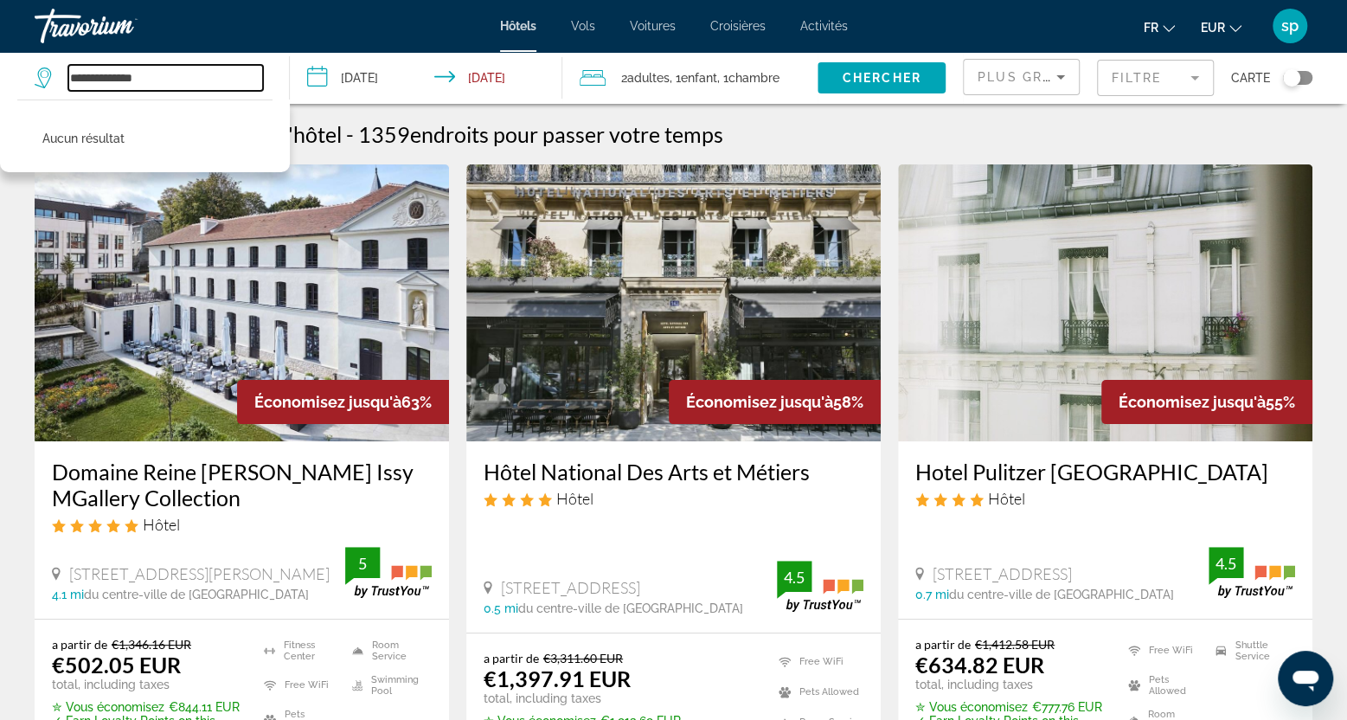
click at [78, 77] on input "**********" at bounding box center [165, 78] width 195 height 26
click at [161, 78] on input "**********" at bounding box center [165, 78] width 195 height 26
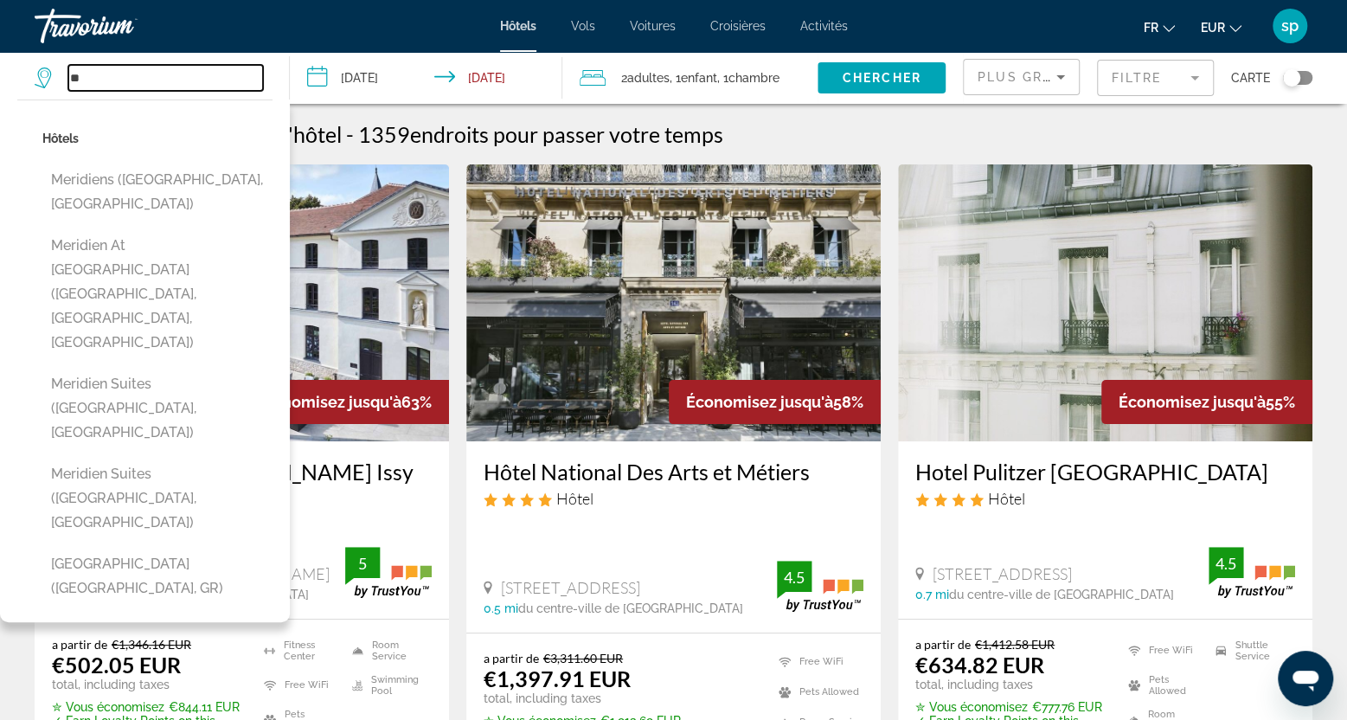
type input "*"
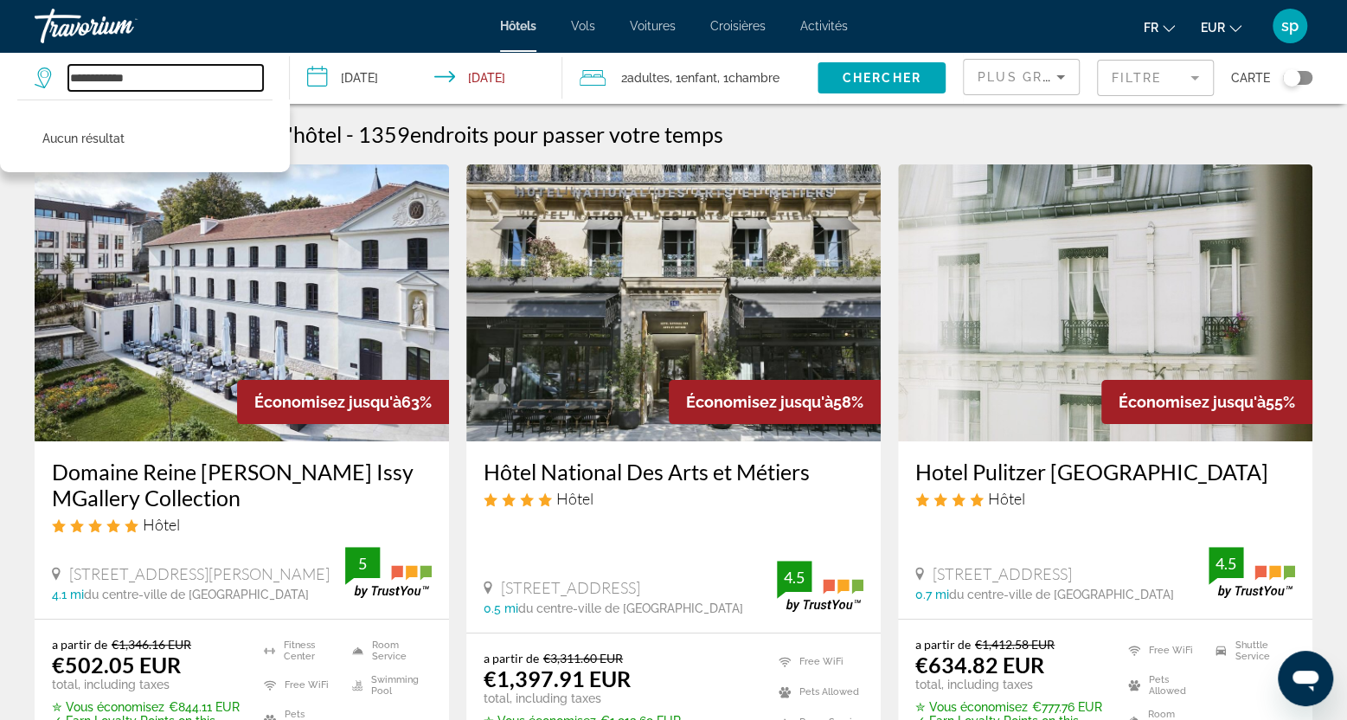
drag, startPoint x: 196, startPoint y: 81, endPoint x: 60, endPoint y: 74, distance: 136.9
click at [33, 75] on app-destination-search "**********" at bounding box center [145, 78] width 290 height 52
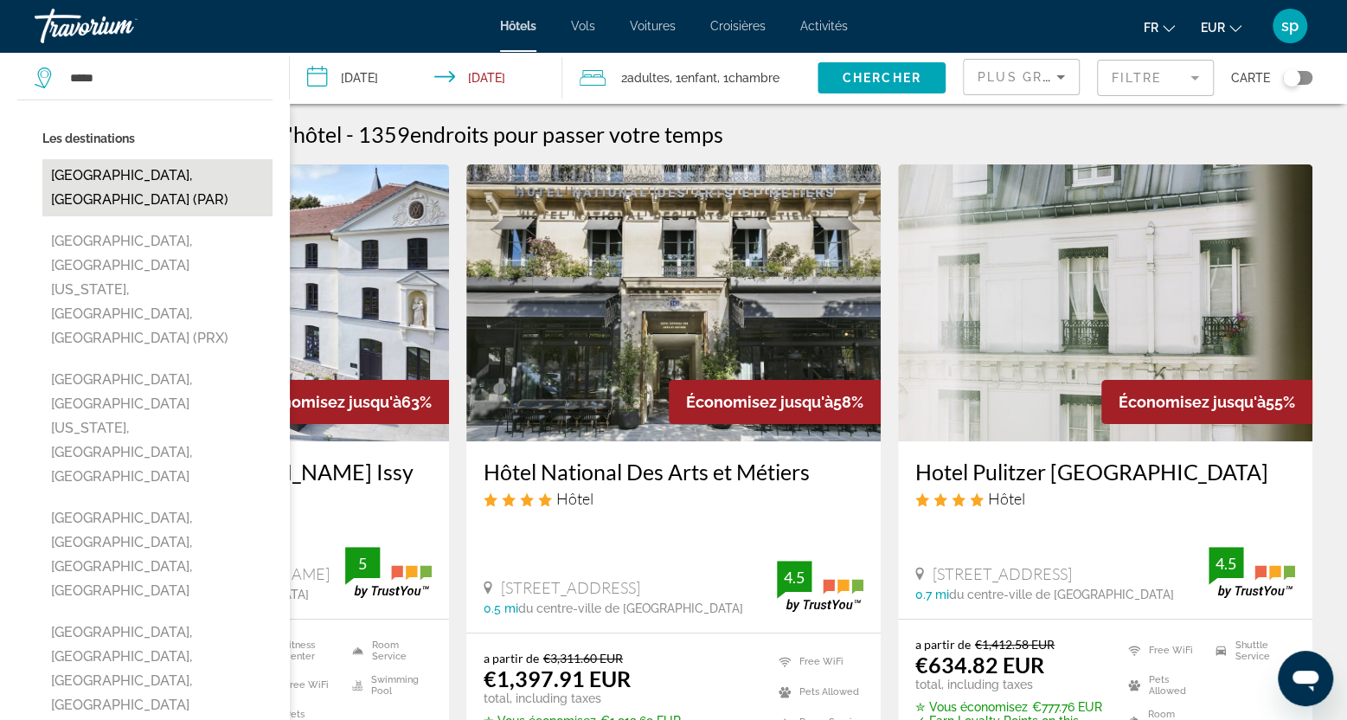
click at [123, 173] on button "[GEOGRAPHIC_DATA], [GEOGRAPHIC_DATA] (PAR)" at bounding box center [157, 187] width 230 height 57
type input "**********"
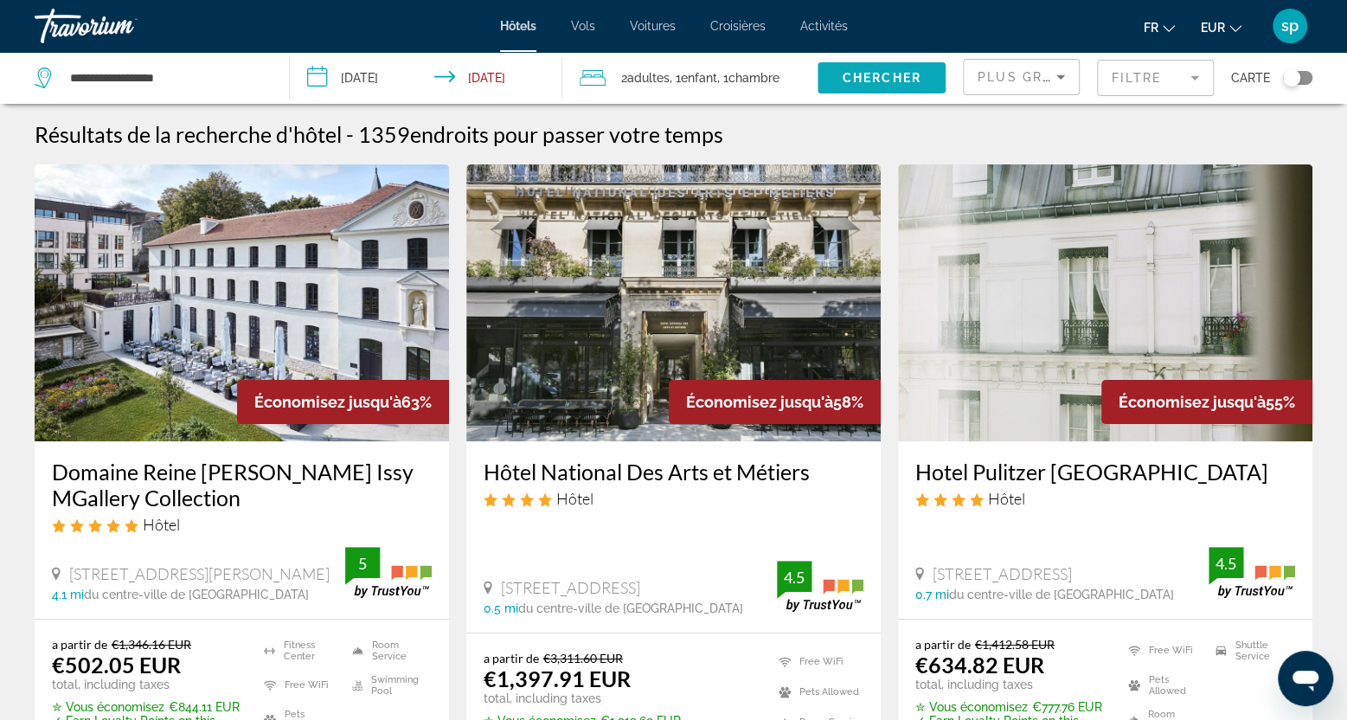
click at [882, 77] on span "Chercher" at bounding box center [882, 78] width 79 height 14
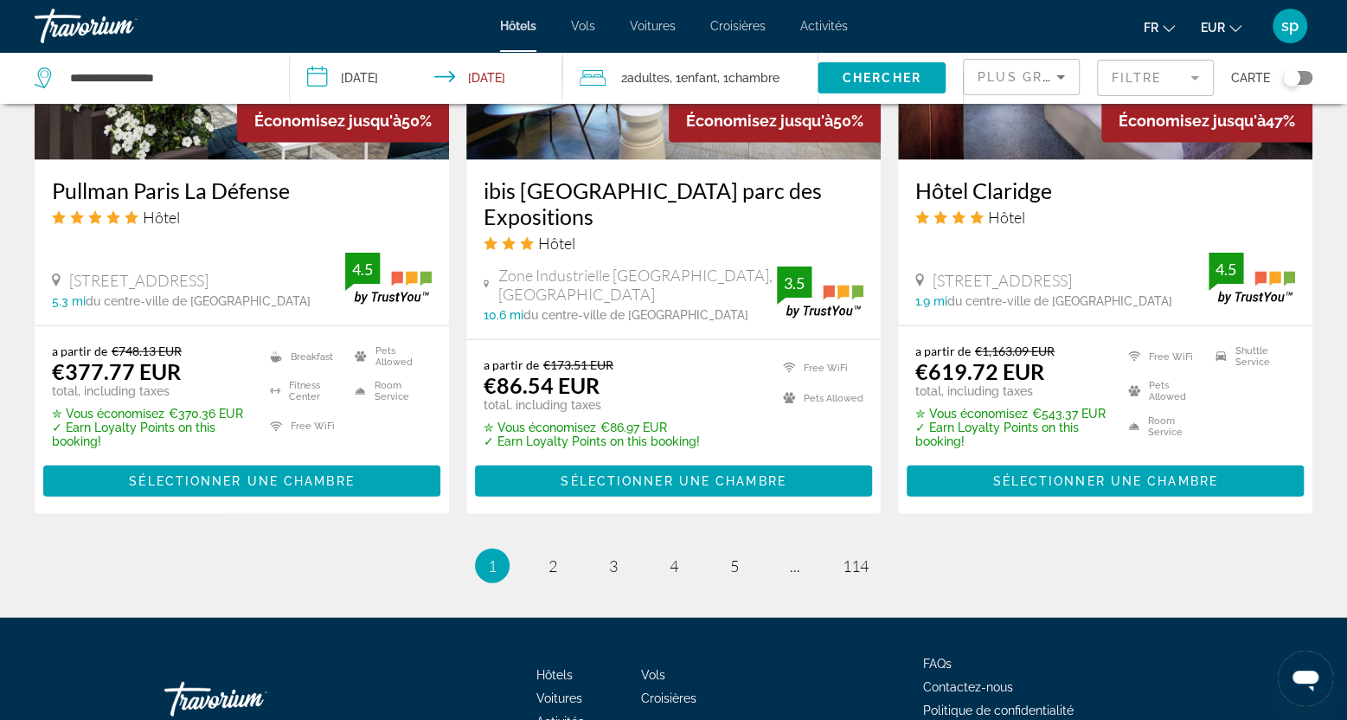
scroll to position [2378, 0]
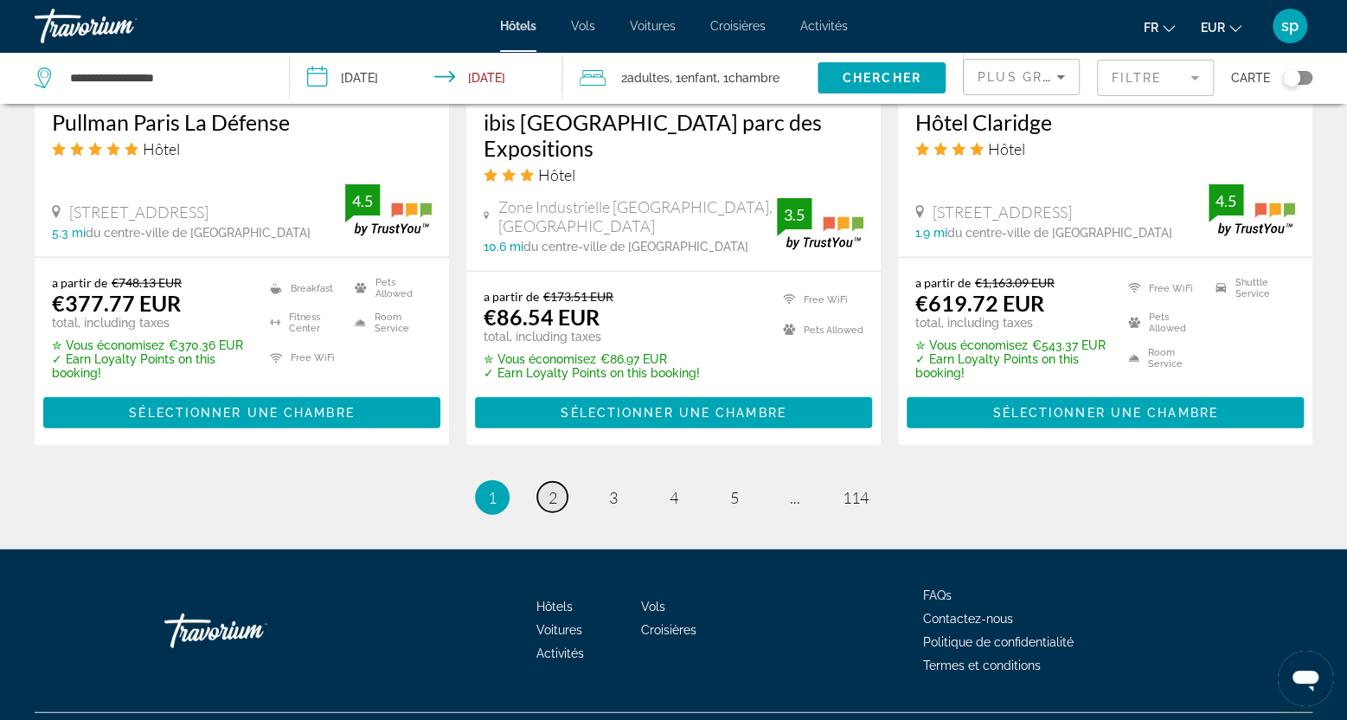
click at [549, 488] on span "2" at bounding box center [553, 497] width 9 height 19
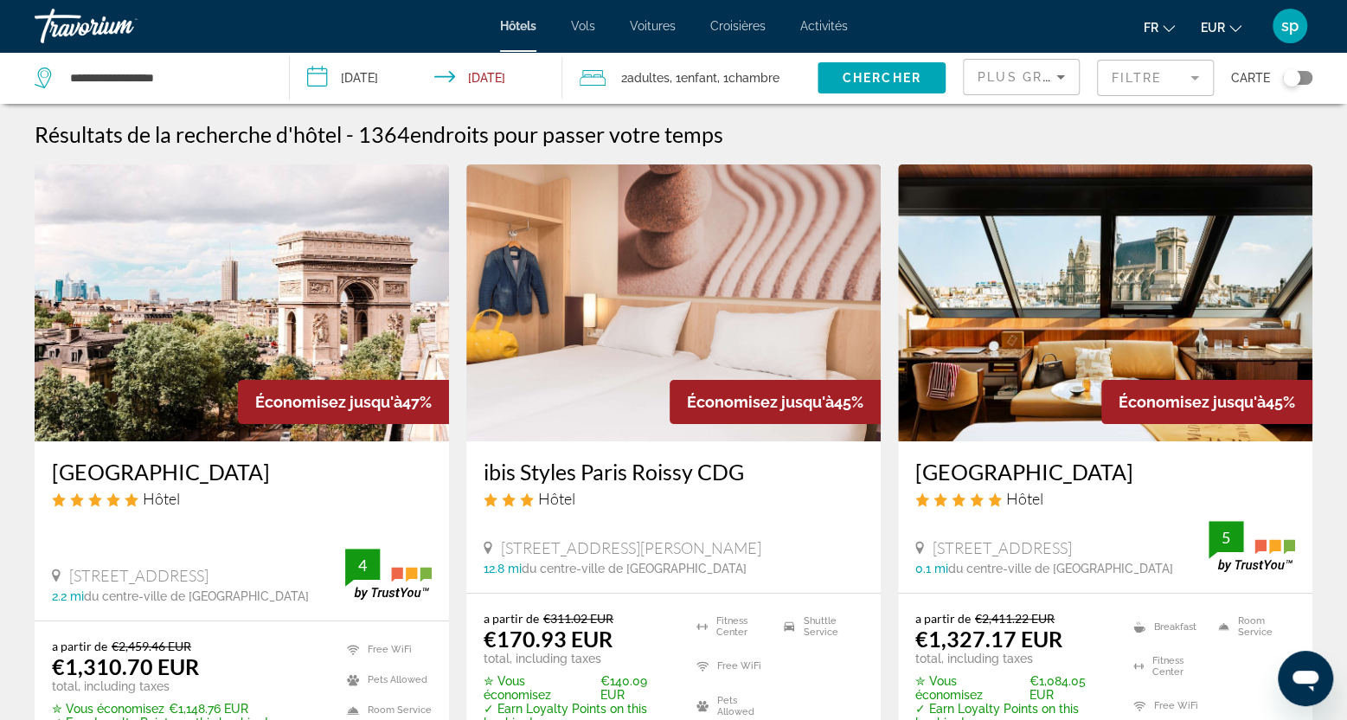
click at [1012, 81] on span "Plus grandes économies" at bounding box center [1081, 77] width 207 height 14
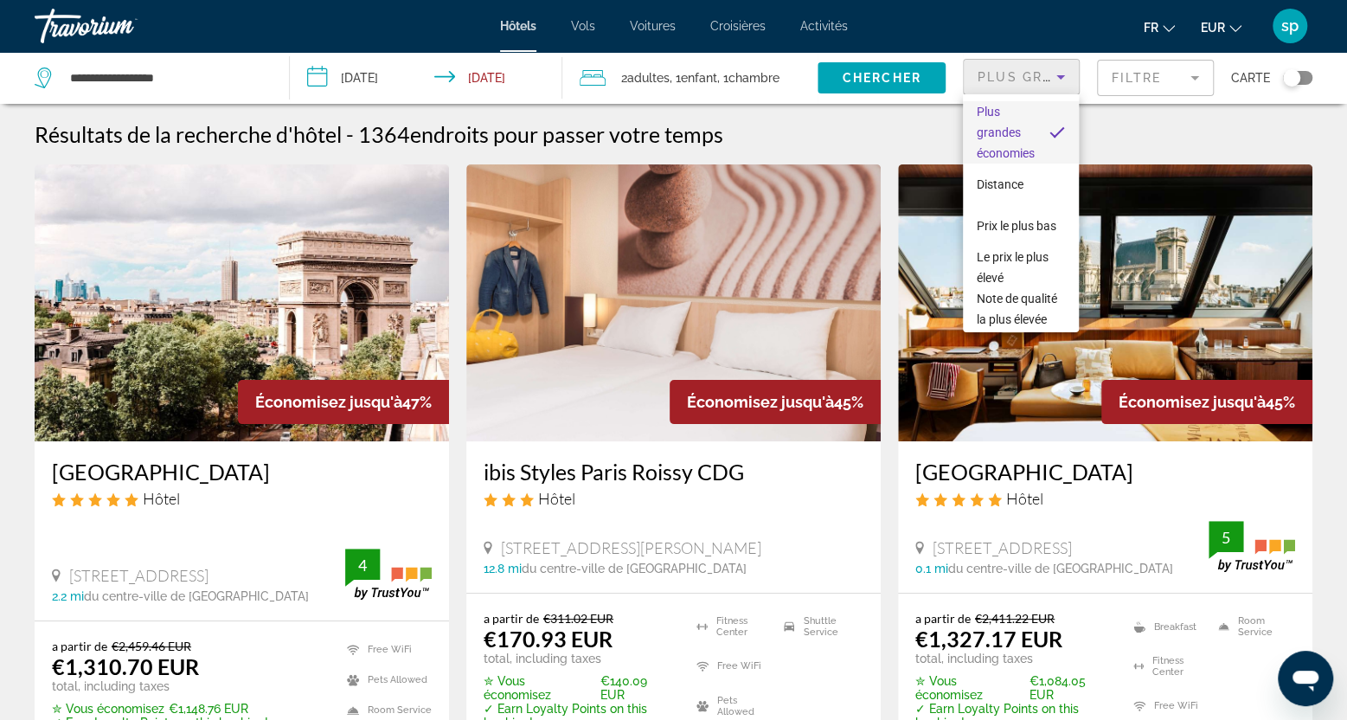
click at [1114, 83] on div at bounding box center [673, 360] width 1347 height 720
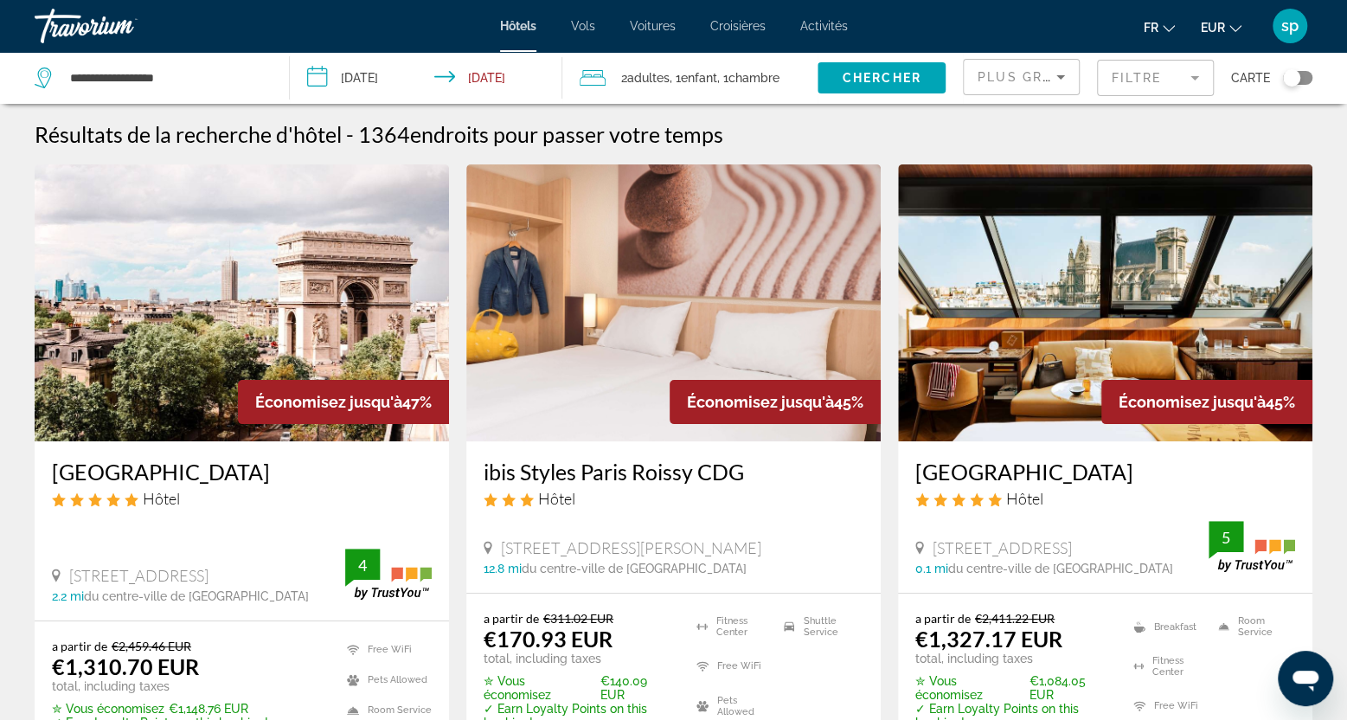
click at [1142, 75] on mat-form-field "Filtre" at bounding box center [1155, 78] width 117 height 36
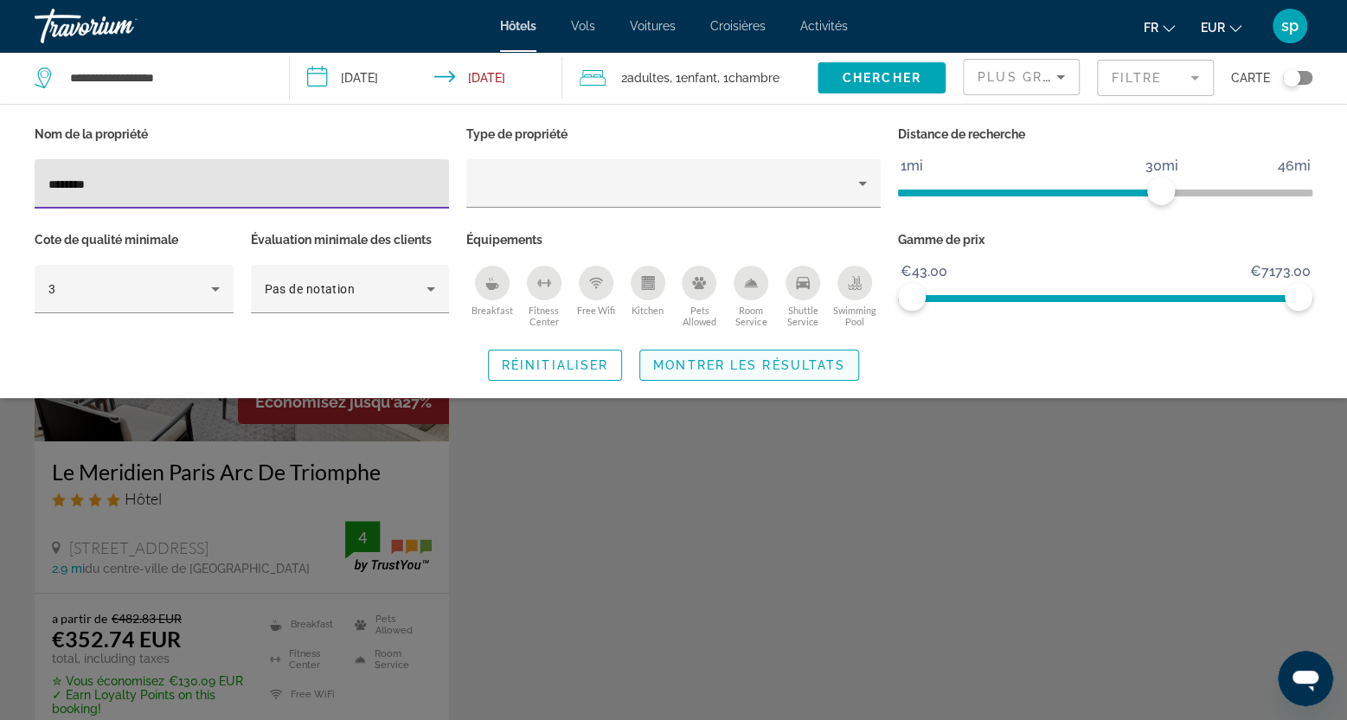
type input "********"
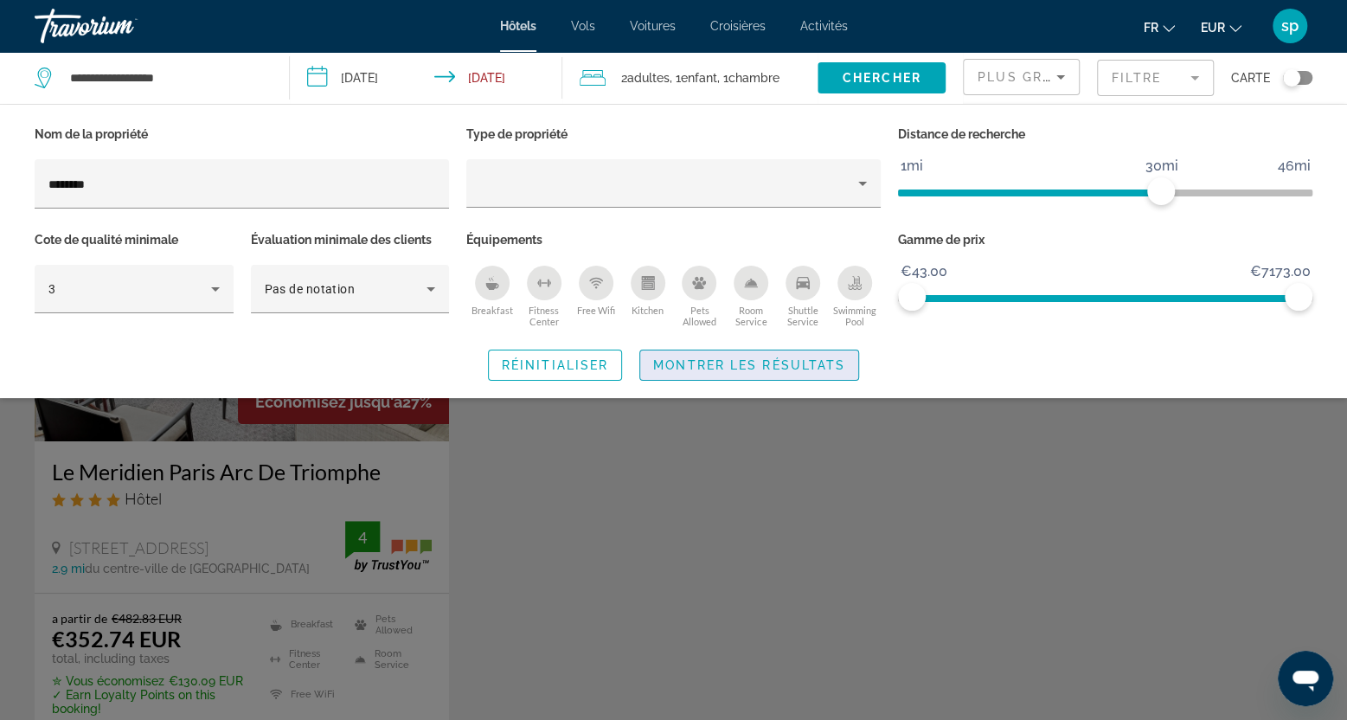
click at [710, 363] on span "Montrer les résultats" at bounding box center [749, 365] width 192 height 14
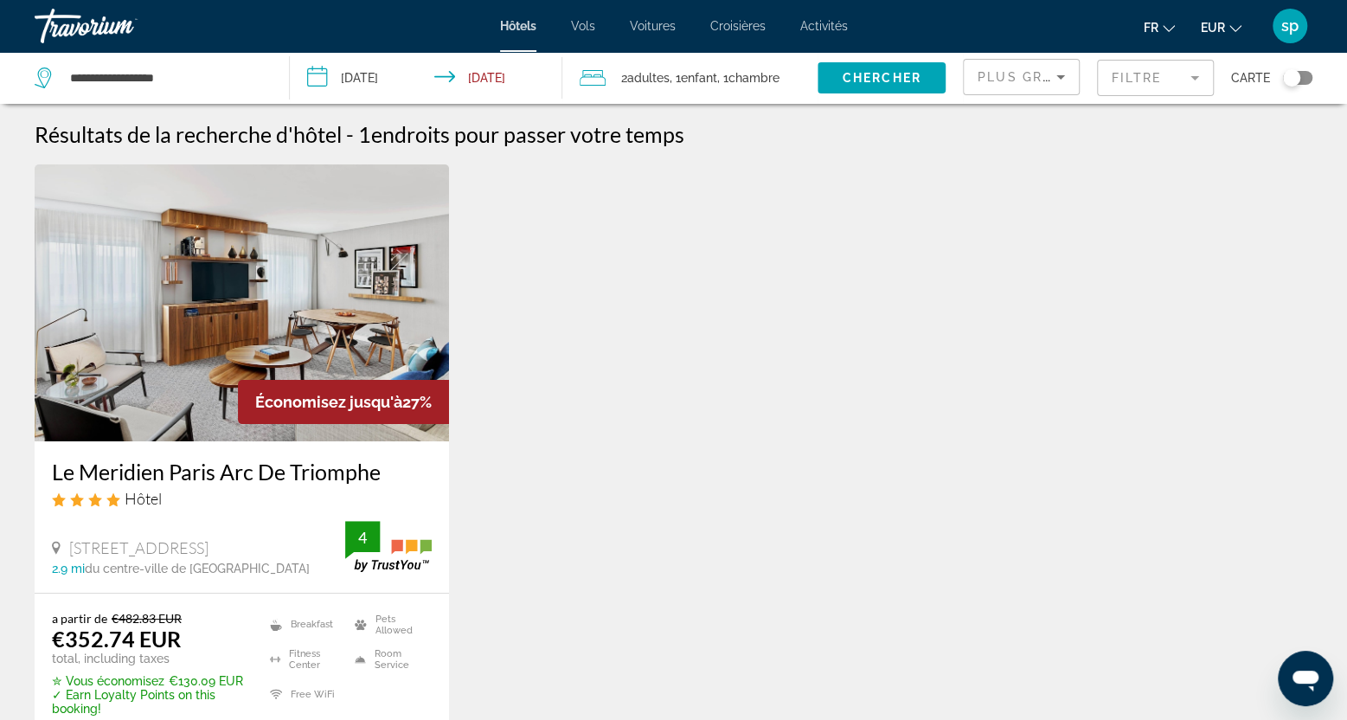
click at [270, 294] on img "Main content" at bounding box center [242, 302] width 414 height 277
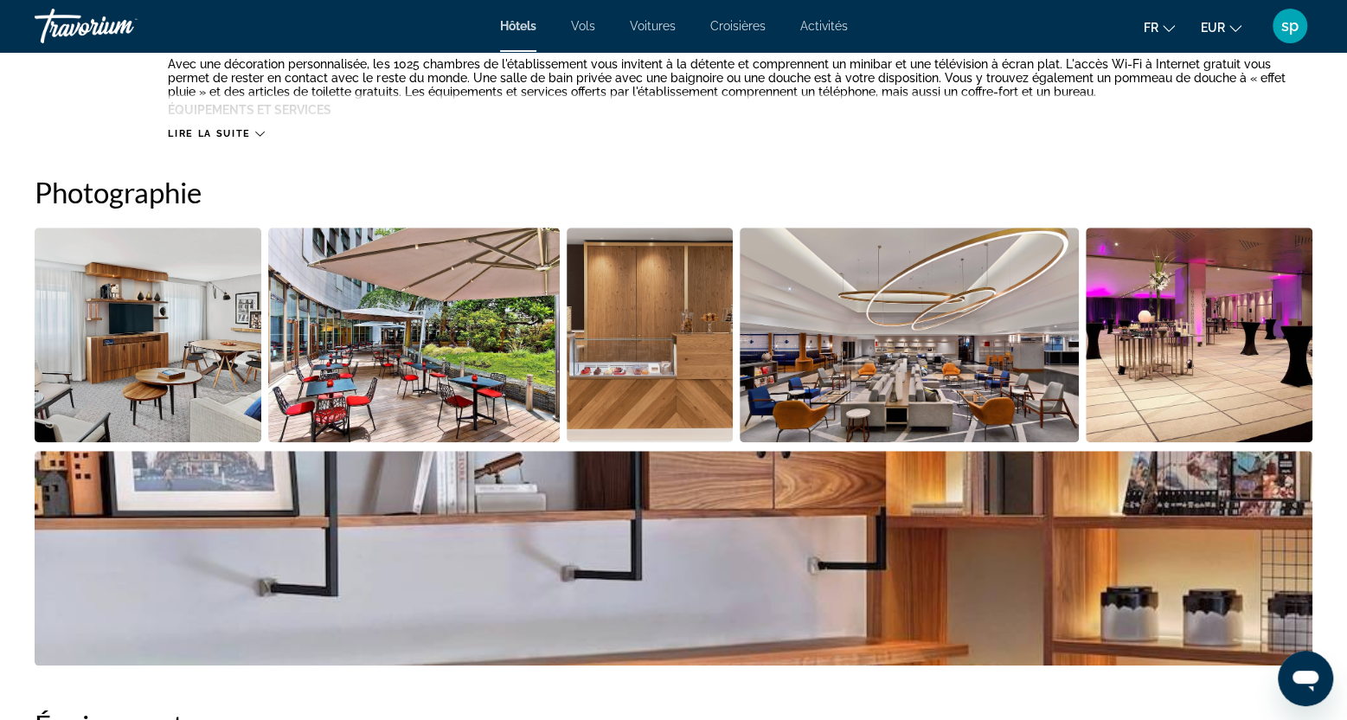
scroll to position [779, 0]
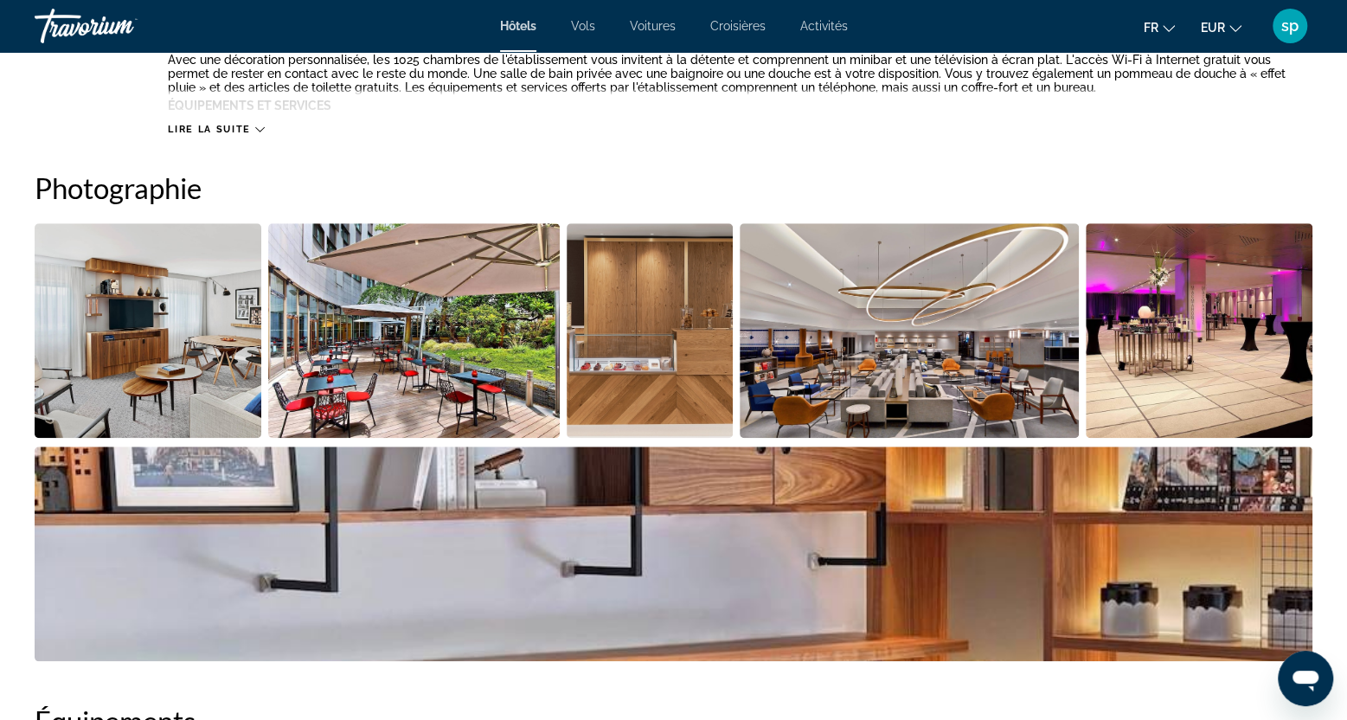
click at [196, 335] on img "Open full-screen image slider" at bounding box center [148, 330] width 227 height 215
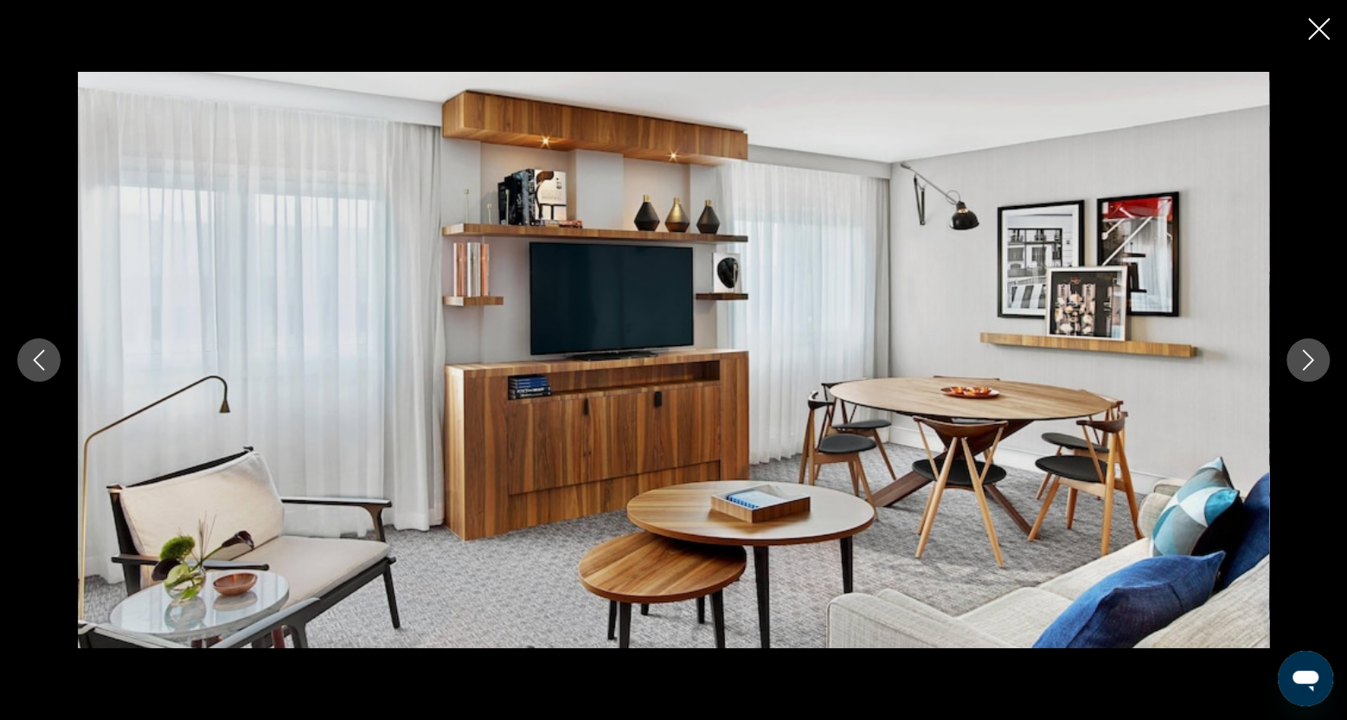
click at [1303, 356] on icon "Next image" at bounding box center [1308, 360] width 21 height 21
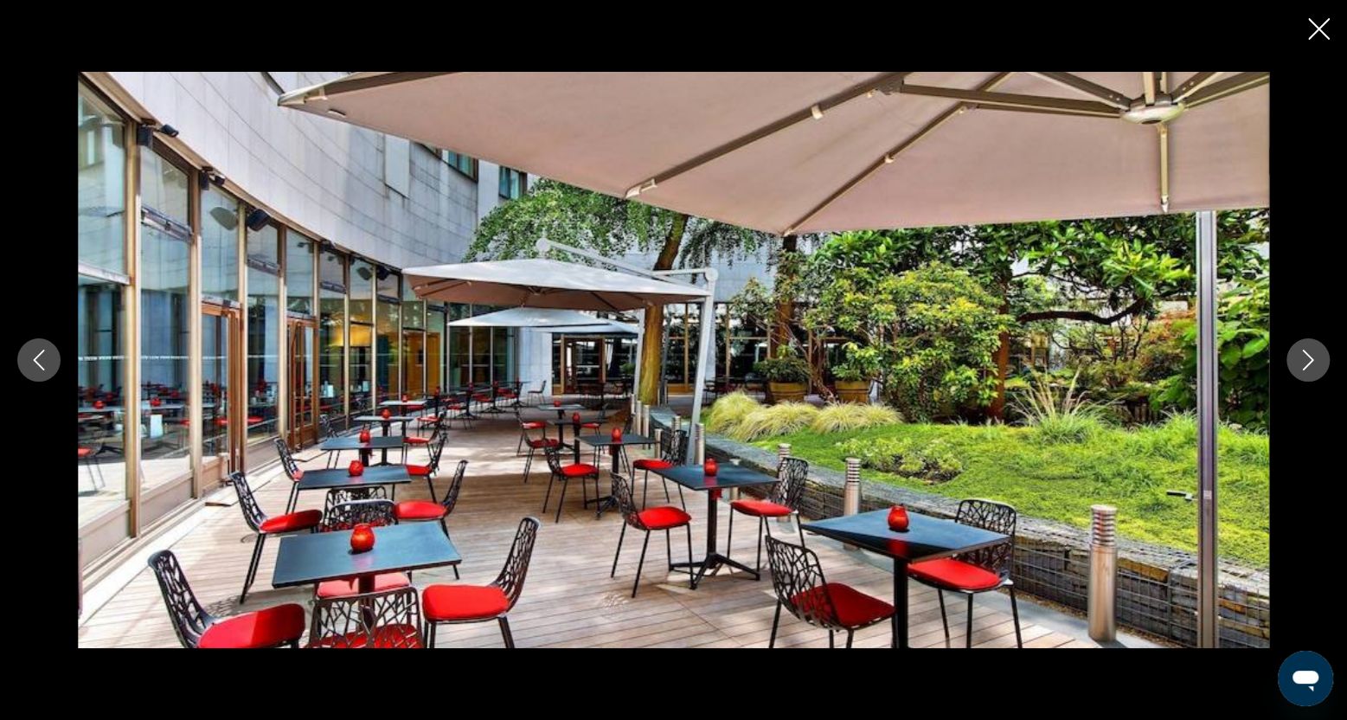
click at [1303, 356] on icon "Next image" at bounding box center [1308, 360] width 21 height 21
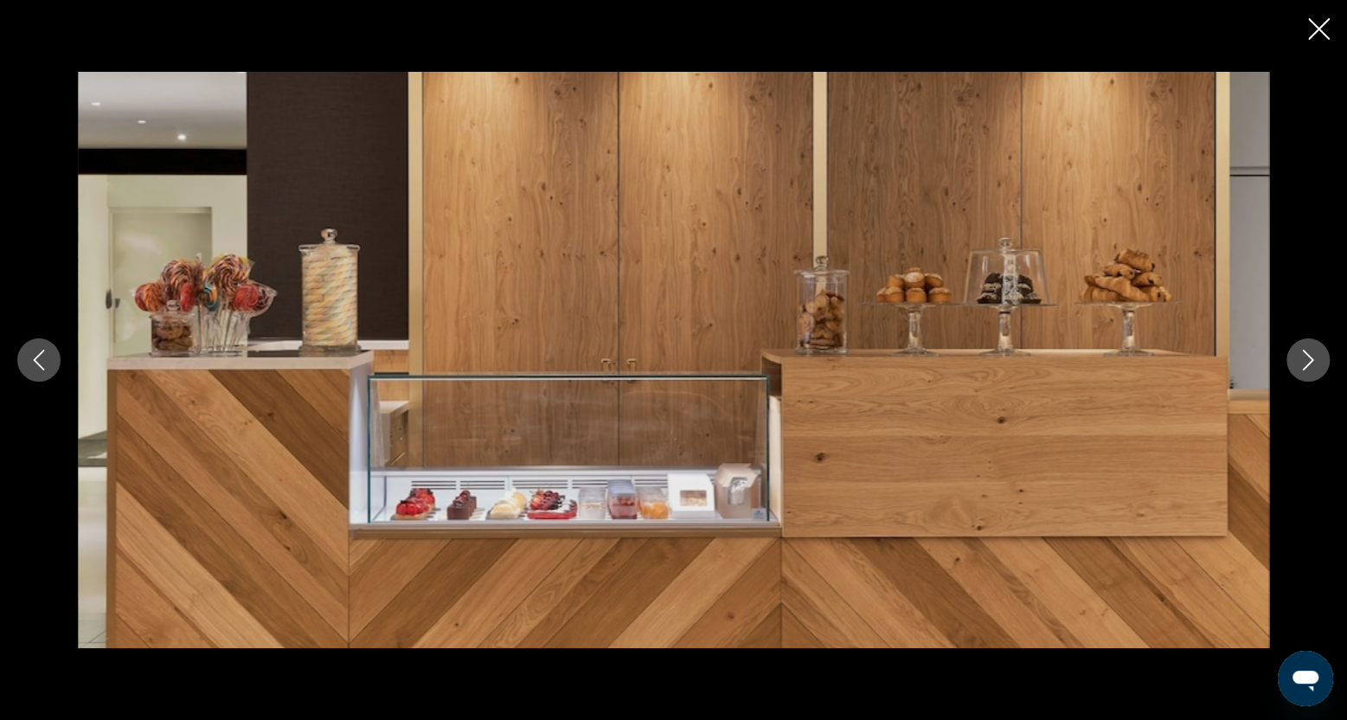
click at [1303, 356] on icon "Next image" at bounding box center [1308, 360] width 21 height 21
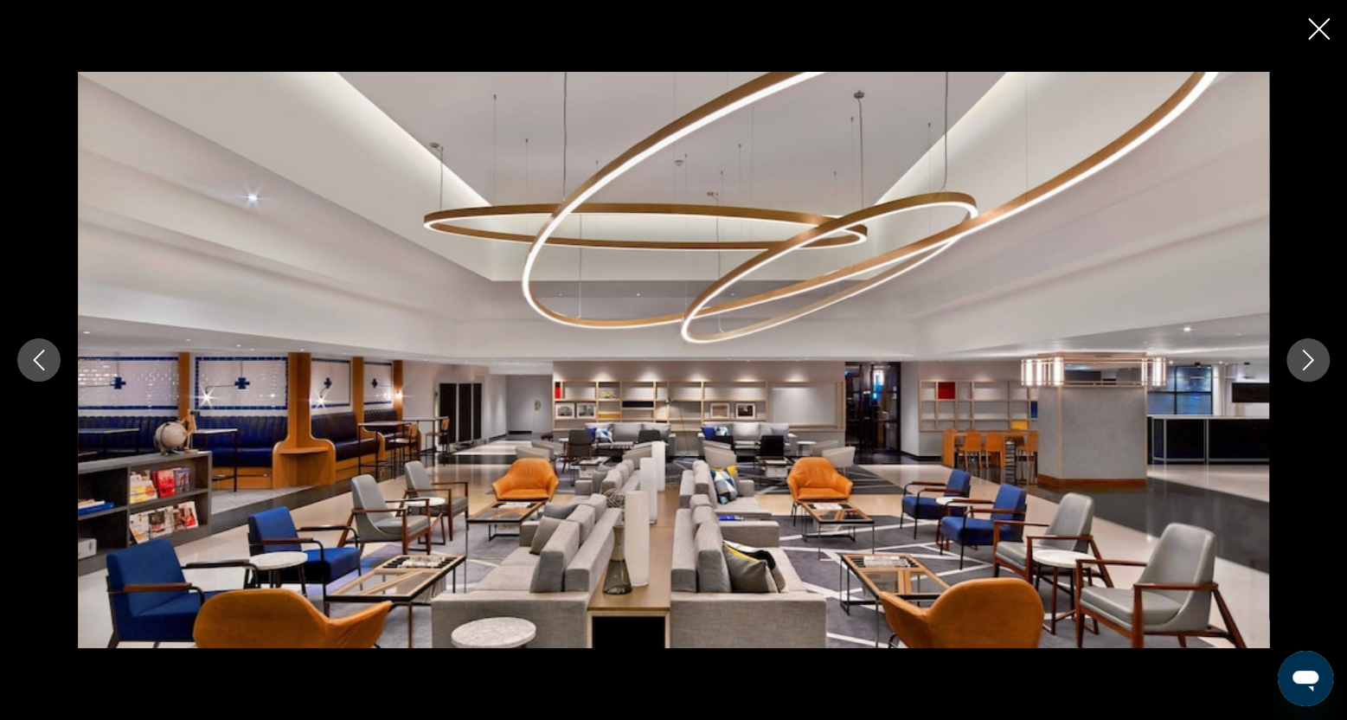
click at [1303, 356] on icon "Next image" at bounding box center [1308, 360] width 21 height 21
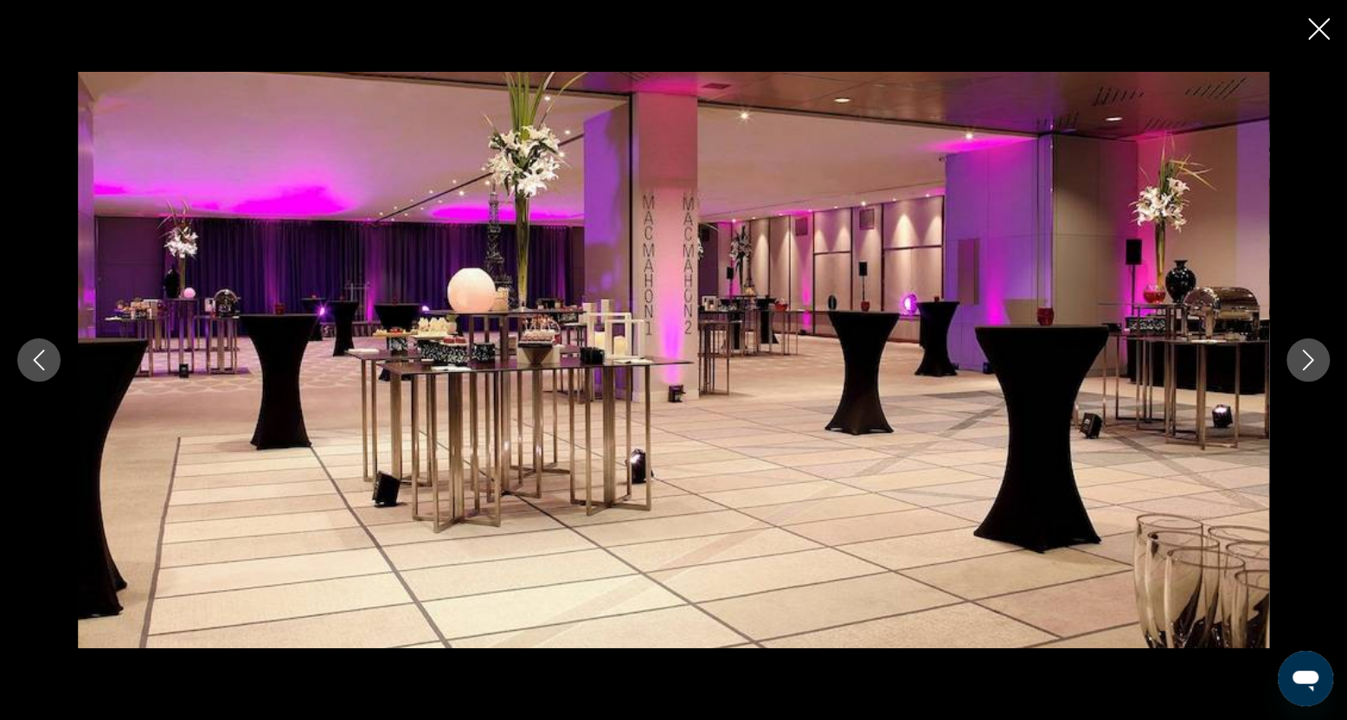
click at [1303, 356] on icon "Next image" at bounding box center [1308, 360] width 21 height 21
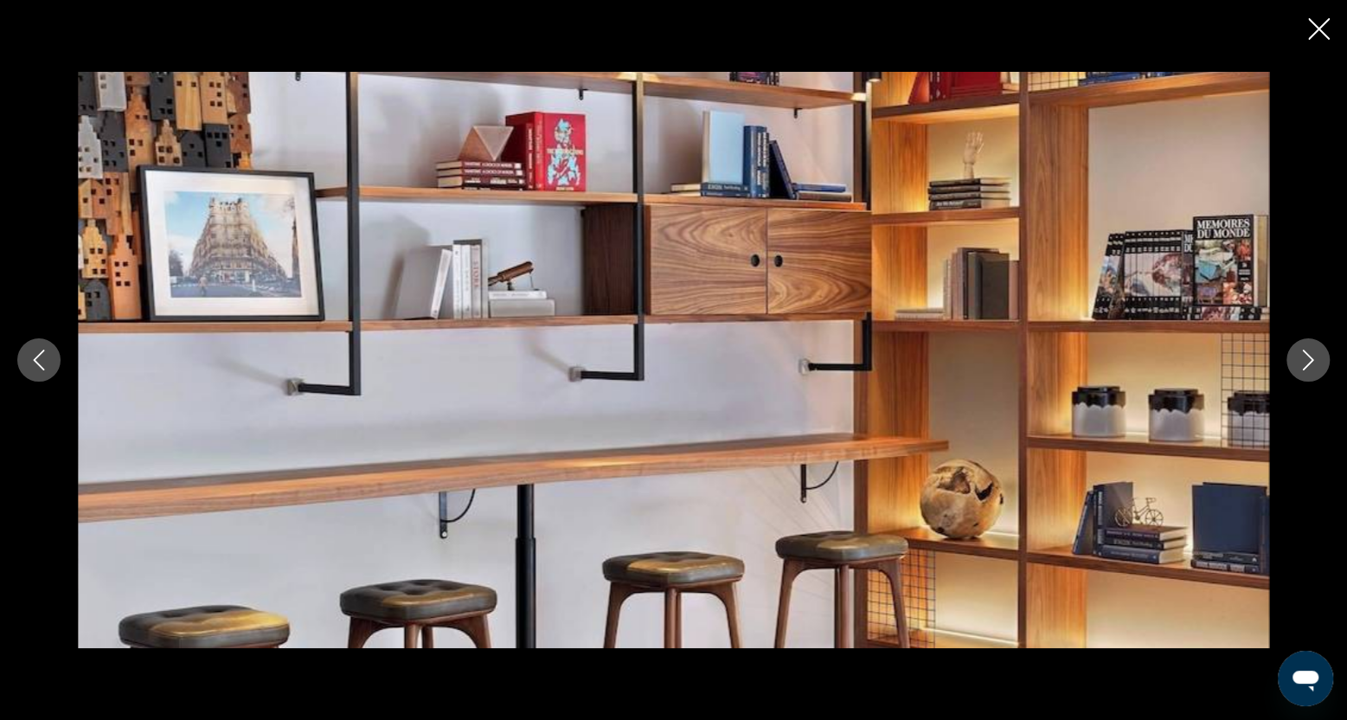
click at [1301, 356] on icon "Next image" at bounding box center [1308, 360] width 21 height 21
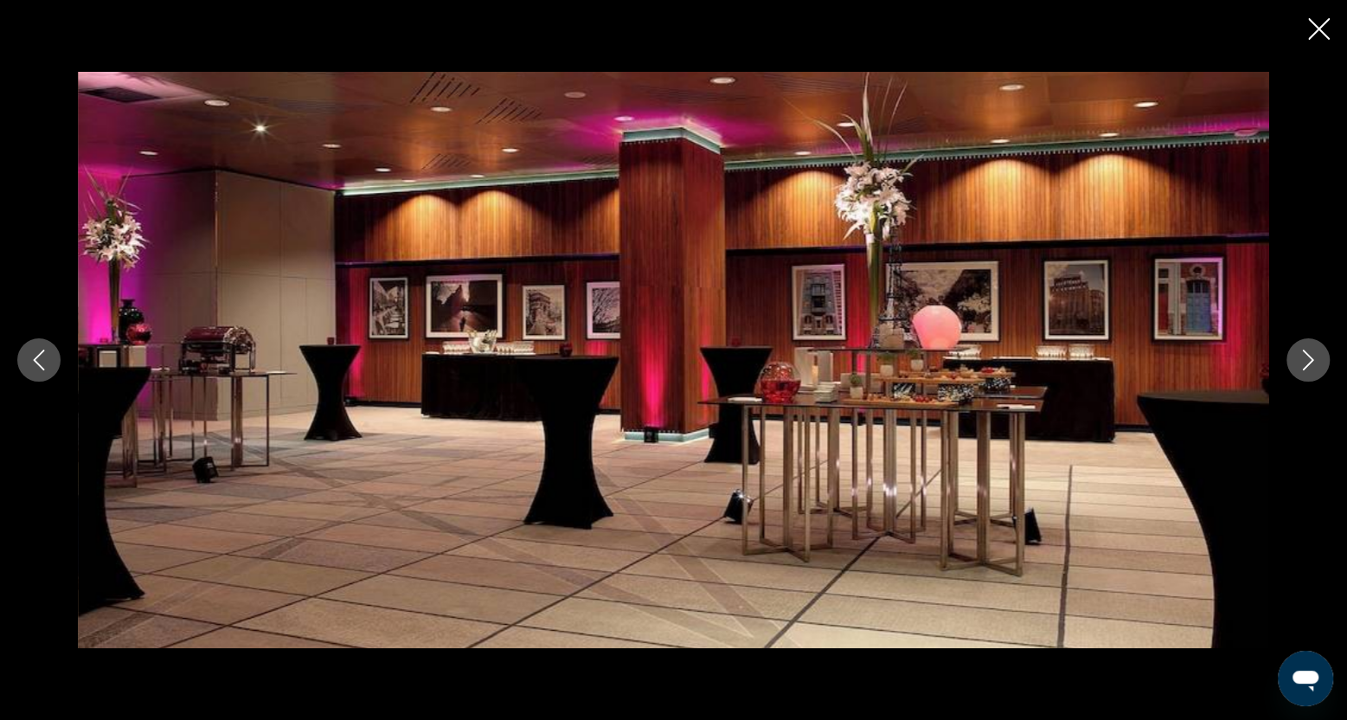
click at [1301, 356] on icon "Next image" at bounding box center [1308, 360] width 21 height 21
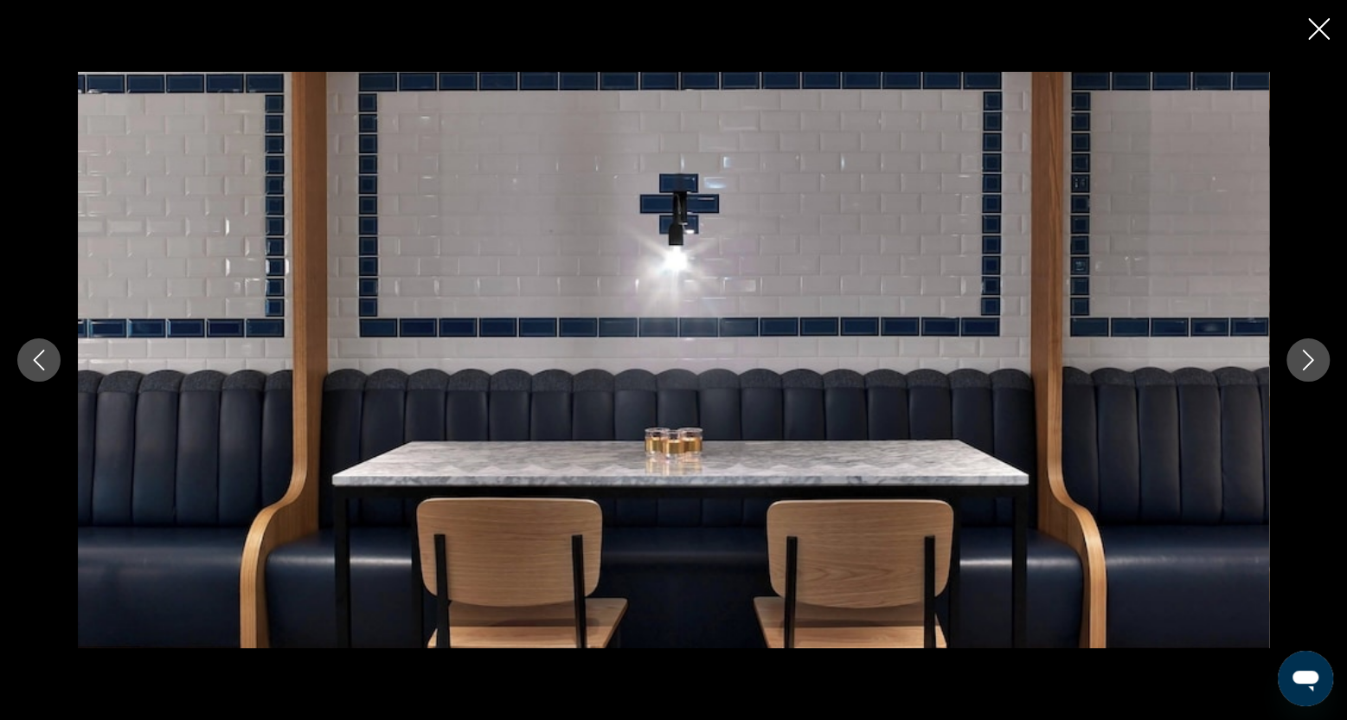
click at [1311, 358] on icon "Next image" at bounding box center [1308, 360] width 11 height 21
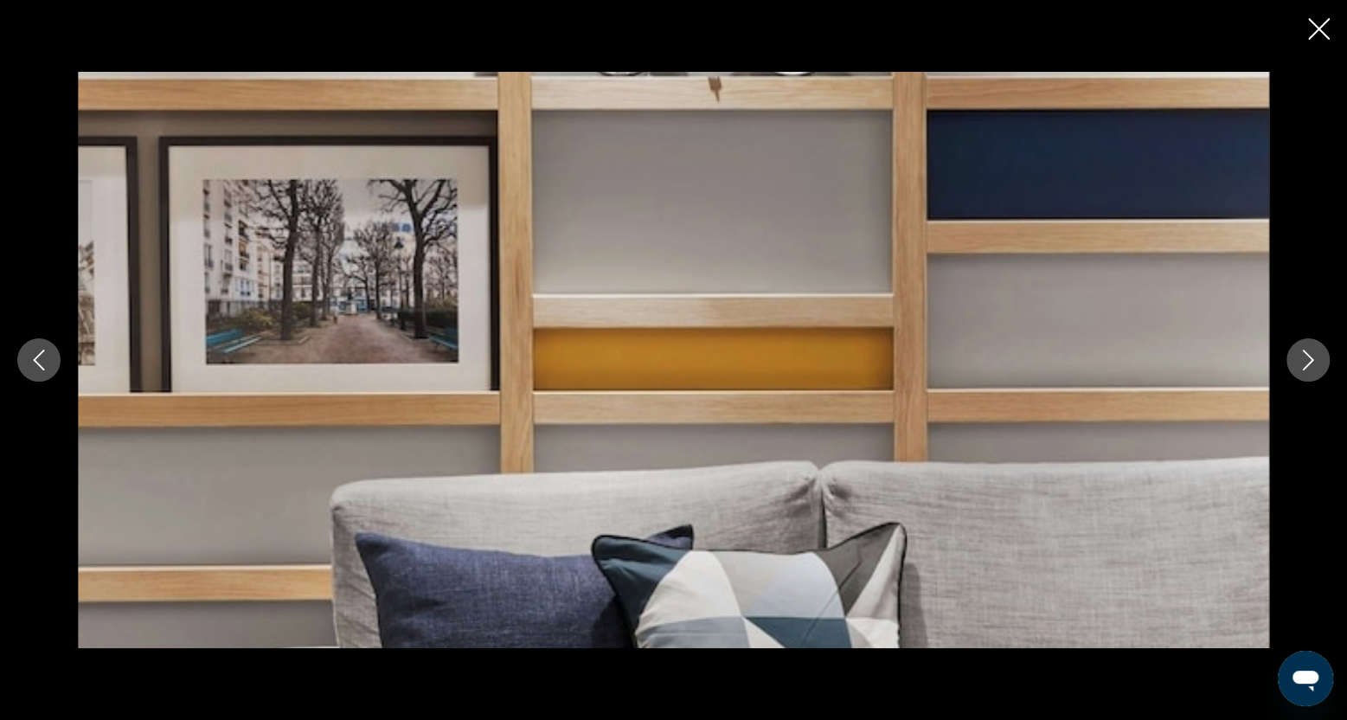
click at [1310, 359] on icon "Next image" at bounding box center [1308, 360] width 21 height 21
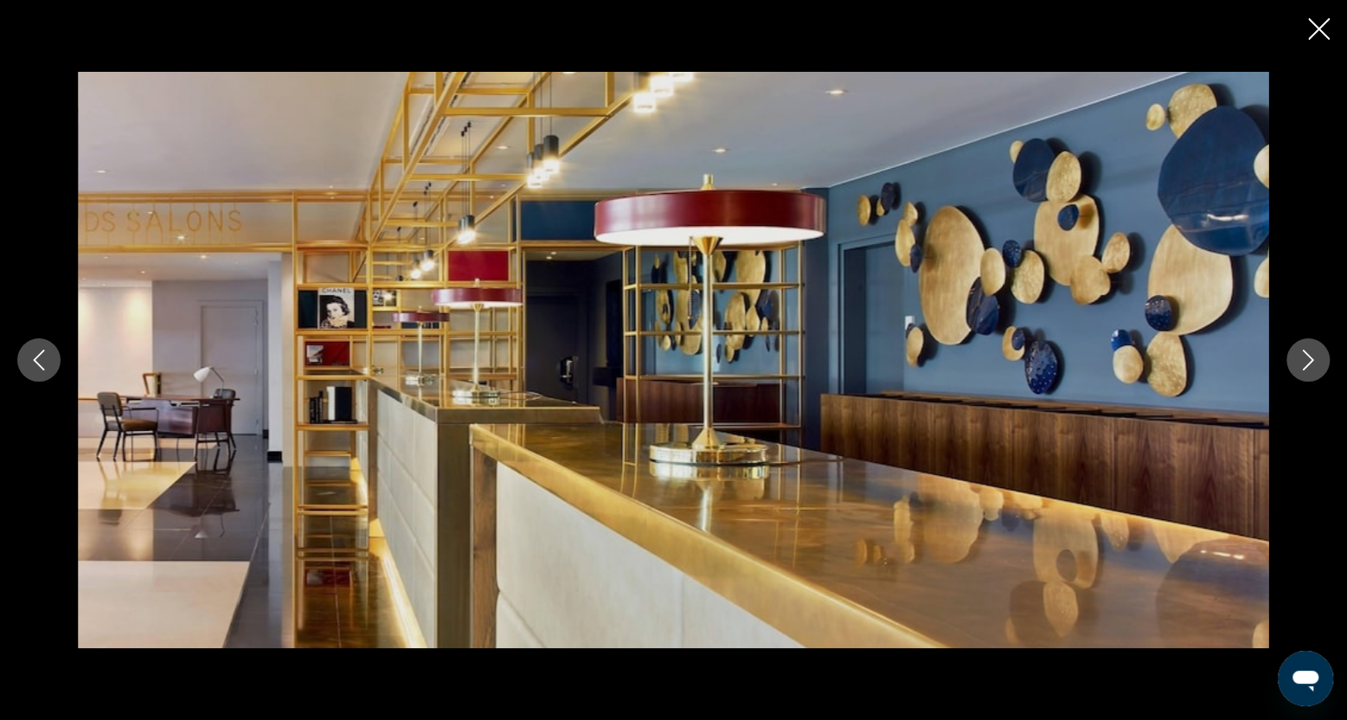
click at [1310, 359] on icon "Next image" at bounding box center [1308, 360] width 21 height 21
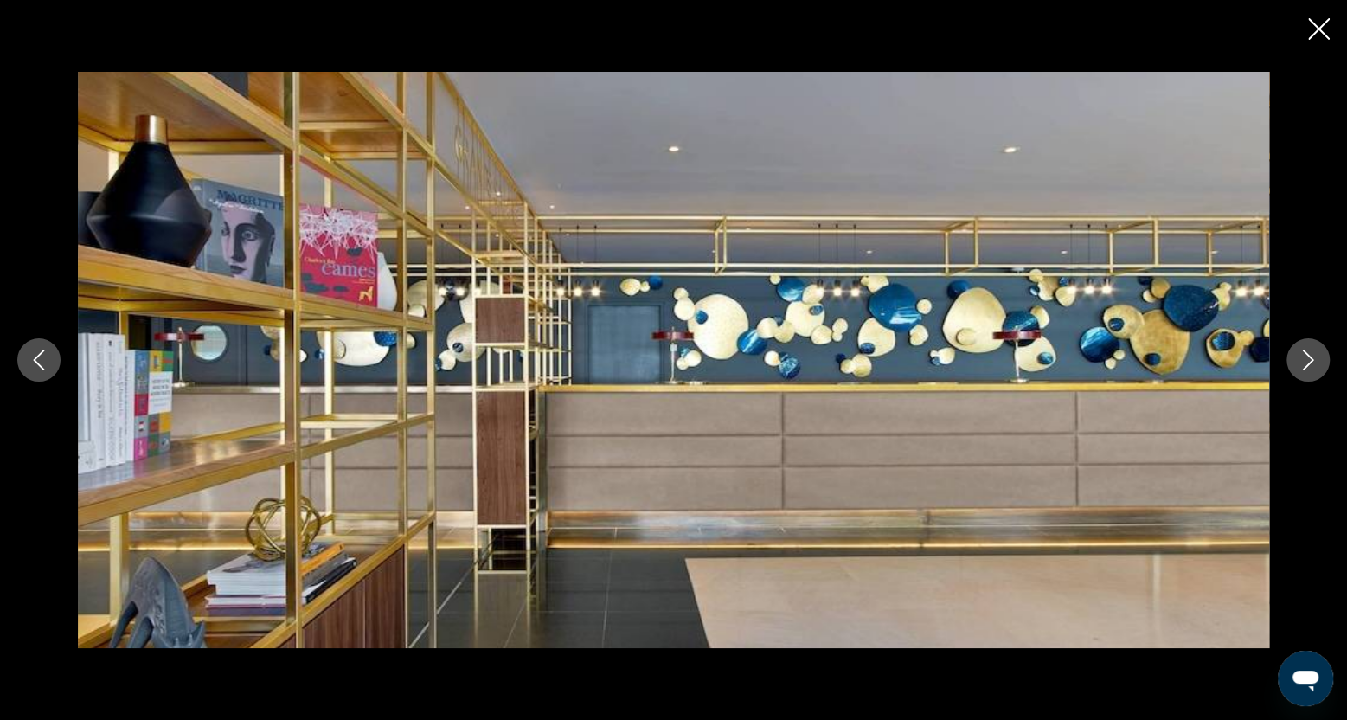
click at [1314, 30] on icon "Close slideshow" at bounding box center [1319, 29] width 22 height 22
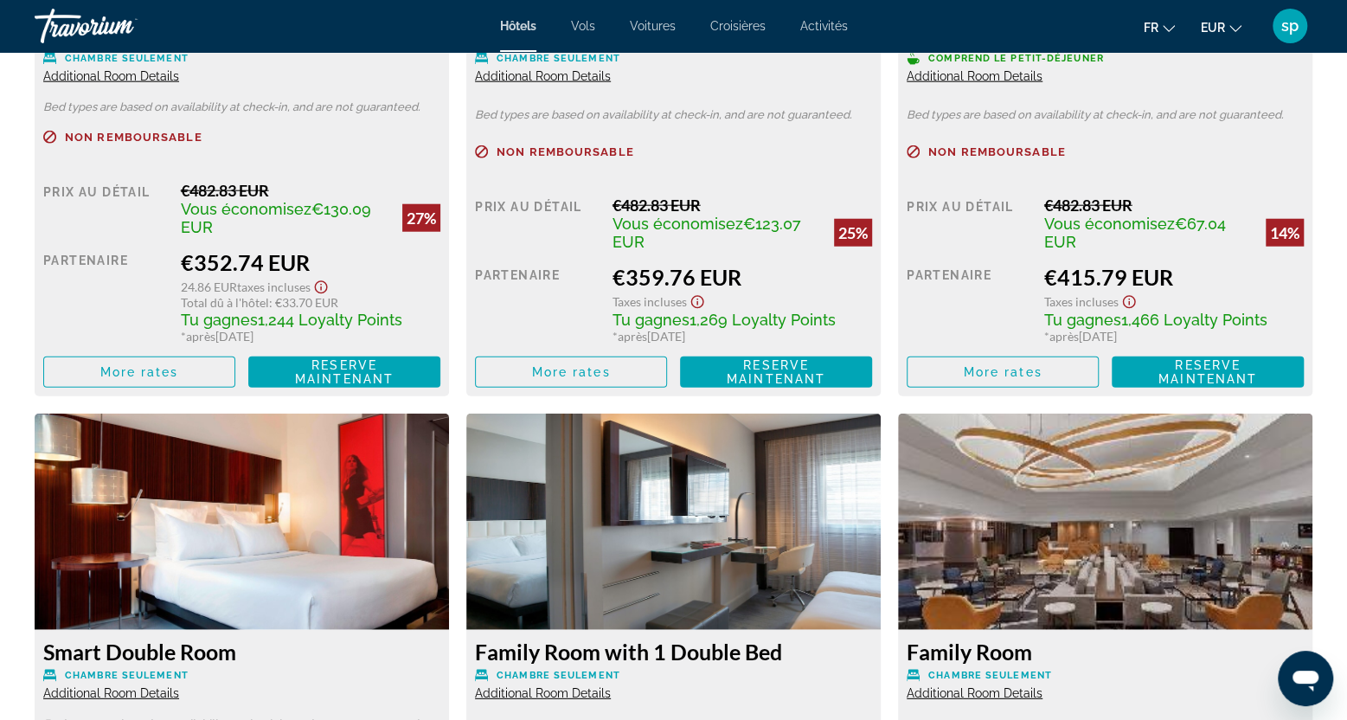
scroll to position [2596, 0]
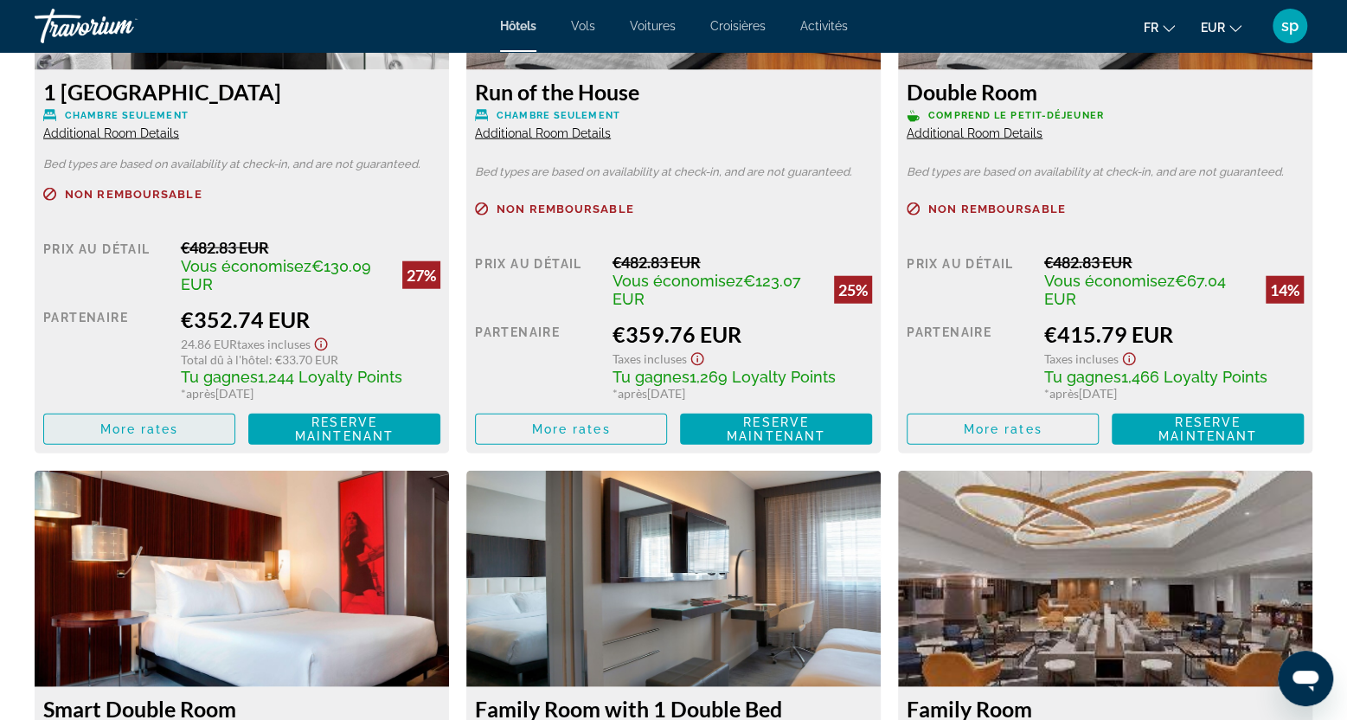
click at [149, 424] on span "More rates" at bounding box center [139, 429] width 79 height 14
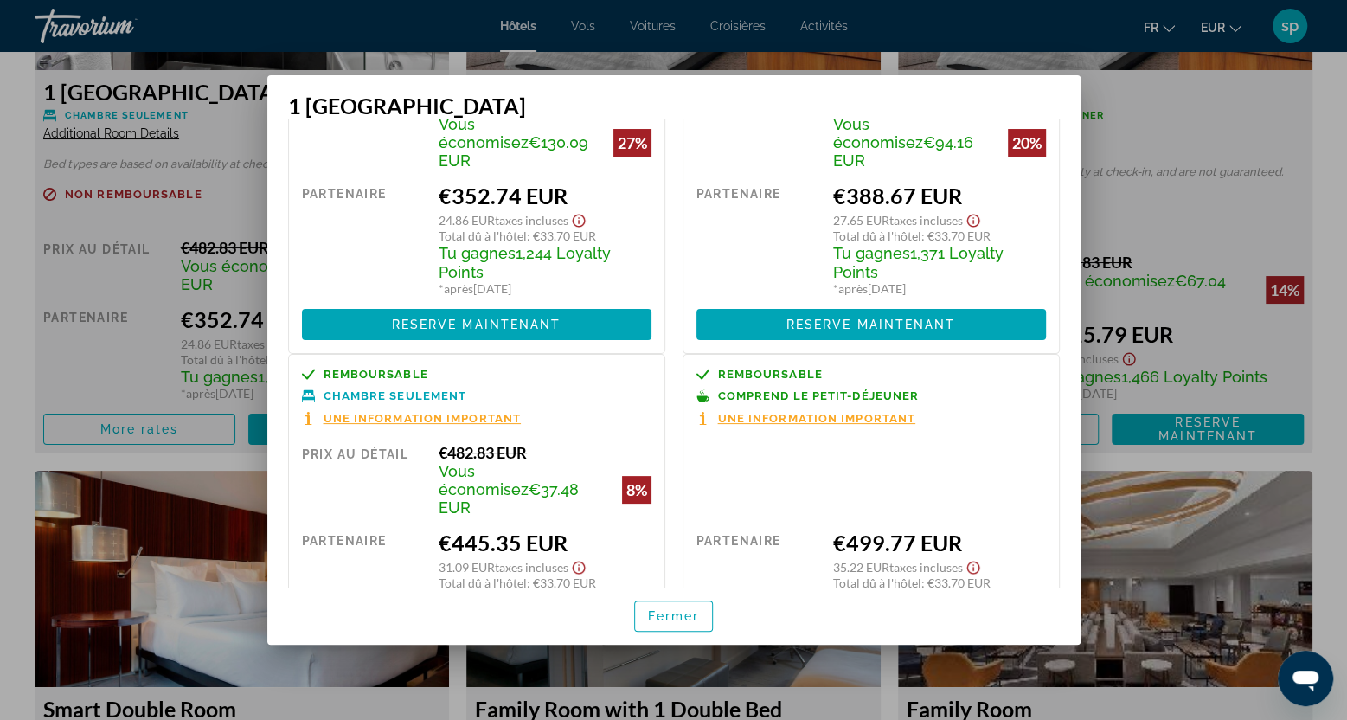
scroll to position [173, 0]
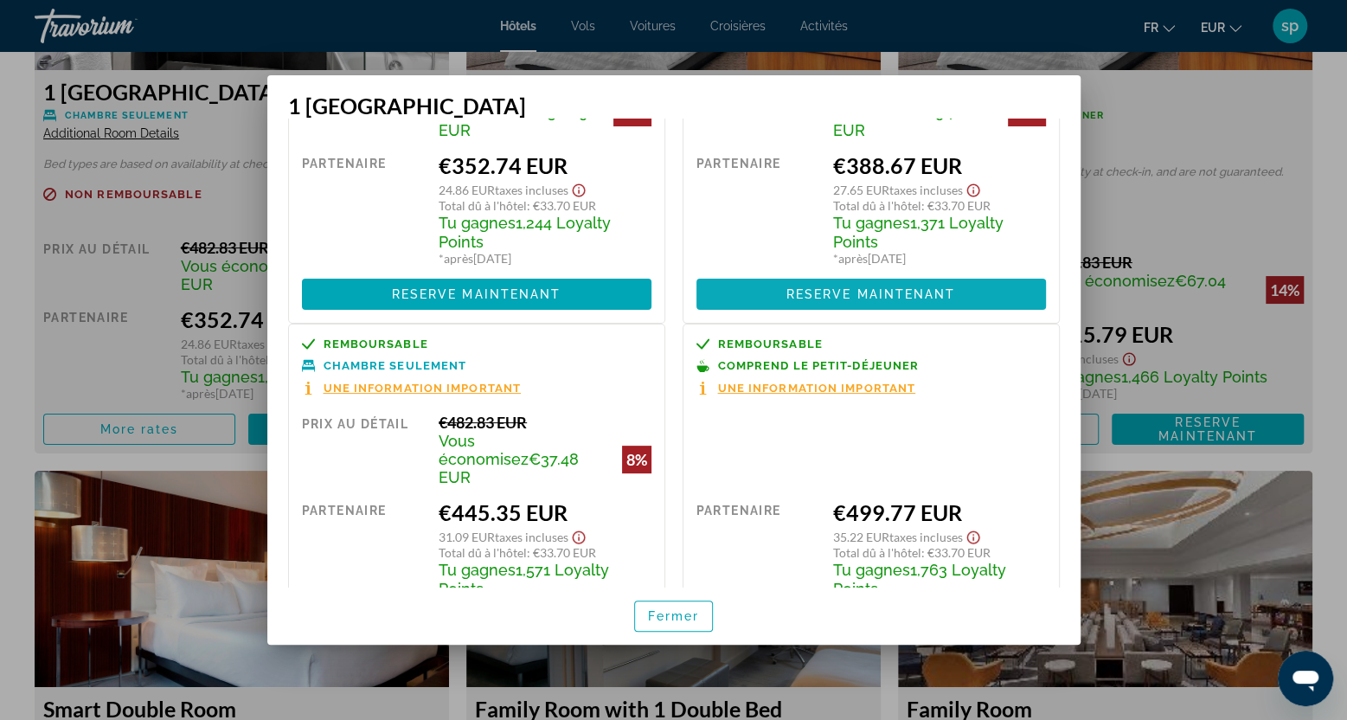
click at [793, 287] on span "Reserve maintenant" at bounding box center [872, 294] width 170 height 14
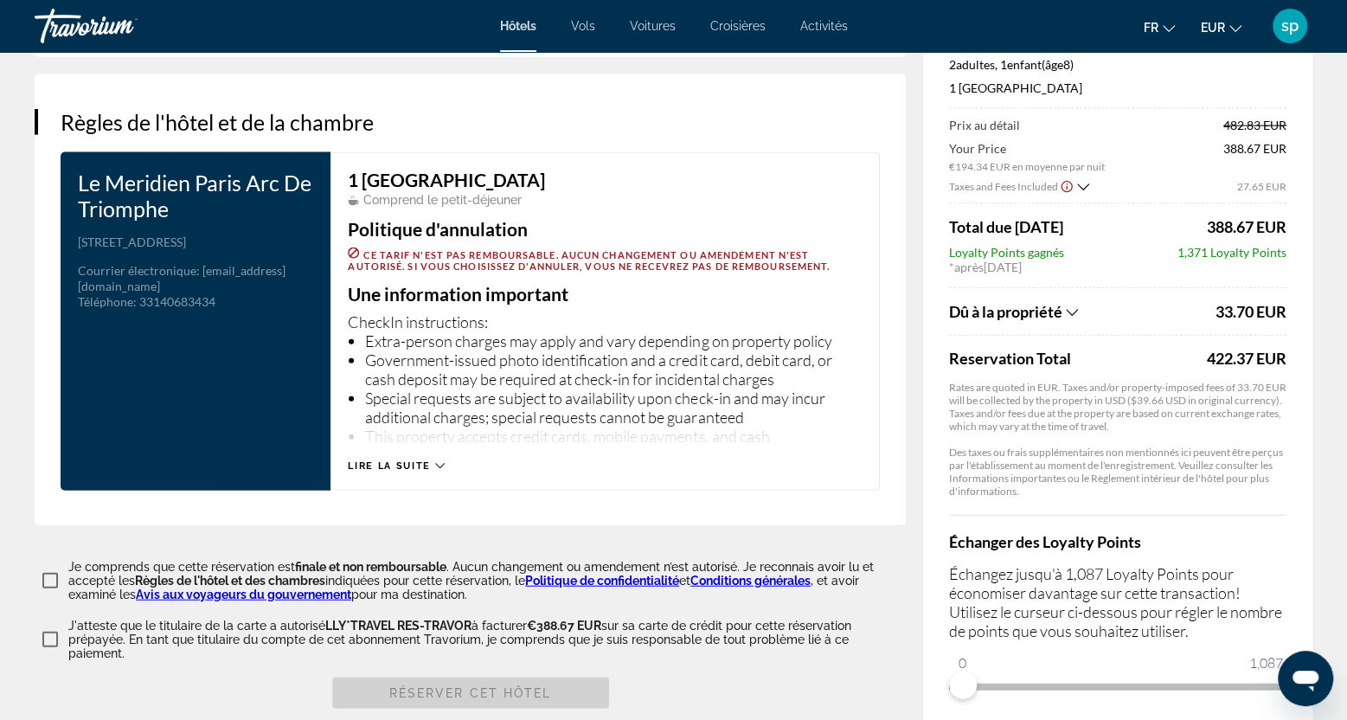
scroll to position [2295, 0]
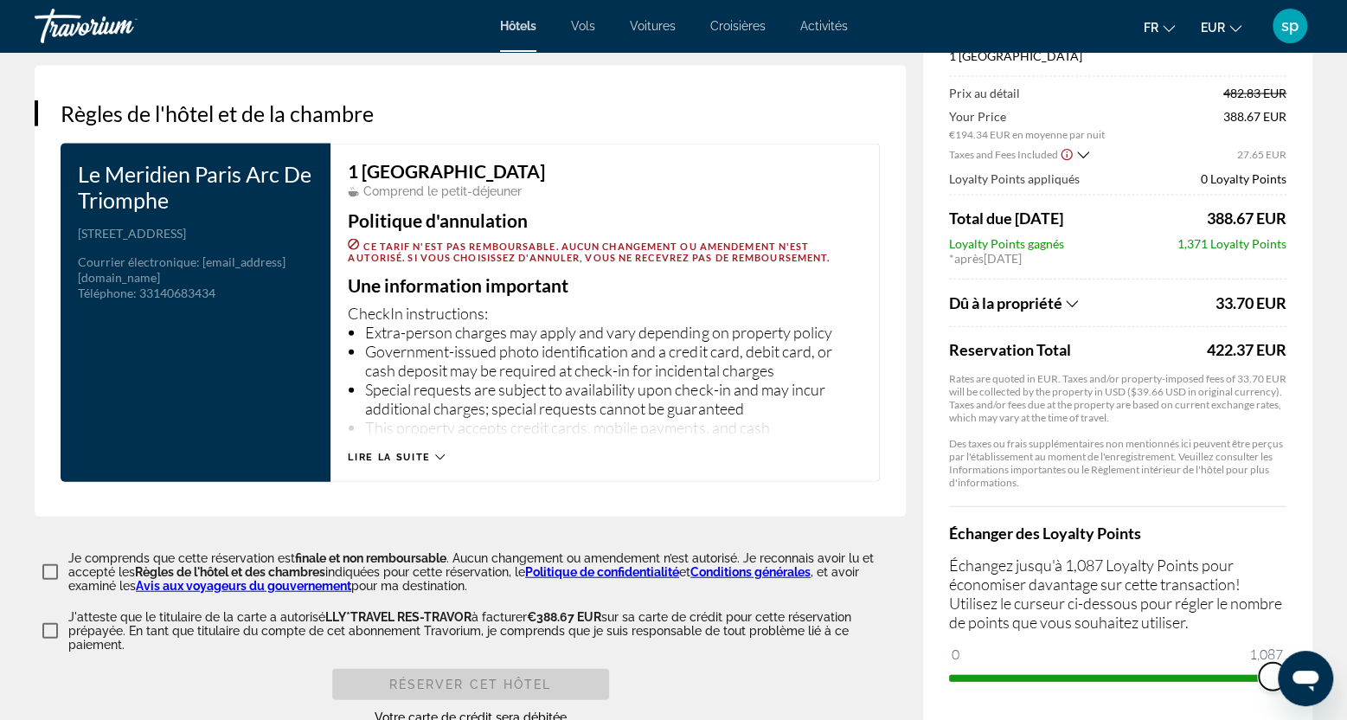
drag, startPoint x: 957, startPoint y: 660, endPoint x: 1352, endPoint y: 637, distance: 396.1
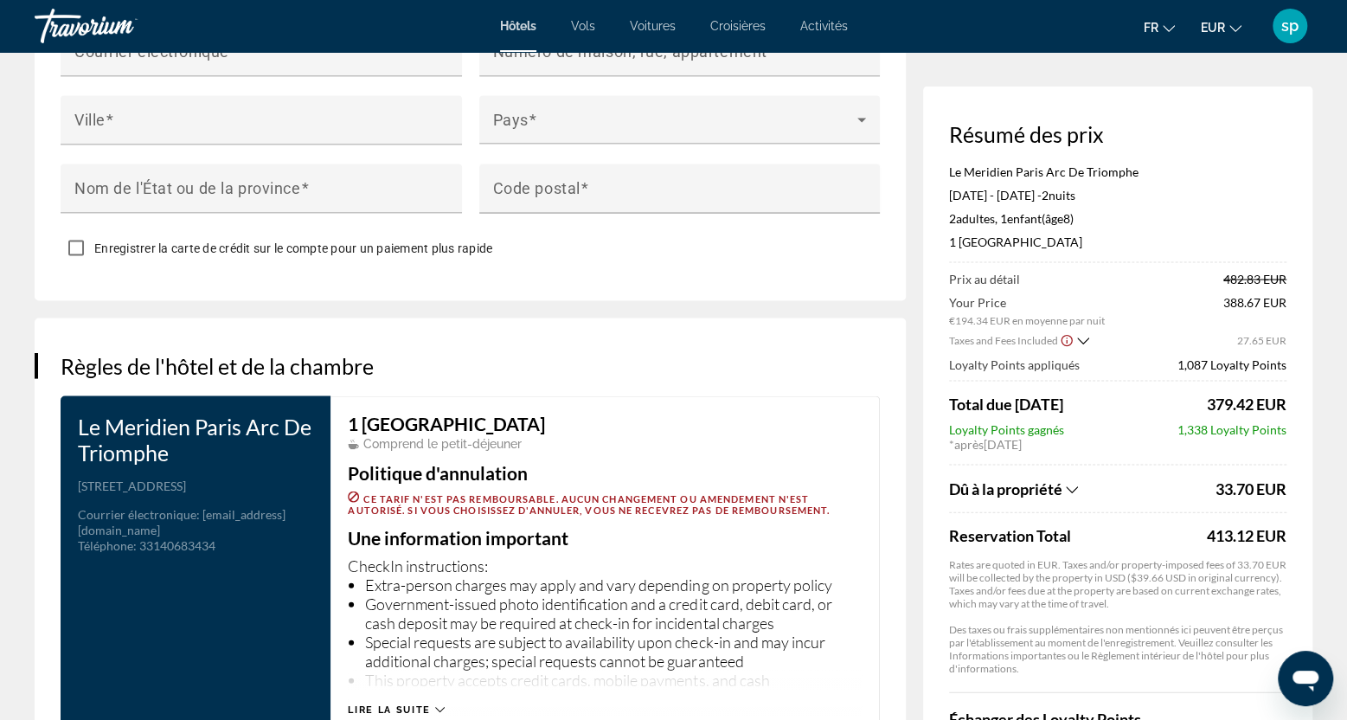
scroll to position [2035, 0]
